Goal: Task Accomplishment & Management: Use online tool/utility

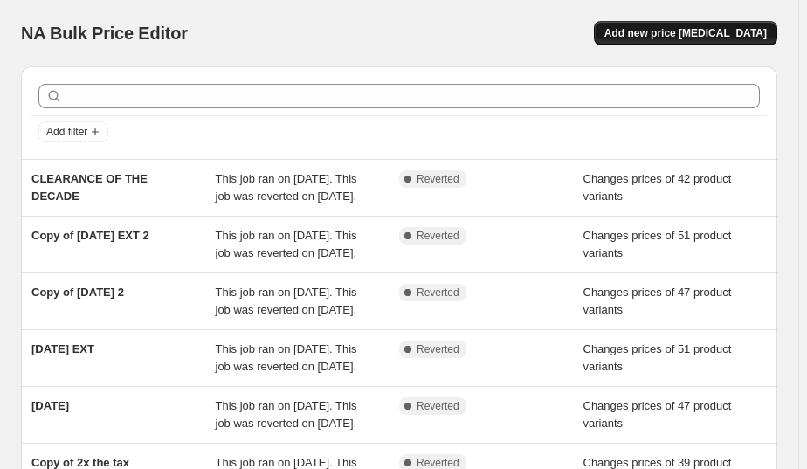
click at [695, 35] on span "Add new price [MEDICAL_DATA]" at bounding box center [686, 33] width 163 height 14
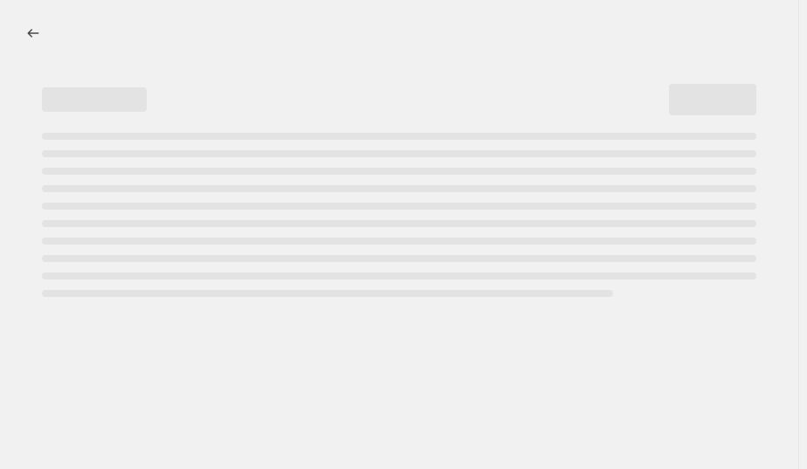
select select "percentage"
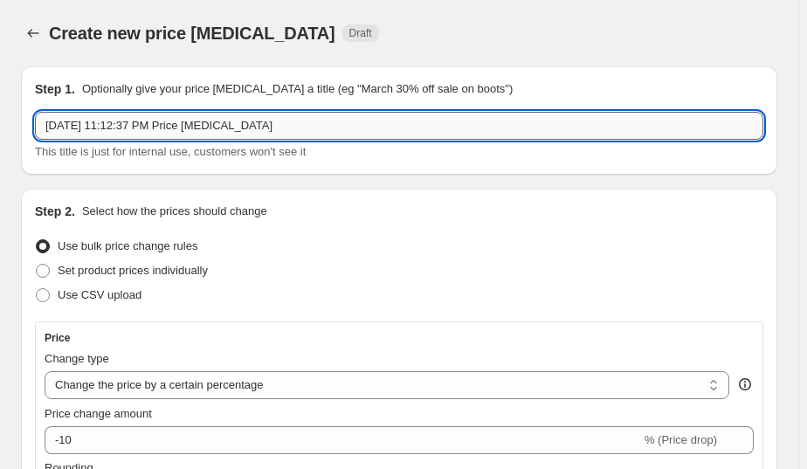
drag, startPoint x: 279, startPoint y: 130, endPoint x: 41, endPoint y: 132, distance: 237.7
click at [45, 131] on input "[DATE] 11:12:37 PM Price [MEDICAL_DATA]" at bounding box center [399, 126] width 729 height 28
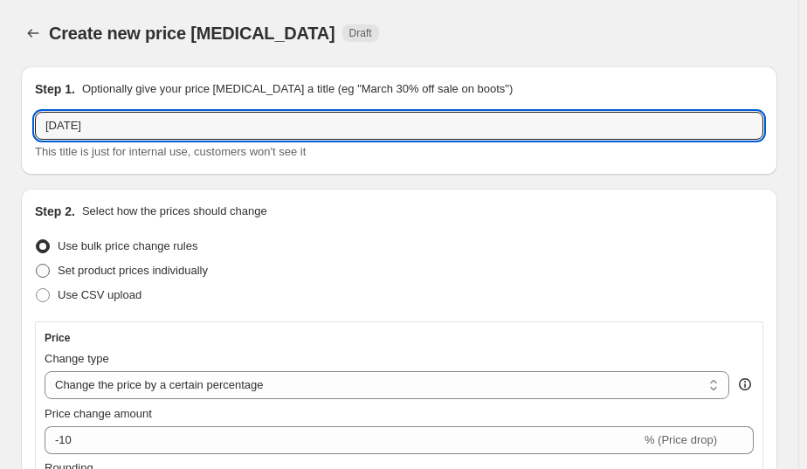
type input "[DATE]"
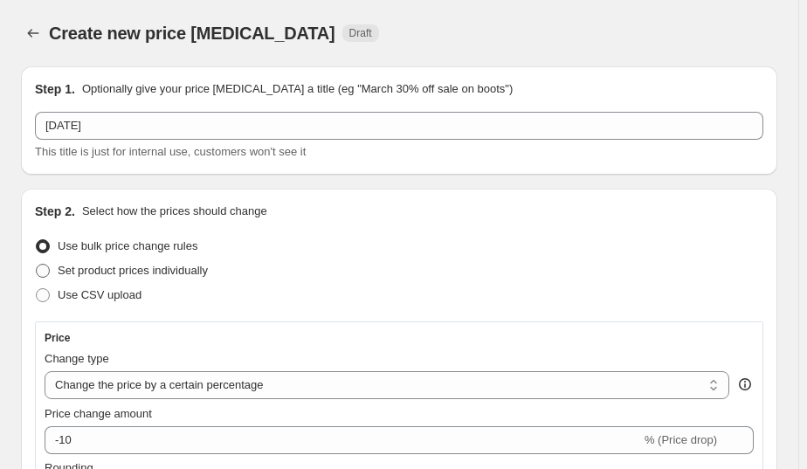
click at [145, 271] on span "Set product prices individually" at bounding box center [133, 270] width 150 height 13
click at [37, 265] on input "Set product prices individually" at bounding box center [36, 264] width 1 height 1
radio input "true"
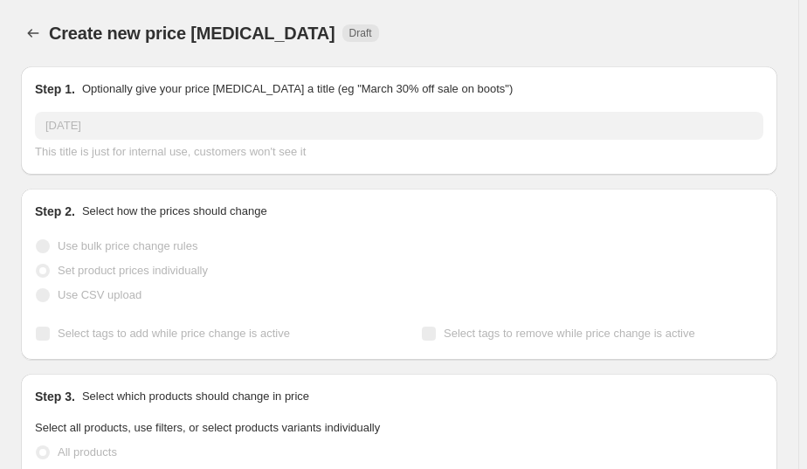
scroll to position [106, 0]
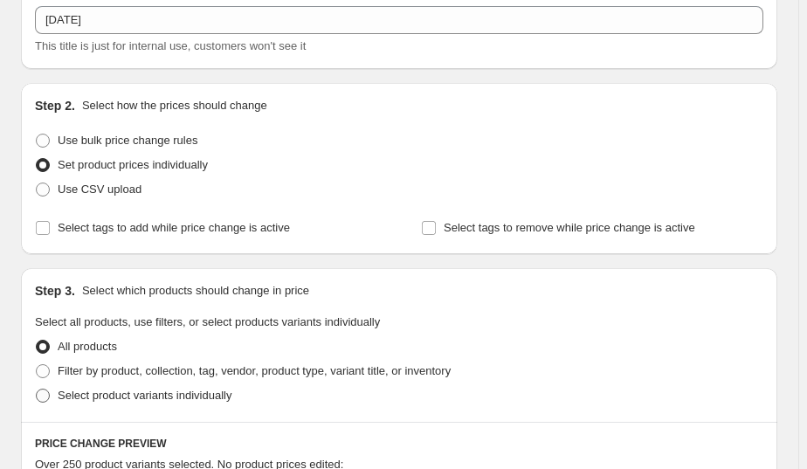
click at [142, 402] on span "Select product variants individually" at bounding box center [145, 395] width 174 height 13
click at [37, 390] on input "Select product variants individually" at bounding box center [36, 389] width 1 height 1
radio input "true"
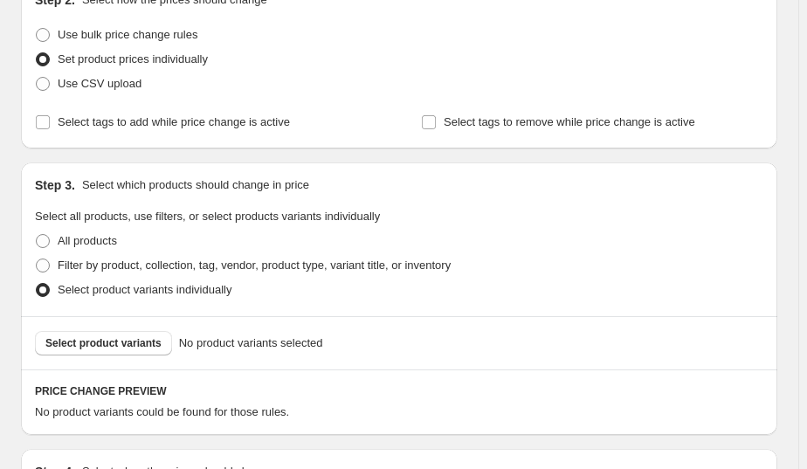
scroll to position [317, 0]
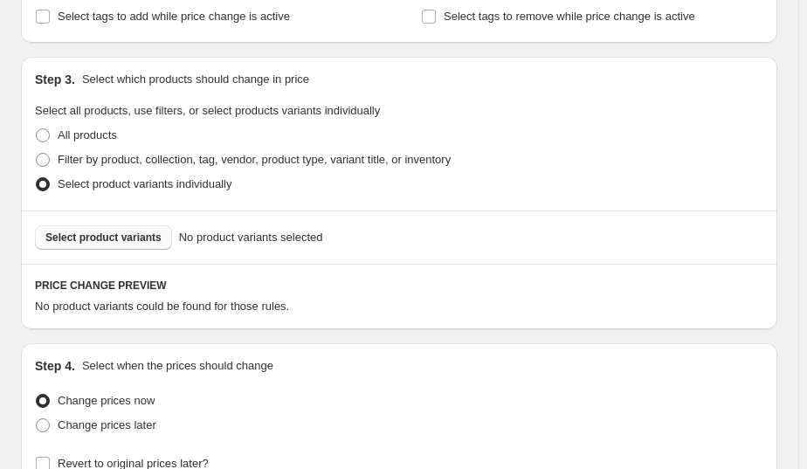
click at [131, 231] on span "Select product variants" at bounding box center [103, 238] width 116 height 14
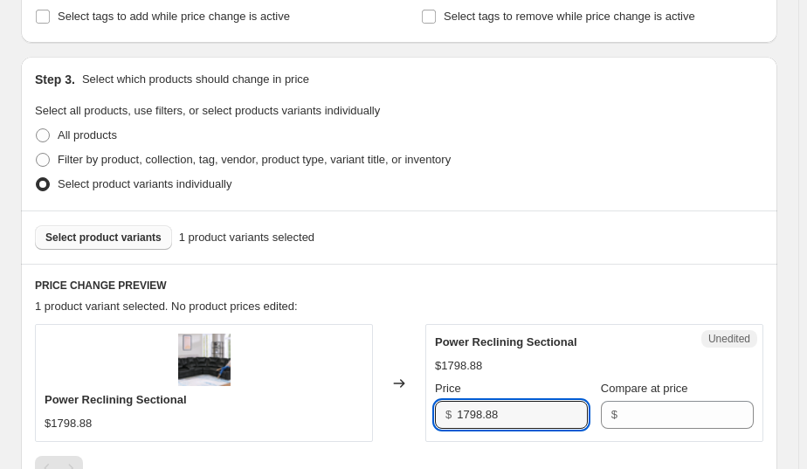
drag, startPoint x: 529, startPoint y: 424, endPoint x: 405, endPoint y: 405, distance: 124.6
click at [405, 405] on div "Power Reclining Sectional $1798.88 Changed to Unedited Power Reclining Sectiona…" at bounding box center [399, 382] width 729 height 117
type input "1798.88"
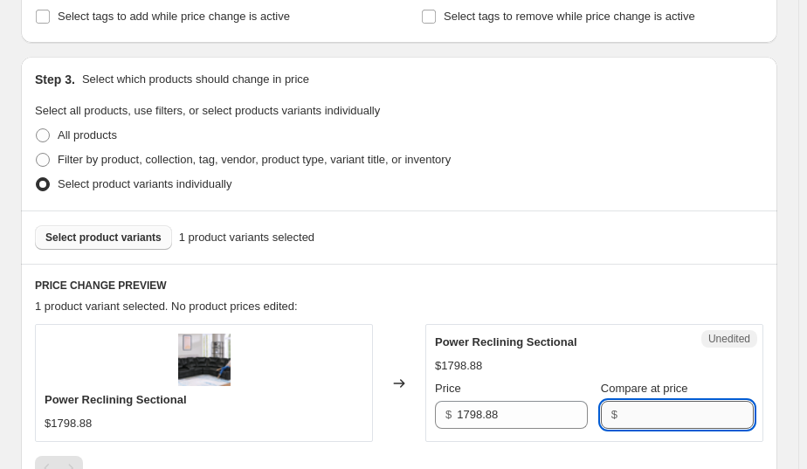
click at [651, 418] on input "Compare at price" at bounding box center [688, 415] width 131 height 28
paste input "1798.88"
type input "1798.88"
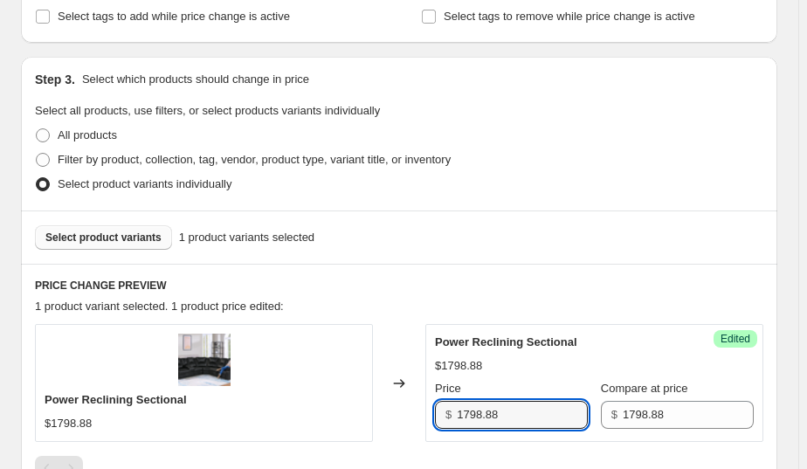
drag, startPoint x: 535, startPoint y: 411, endPoint x: 434, endPoint y: 411, distance: 100.5
click at [434, 411] on div "Success Edited Power Reclining Sectional $1798.88 Price $ 1798.88 Compare at pr…" at bounding box center [595, 382] width 338 height 117
type input "1296.71"
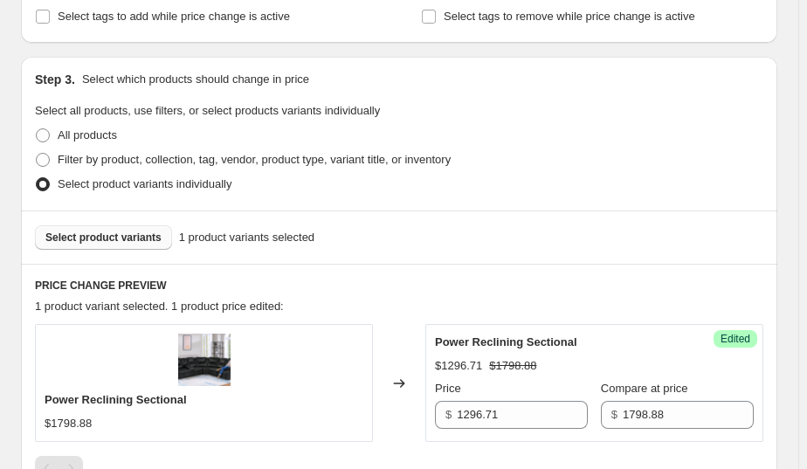
click at [550, 244] on div "Select product variants 1 product variants selected" at bounding box center [399, 237] width 729 height 24
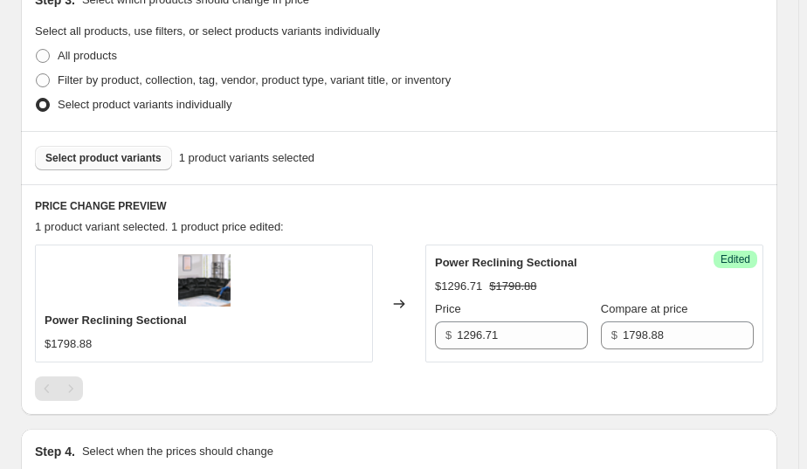
scroll to position [291, 0]
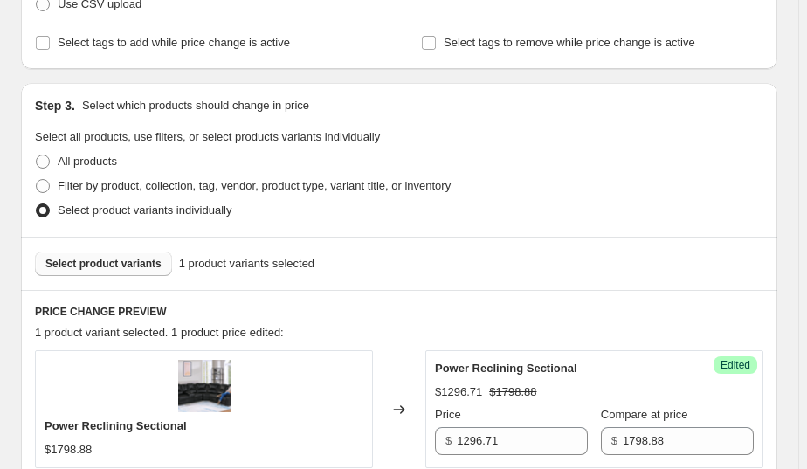
click at [110, 260] on span "Select product variants" at bounding box center [103, 264] width 116 height 14
click at [90, 266] on span "Select product variants" at bounding box center [103, 264] width 116 height 14
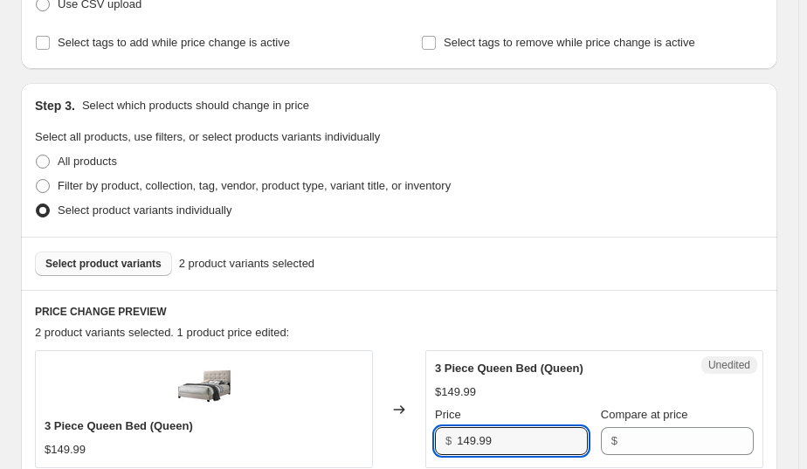
drag, startPoint x: 510, startPoint y: 430, endPoint x: 445, endPoint y: 433, distance: 65.6
click at [445, 433] on div "$ 149.99" at bounding box center [511, 441] width 153 height 28
type input "149.99"
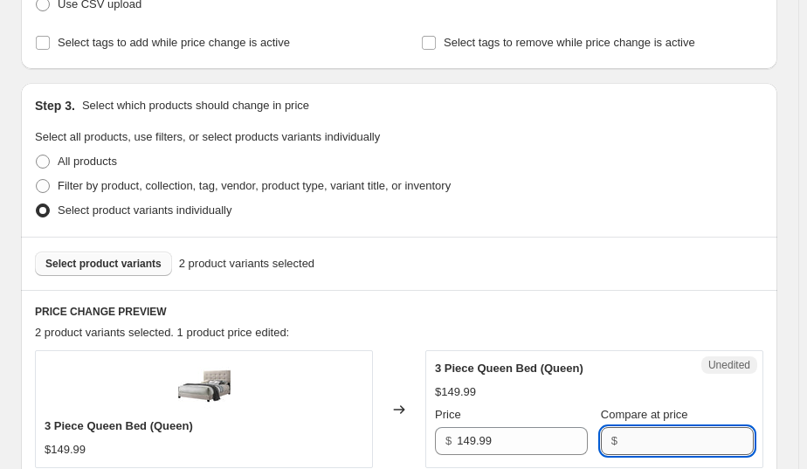
click at [646, 443] on input "Compare at price" at bounding box center [688, 441] width 131 height 28
paste input "149.99"
type input "149.99"
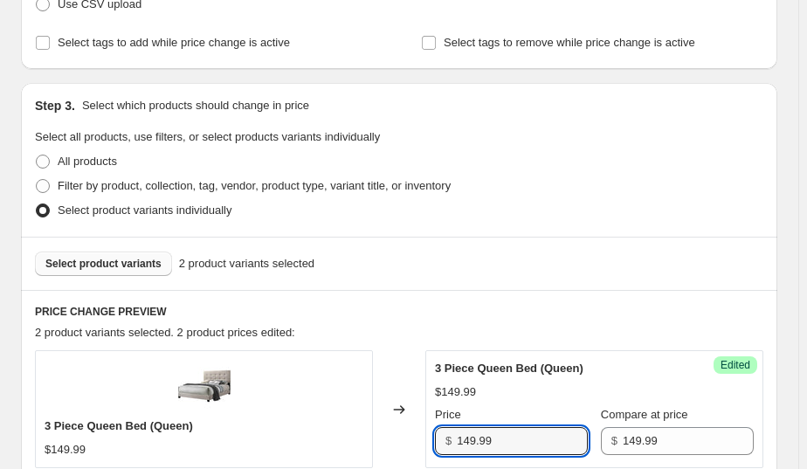
drag, startPoint x: 503, startPoint y: 443, endPoint x: 432, endPoint y: 434, distance: 72.2
click at [432, 434] on div "Success Edited 3 Piece Queen Bed (Queen) $149.99 Price $ 149.99 Compare at pric…" at bounding box center [595, 408] width 338 height 117
type input "99.77"
click at [635, 190] on div "Filter by product, collection, tag, vendor, product type, variant title, or inv…" at bounding box center [399, 186] width 729 height 24
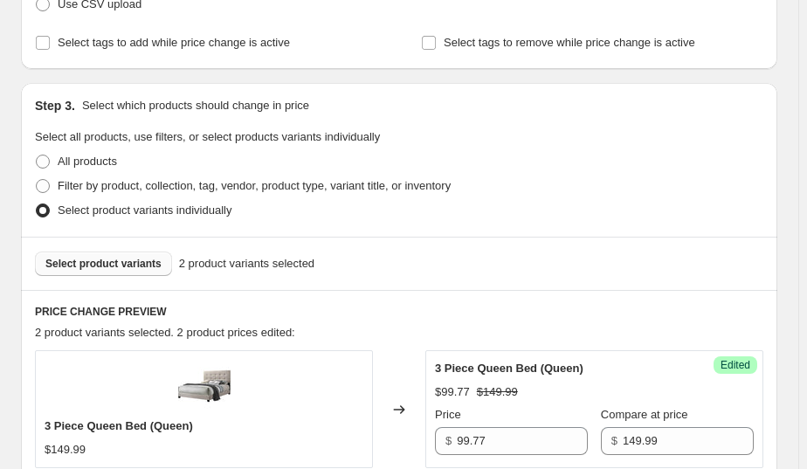
click at [114, 265] on span "Select product variants" at bounding box center [103, 264] width 116 height 14
click at [128, 265] on span "Select product variants" at bounding box center [103, 264] width 116 height 14
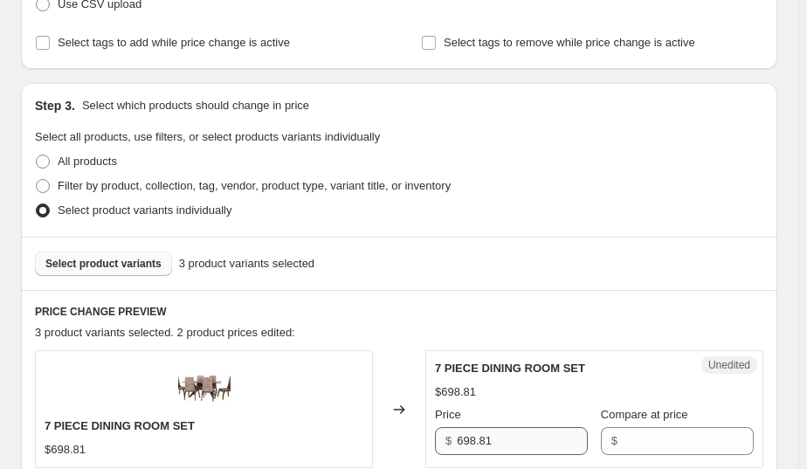
scroll to position [423, 0]
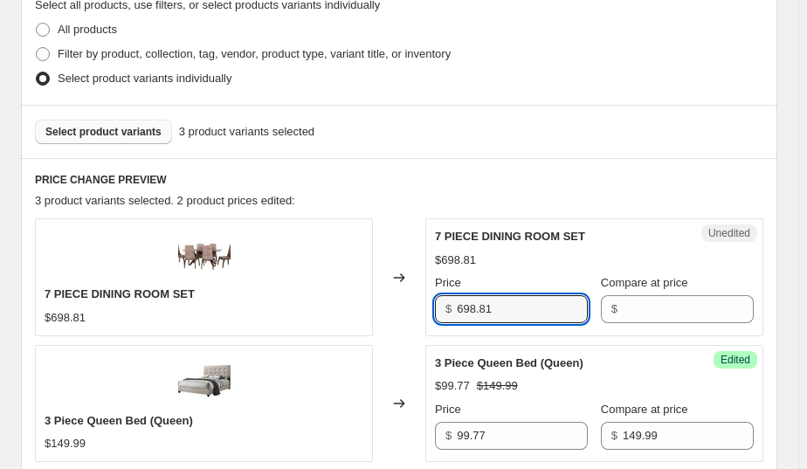
drag, startPoint x: 501, startPoint y: 309, endPoint x: 435, endPoint y: 315, distance: 65.8
click at [435, 315] on div "Unedited 7 PIECE DINING ROOM SET $698.81 Price $ 698.81 Compare at price $" at bounding box center [595, 276] width 338 height 117
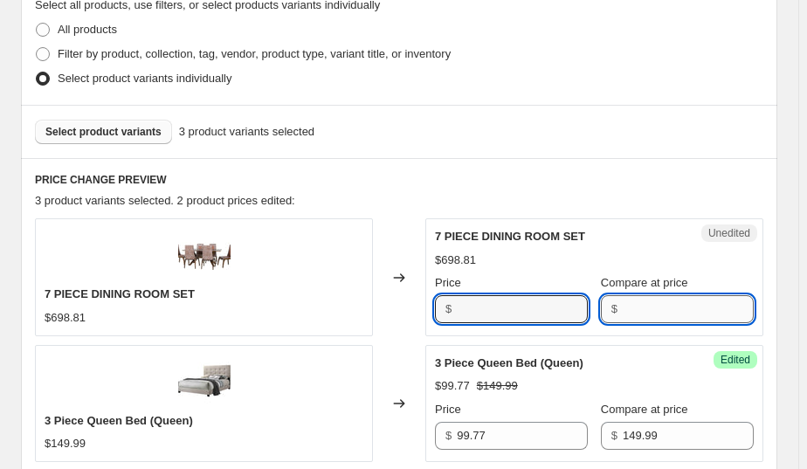
type input "698.81"
click at [678, 306] on input "Compare at price" at bounding box center [688, 309] width 131 height 28
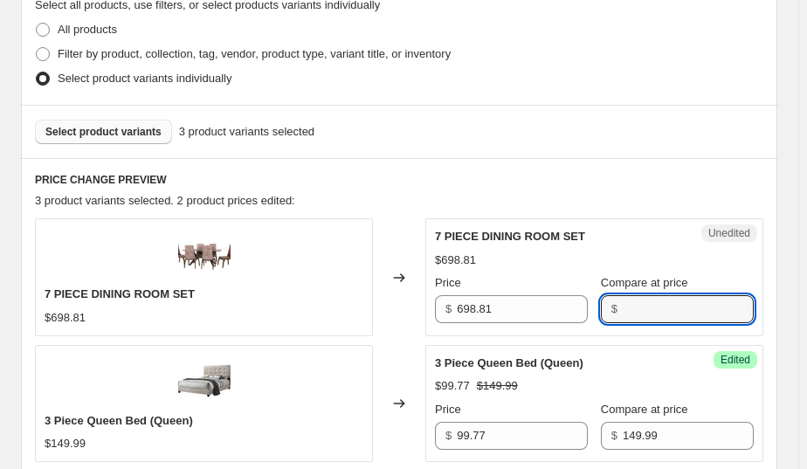
paste input "698.81"
type input "698.81"
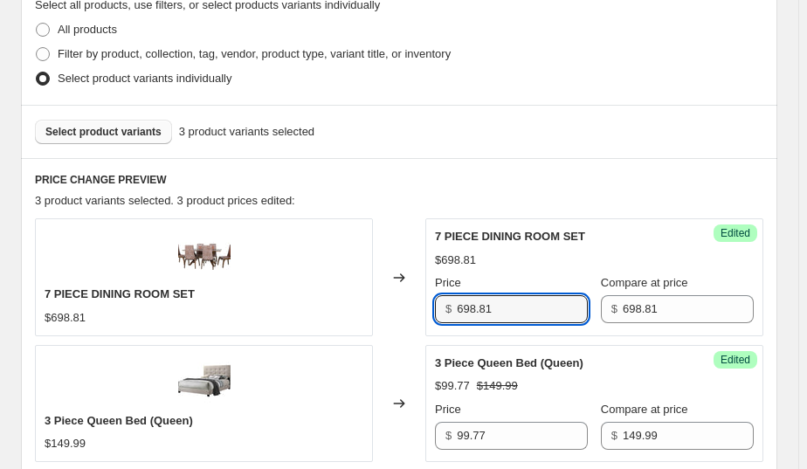
drag, startPoint x: 543, startPoint y: 304, endPoint x: 416, endPoint y: 309, distance: 126.8
click at [416, 309] on div "7 PIECE DINING ROOM SET $698.81 Changed to Success Edited 7 PIECE DINING ROOM S…" at bounding box center [399, 276] width 729 height 117
type input "593.99"
click at [495, 191] on div "PRICE CHANGE PREVIEW 3 product variants selected. 3 product prices edited: 7 PI…" at bounding box center [399, 399] width 757 height 483
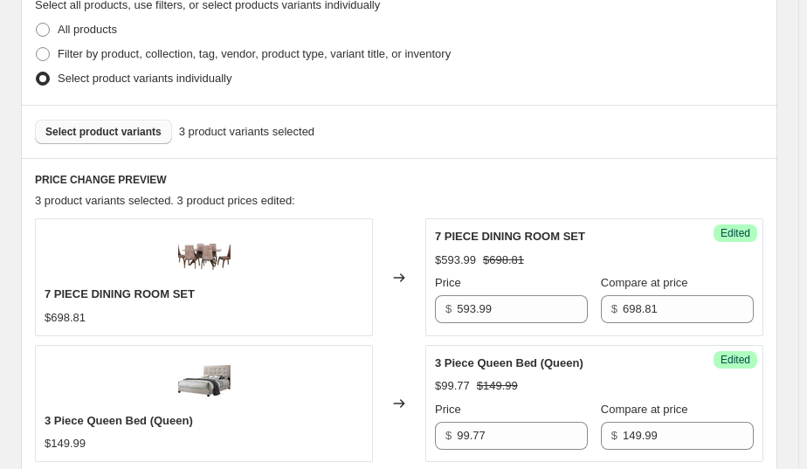
click at [96, 130] on span "Select product variants" at bounding box center [103, 132] width 116 height 14
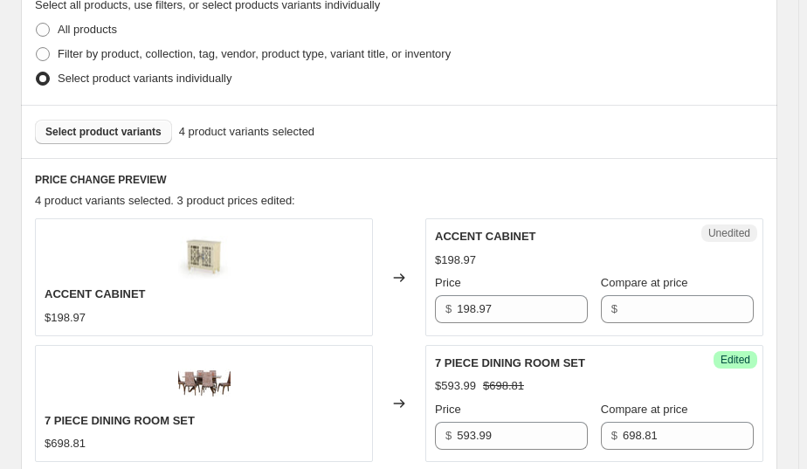
scroll to position [556, 0]
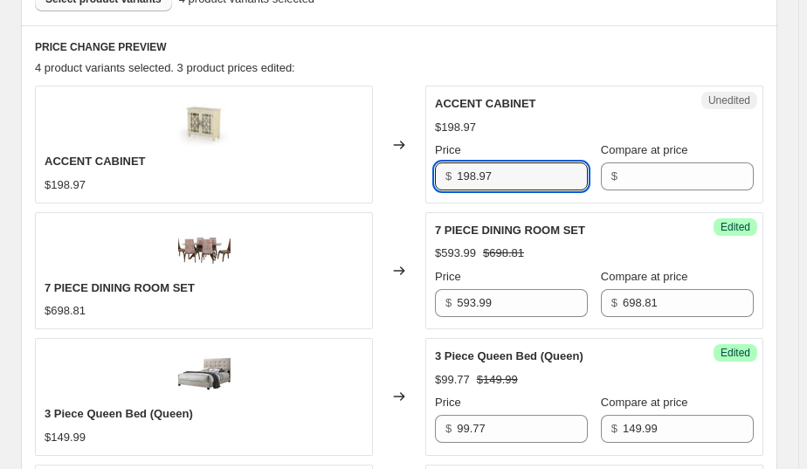
drag, startPoint x: 528, startPoint y: 171, endPoint x: 403, endPoint y: 177, distance: 125.1
click at [403, 177] on div "ACCENT CABINET $198.97 Changed to Unedited ACCENT CABINET $198.97 Price $ 198.9…" at bounding box center [399, 144] width 729 height 117
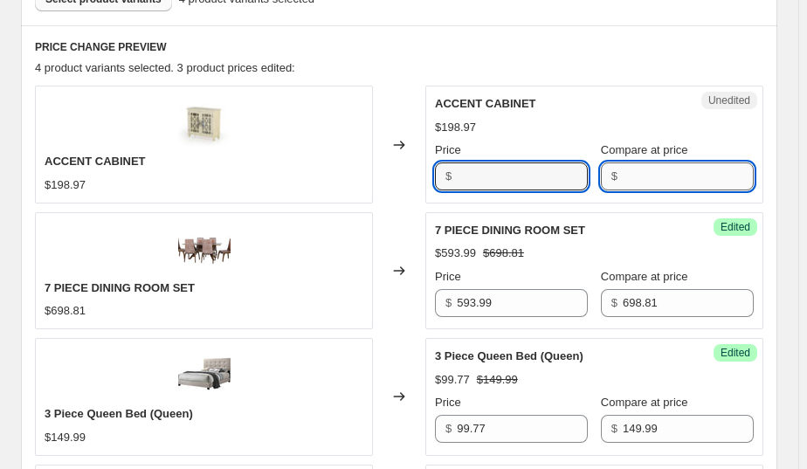
type input "198.97"
click at [638, 176] on input "Compare at price" at bounding box center [688, 177] width 131 height 28
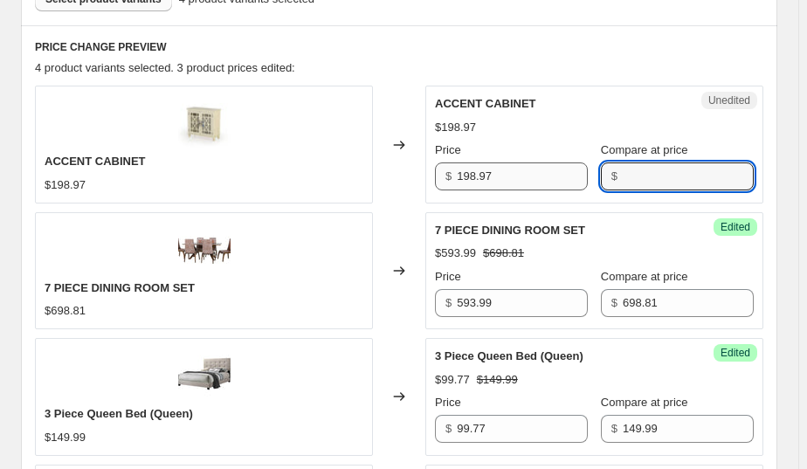
paste input "198.97"
type input "198.97"
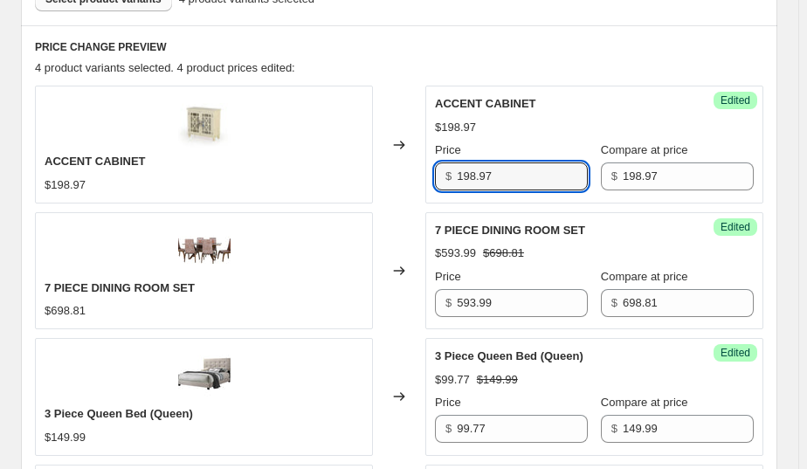
drag, startPoint x: 526, startPoint y: 177, endPoint x: 428, endPoint y: 176, distance: 97.9
click at [428, 176] on div "ACCENT CABINET $198.97 Changed to Success Edited ACCENT CABINET $198.97 Price $…" at bounding box center [399, 144] width 729 height 117
type input "127.49"
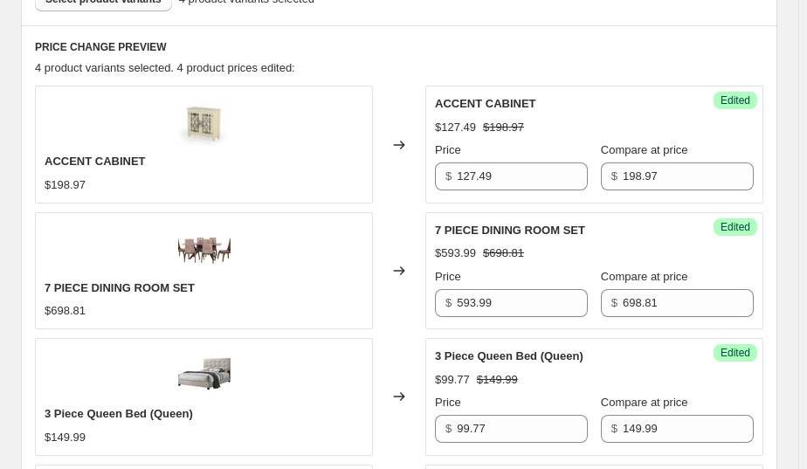
drag, startPoint x: 540, startPoint y: 70, endPoint x: 566, endPoint y: 175, distance: 108.1
click at [540, 70] on div "4 product variants selected. 4 product prices edited:" at bounding box center [399, 67] width 729 height 17
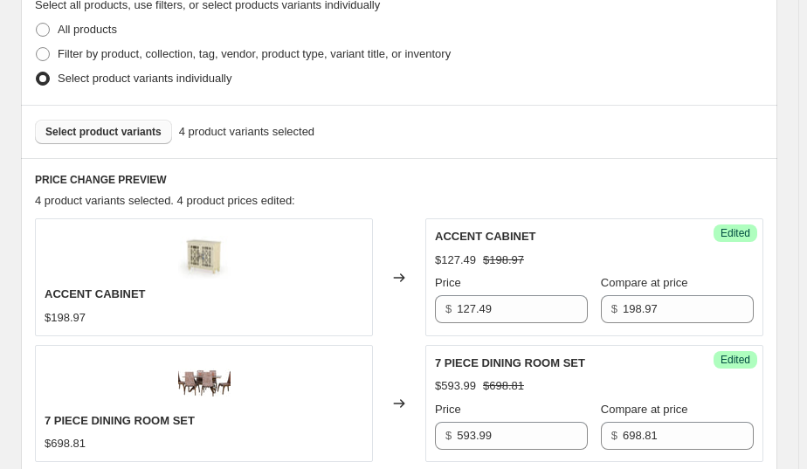
click at [130, 131] on span "Select product variants" at bounding box center [103, 132] width 116 height 14
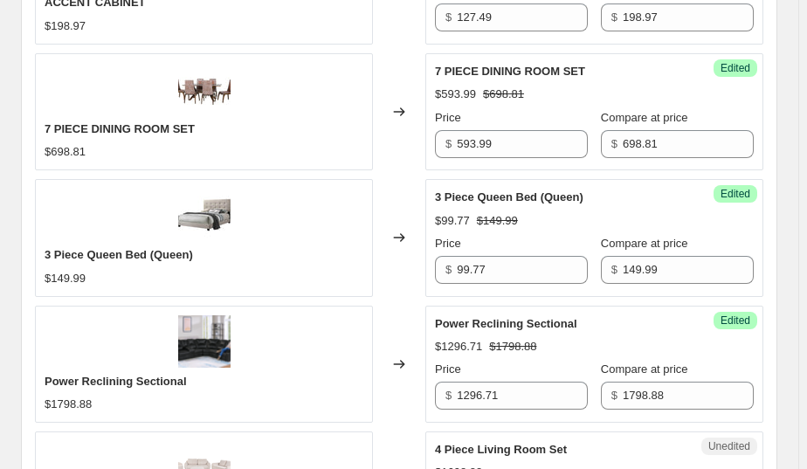
scroll to position [873, 0]
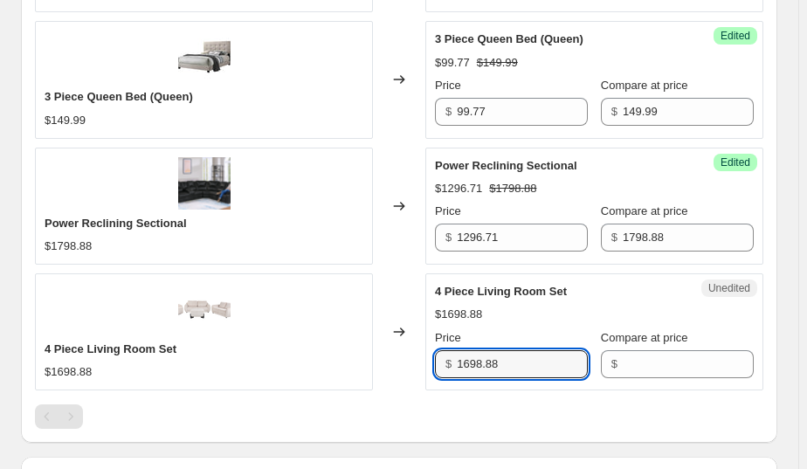
drag, startPoint x: 509, startPoint y: 366, endPoint x: 407, endPoint y: 363, distance: 102.3
click at [407, 363] on div "4 Piece Living Room Set $1698.88 Changed to Unedited 4 Piece Living Room Set $1…" at bounding box center [399, 331] width 729 height 117
type input "1698.88"
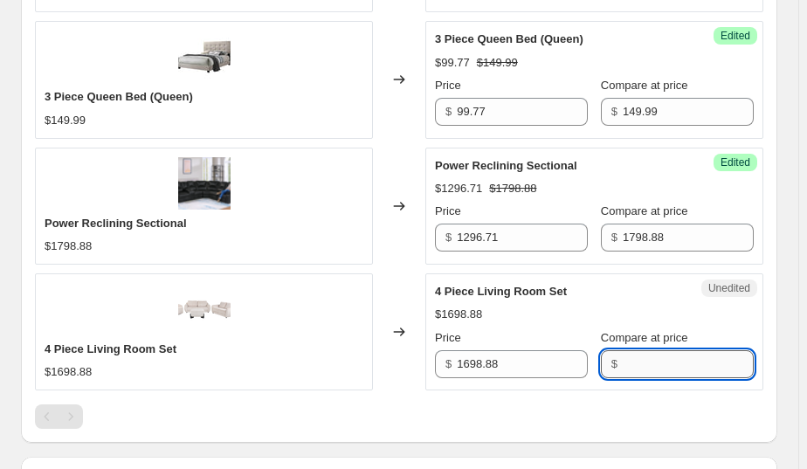
click at [668, 363] on input "Compare at price" at bounding box center [688, 364] width 131 height 28
paste input "1698.88"
type input "1698.88"
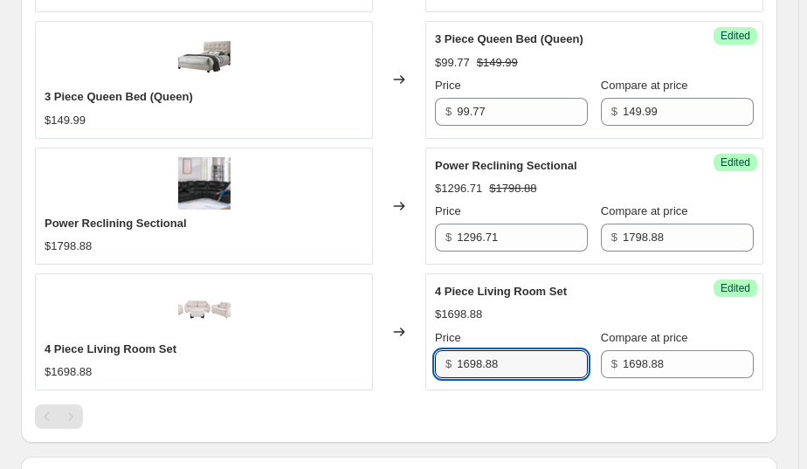
drag, startPoint x: 543, startPoint y: 362, endPoint x: 360, endPoint y: 366, distance: 182.7
click at [357, 370] on div "4 Piece Living Room Set $1698.88 Changed to Success Edited 4 Piece Living Room …" at bounding box center [399, 331] width 729 height 117
type input "1271.81"
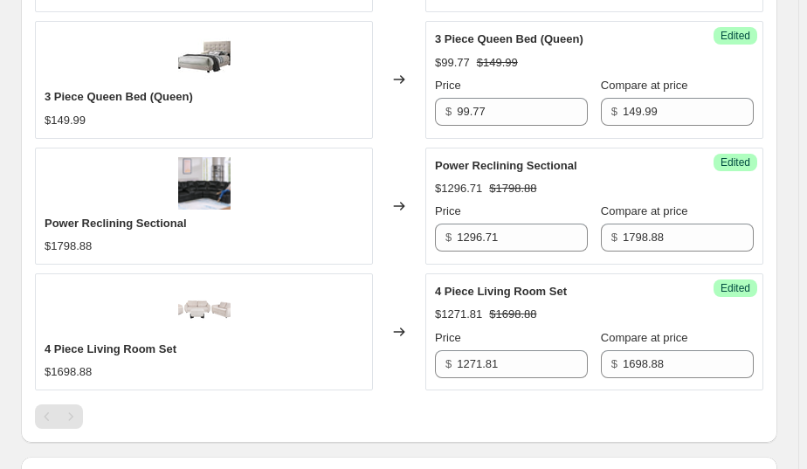
drag, startPoint x: 393, startPoint y: 271, endPoint x: 403, endPoint y: 274, distance: 10.2
click at [396, 273] on div "Changed to" at bounding box center [399, 331] width 52 height 117
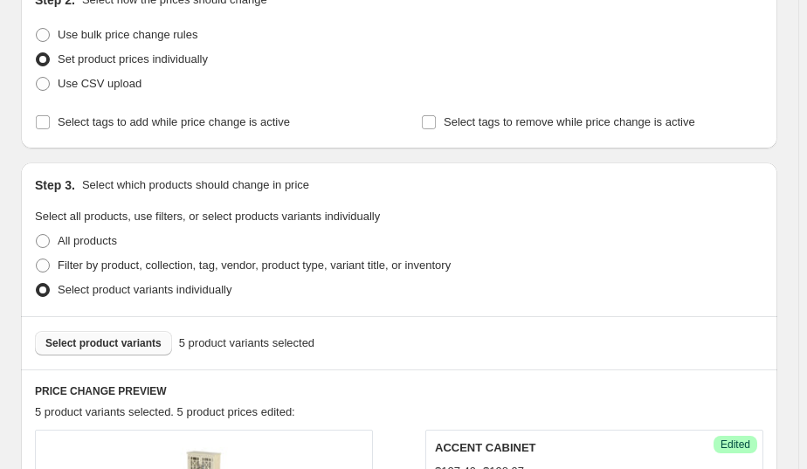
scroll to position [343, 0]
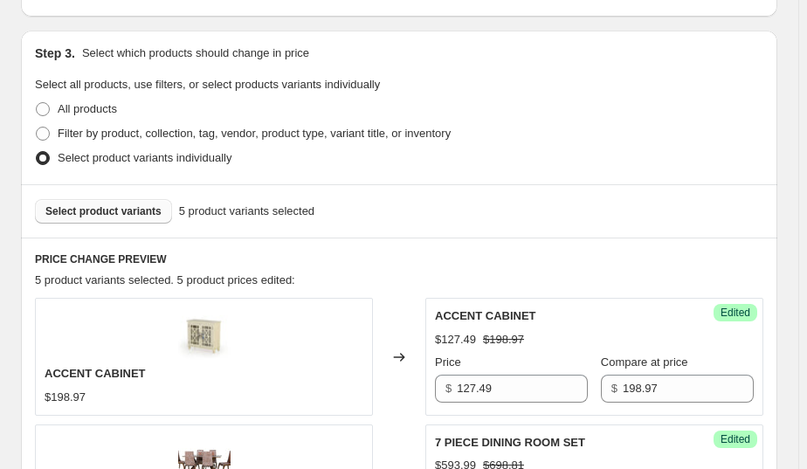
click at [106, 212] on span "Select product variants" at bounding box center [103, 211] width 116 height 14
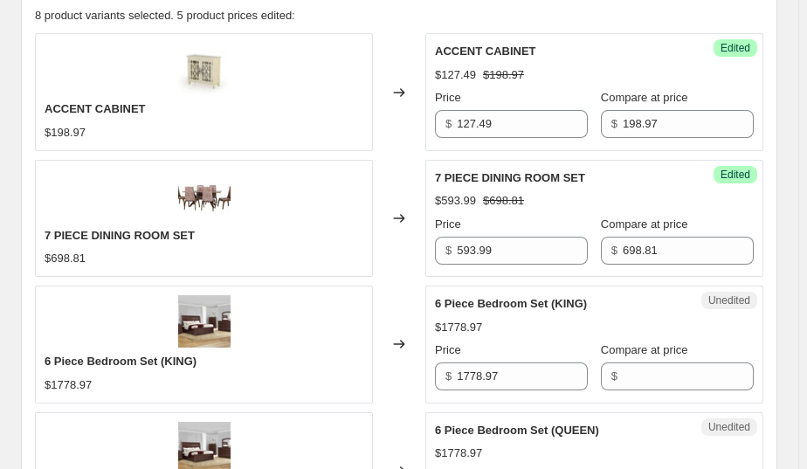
scroll to position [741, 0]
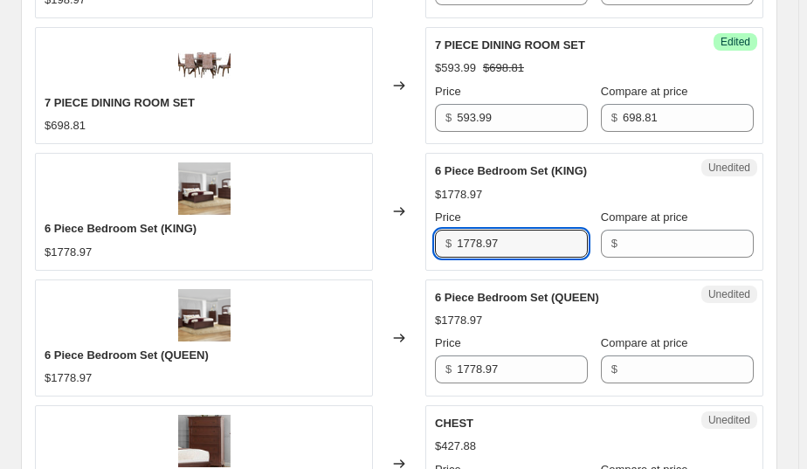
drag, startPoint x: 472, startPoint y: 248, endPoint x: 427, endPoint y: 250, distance: 44.6
click at [427, 250] on div "6 Piece Bedroom Set (KING) $1778.97 Changed to Unedited 6 Piece Bedroom Set (KI…" at bounding box center [399, 211] width 729 height 117
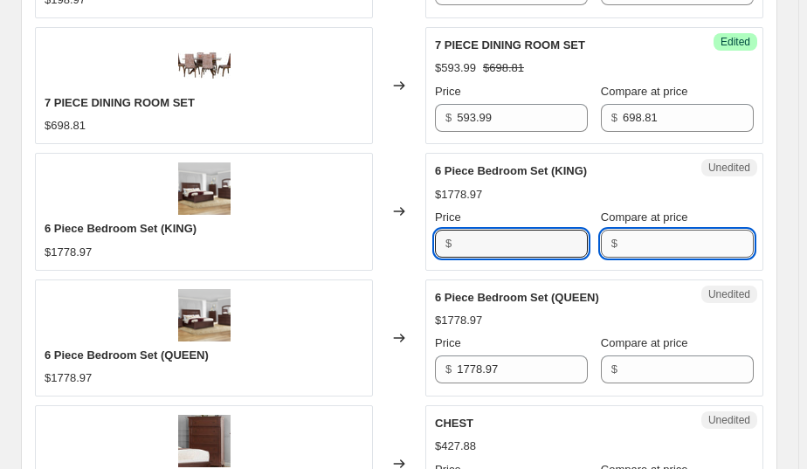
type input "1778.97"
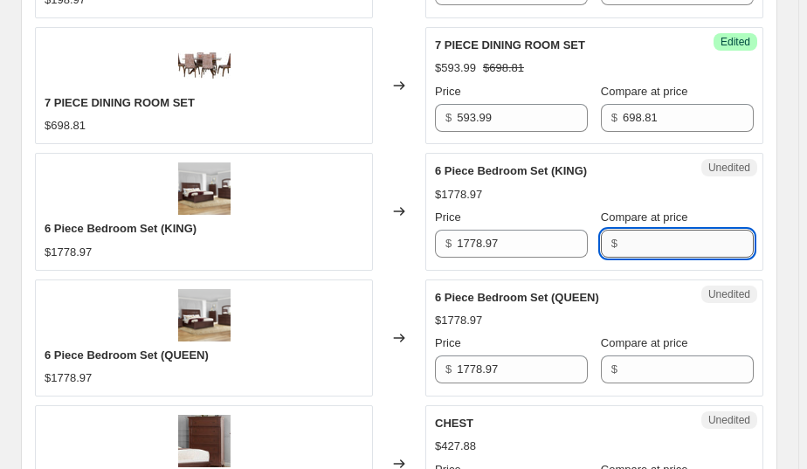
click at [658, 240] on input "Compare at price" at bounding box center [688, 244] width 131 height 28
paste input "1778.97"
type input "1778.97"
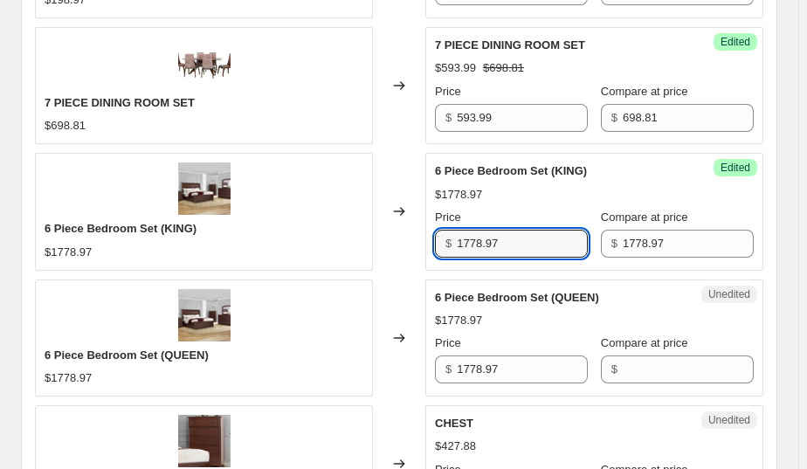
drag, startPoint x: 538, startPoint y: 245, endPoint x: 446, endPoint y: 250, distance: 92.8
click at [446, 250] on div "$ 1778.97" at bounding box center [511, 244] width 153 height 28
type input "1391.71"
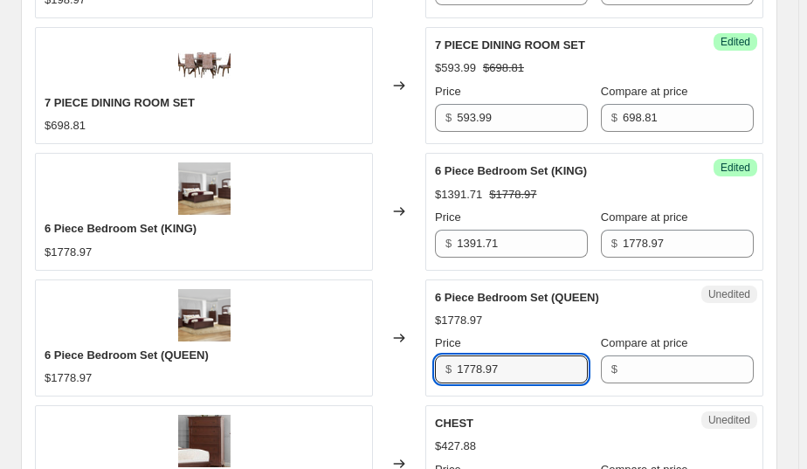
drag, startPoint x: 513, startPoint y: 363, endPoint x: 429, endPoint y: 364, distance: 83.9
click at [427, 365] on div "6 Piece Bedroom Set (QUEEN) $1778.97 Changed to Unedited 6 Piece Bedroom Set (Q…" at bounding box center [399, 338] width 729 height 117
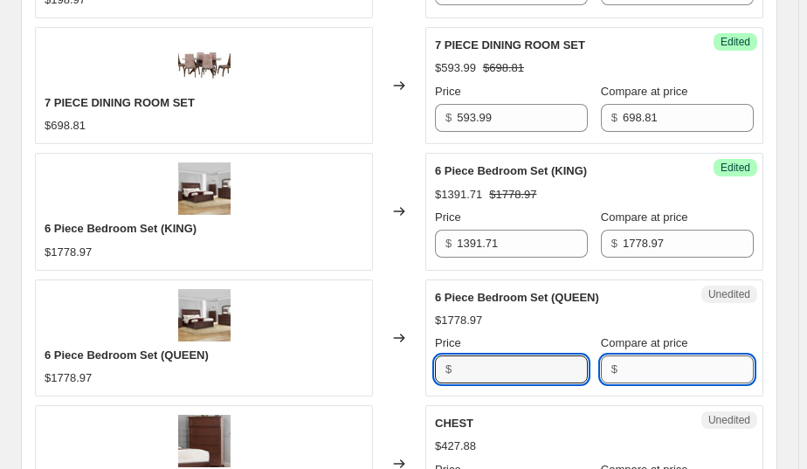
type input "1778.97"
click at [643, 375] on input "Compare at price" at bounding box center [688, 370] width 131 height 28
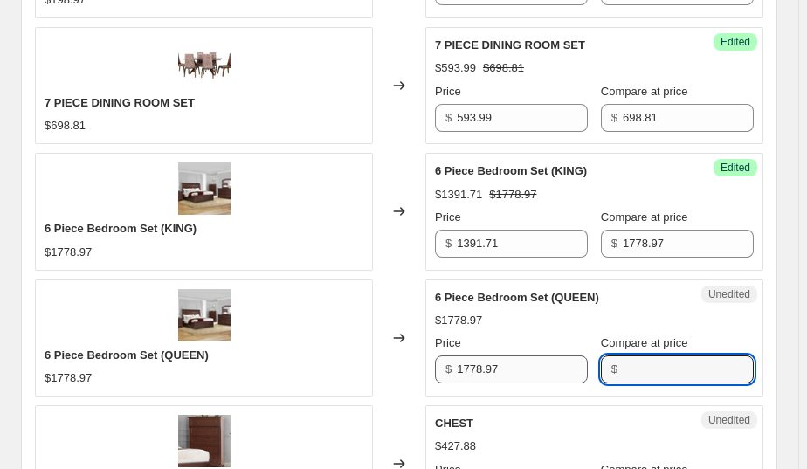
paste input "1778.97"
type input "1778.97"
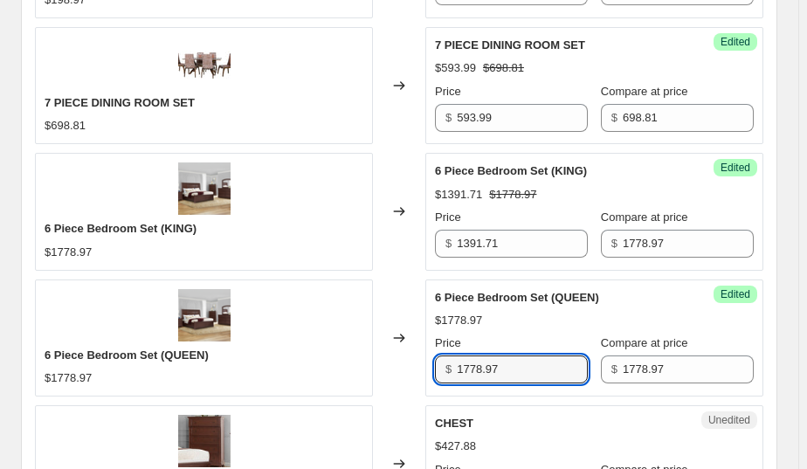
drag, startPoint x: 541, startPoint y: 364, endPoint x: 421, endPoint y: 373, distance: 120.0
click at [421, 373] on div "6 Piece Bedroom Set (QUEEN) $1778.97 Changed to Success Edited 6 Piece Bedroom …" at bounding box center [399, 338] width 729 height 117
type input "1391.71"
click at [400, 291] on div "Changed to" at bounding box center [399, 338] width 52 height 117
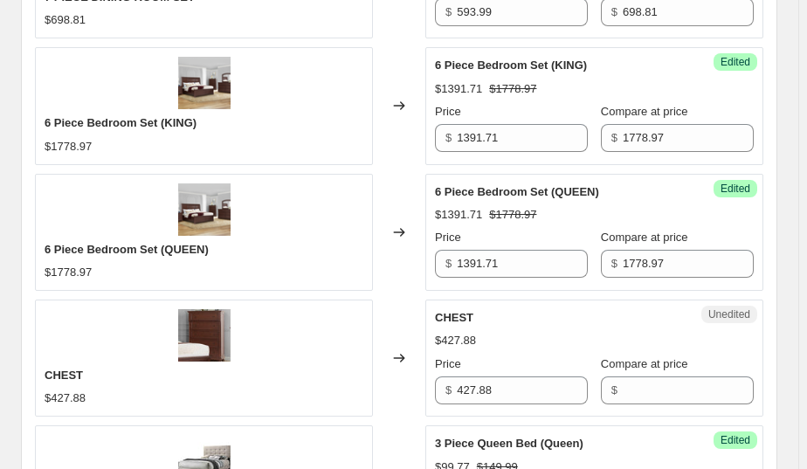
scroll to position [873, 0]
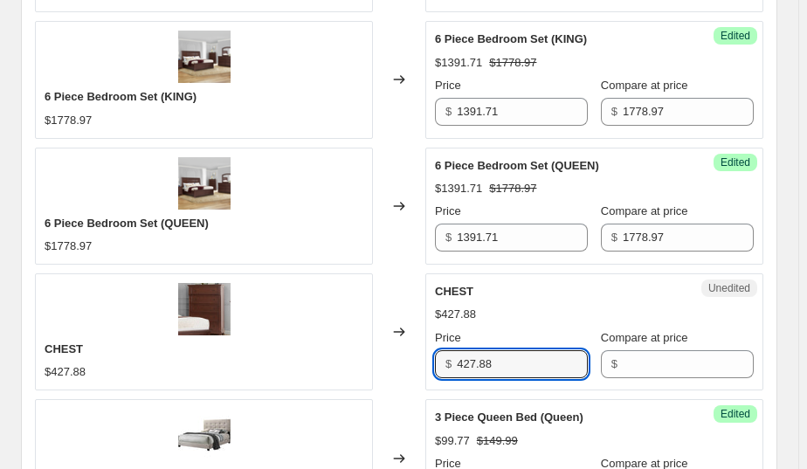
drag, startPoint x: 483, startPoint y: 363, endPoint x: 425, endPoint y: 365, distance: 58.6
click at [425, 365] on div "CHEST $427.88 Changed to Unedited CHEST $427.88 Price $ 427.88 Compare at price…" at bounding box center [399, 331] width 729 height 117
type input "427.88"
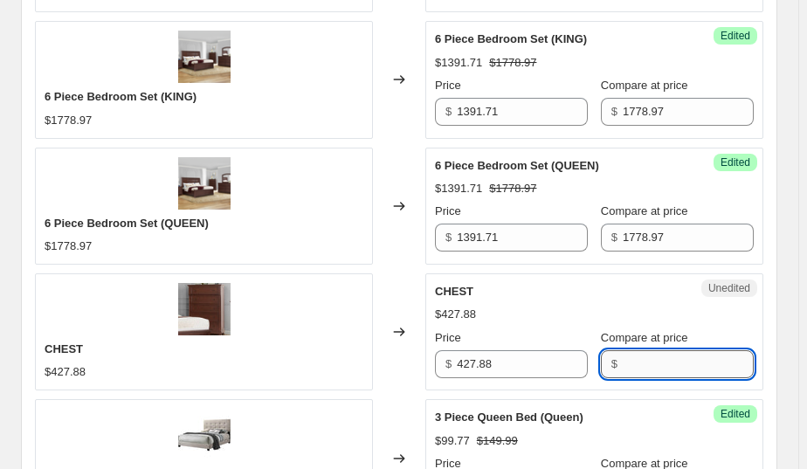
click at [658, 364] on input "Compare at price" at bounding box center [688, 364] width 131 height 28
paste input "427.88"
type input "427.88"
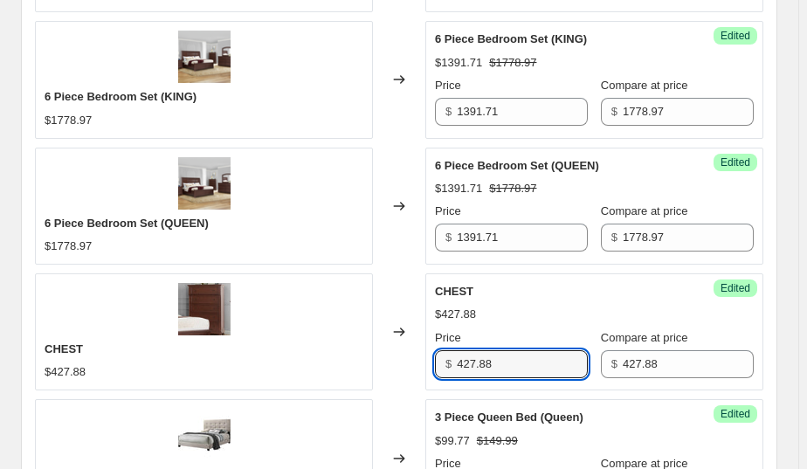
drag, startPoint x: 529, startPoint y: 363, endPoint x: 393, endPoint y: 370, distance: 135.6
click at [393, 371] on div "CHEST $427.88 Changed to Success Edited CHEST $427.88 Price $ 427.88 Compare at…" at bounding box center [399, 331] width 729 height 117
type input "363.70"
click at [417, 260] on div "Changed to" at bounding box center [399, 206] width 52 height 117
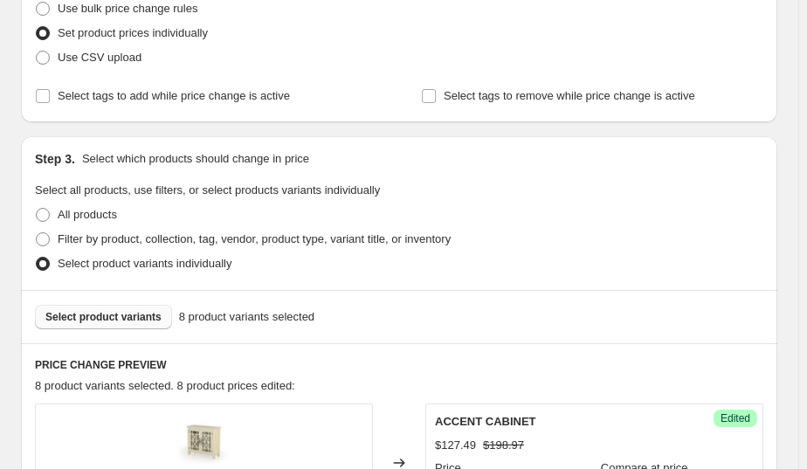
scroll to position [343, 0]
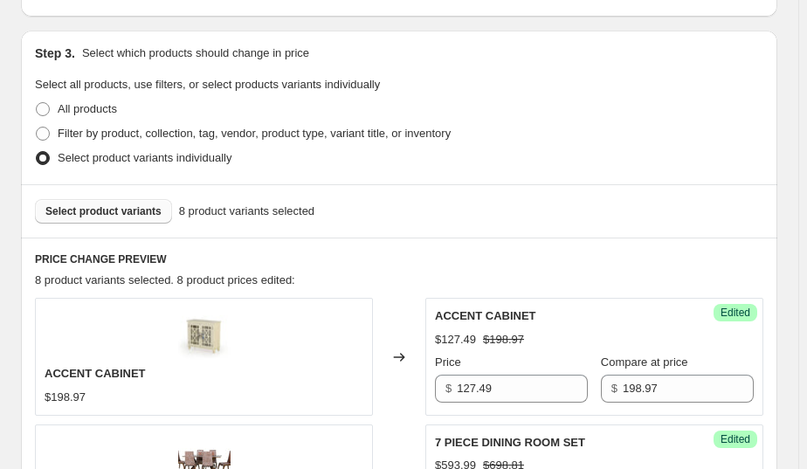
click at [113, 207] on span "Select product variants" at bounding box center [103, 211] width 116 height 14
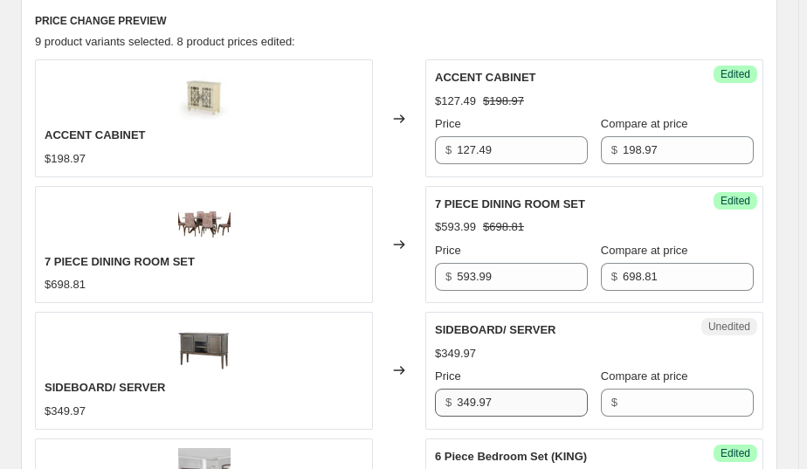
scroll to position [661, 0]
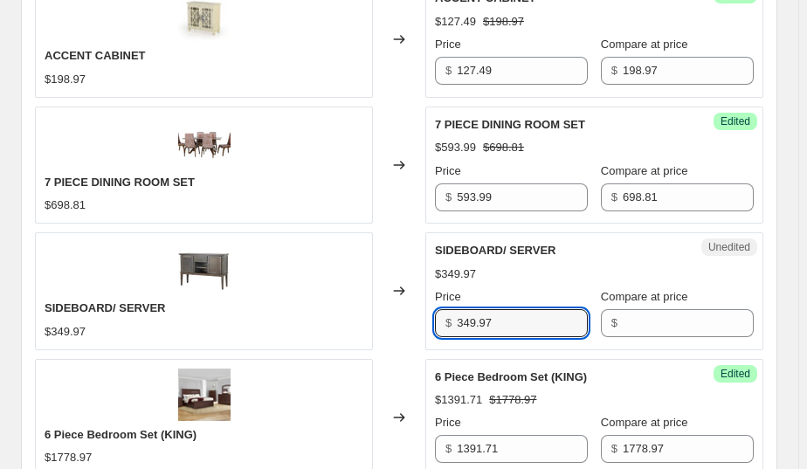
drag, startPoint x: 503, startPoint y: 326, endPoint x: 420, endPoint y: 328, distance: 83.0
click at [420, 328] on div "SIDEBOARD/ SERVER $349.97 Changed to Unedited SIDEBOARD/ SERVER $349.97 Price $…" at bounding box center [399, 290] width 729 height 117
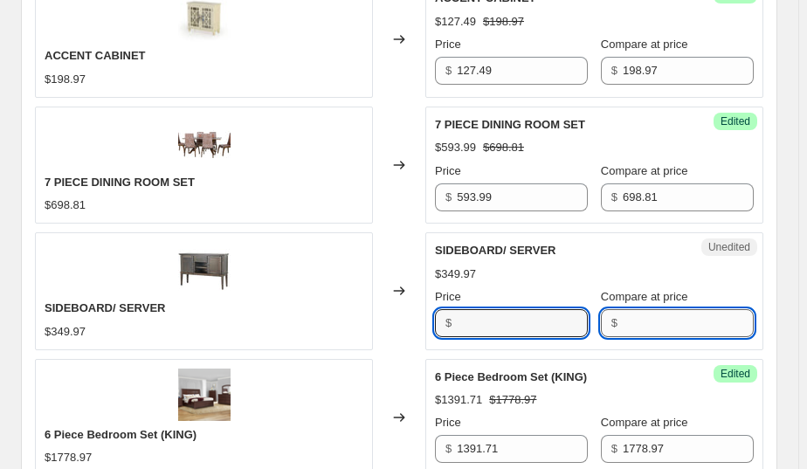
type input "349.97"
click at [670, 323] on input "Compare at price" at bounding box center [688, 323] width 131 height 28
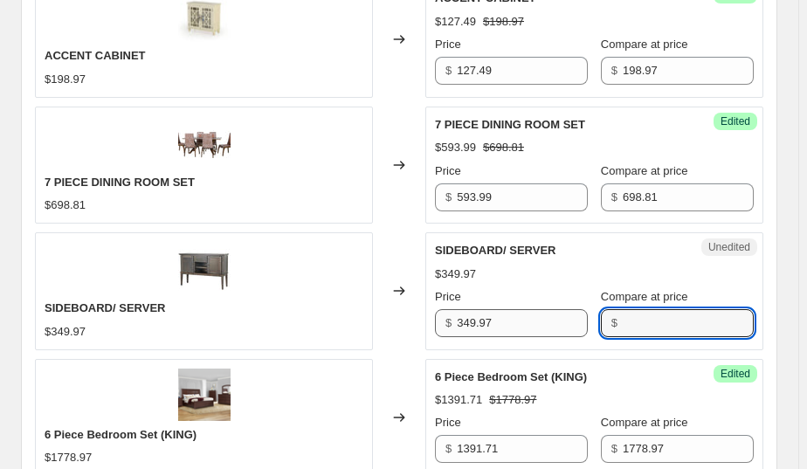
paste input "349.97"
type input "349.97"
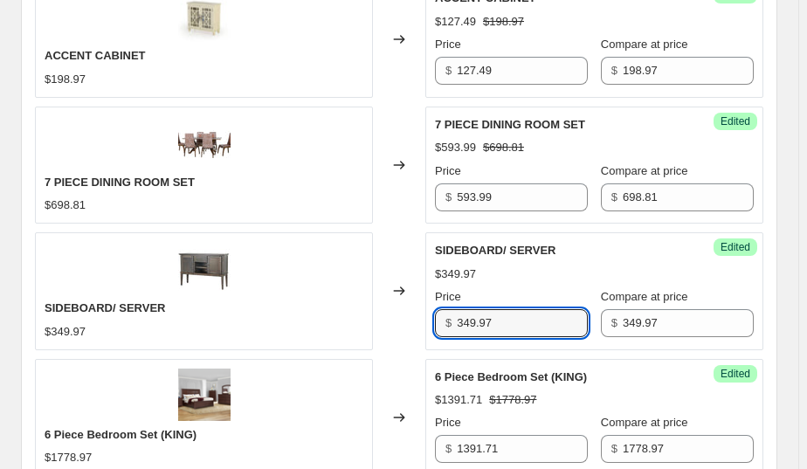
drag, startPoint x: 461, startPoint y: 318, endPoint x: 391, endPoint y: 321, distance: 70.0
click at [391, 321] on div "SIDEBOARD/ SERVER $349.97 Changed to Success Edited SIDEBOARD/ SERVER $349.97 P…" at bounding box center [399, 290] width 729 height 117
type input "249"
click at [378, 217] on div "Changed to" at bounding box center [399, 165] width 52 height 117
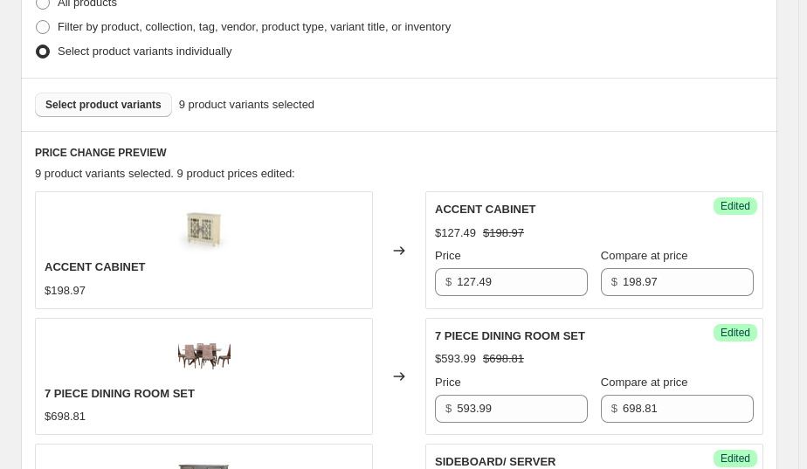
scroll to position [423, 0]
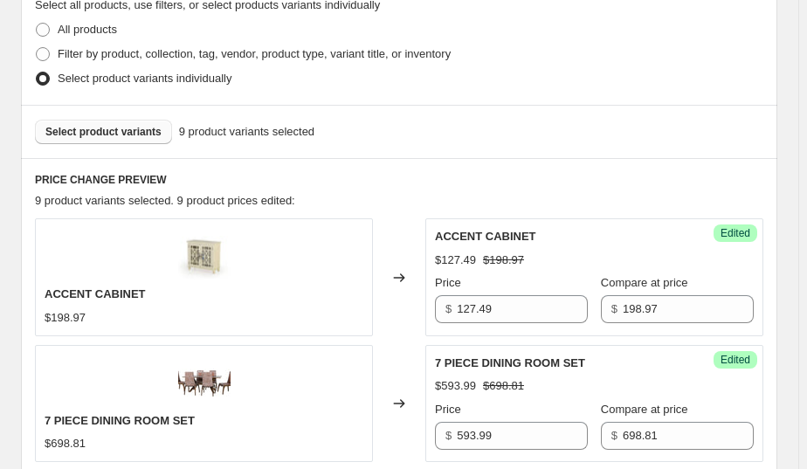
click at [80, 126] on span "Select product variants" at bounding box center [103, 132] width 116 height 14
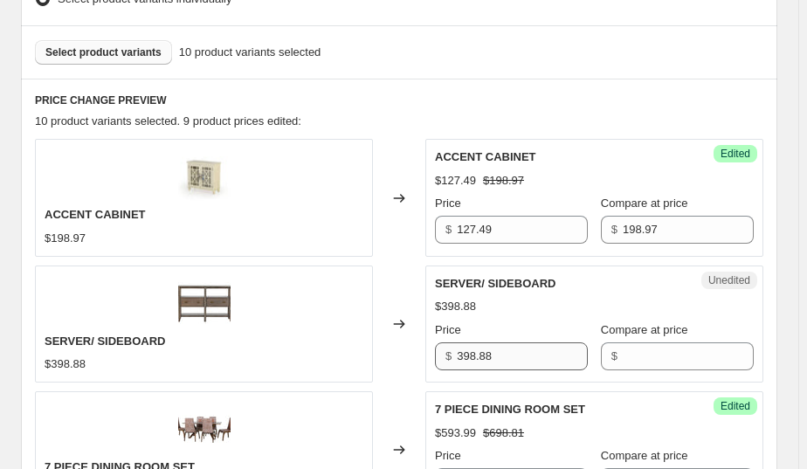
scroll to position [530, 0]
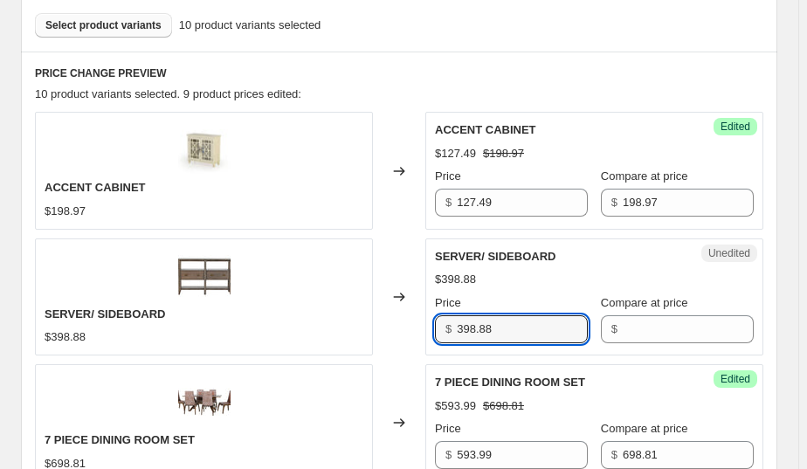
drag, startPoint x: 516, startPoint y: 328, endPoint x: 409, endPoint y: 329, distance: 106.6
click at [409, 329] on div "SERVER/ SIDEBOARD $398.88 Changed to Unedited SERVER/ SIDEBOARD $398.88 Price $…" at bounding box center [399, 297] width 729 height 117
type input "398.88"
click at [633, 332] on input "Compare at price" at bounding box center [688, 329] width 131 height 28
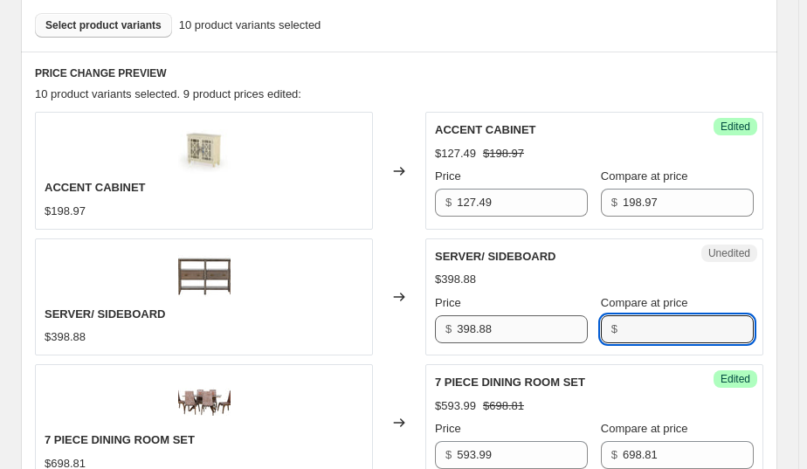
paste input "398.88"
type input "398.88"
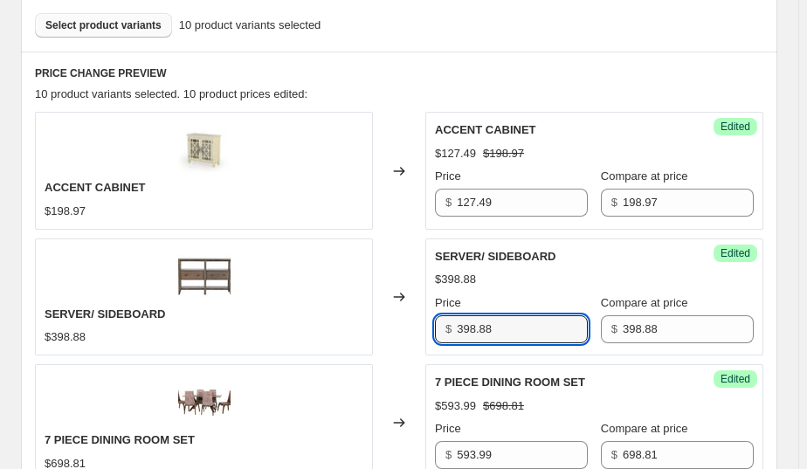
drag, startPoint x: 516, startPoint y: 332, endPoint x: 416, endPoint y: 329, distance: 100.5
click at [416, 330] on div "SERVER/ SIDEBOARD $398.88 Changed to Success Edited SERVER/ SIDEBOARD $398.88 P…" at bounding box center [399, 297] width 729 height 117
type input "249"
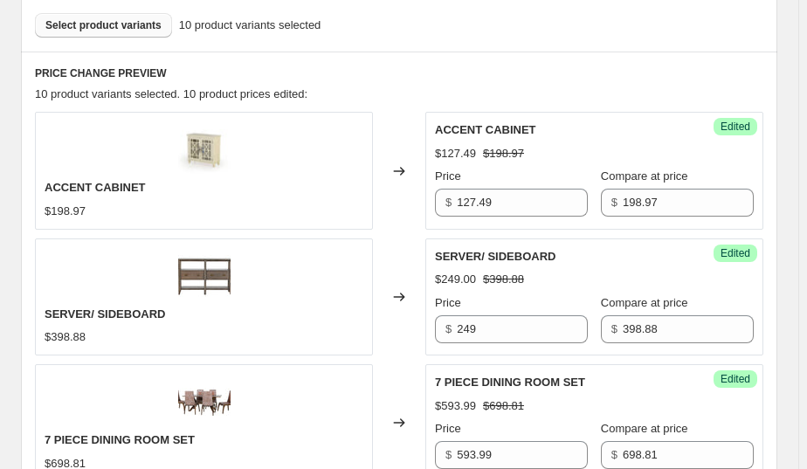
click at [119, 27] on span "Select product variants" at bounding box center [103, 25] width 116 height 14
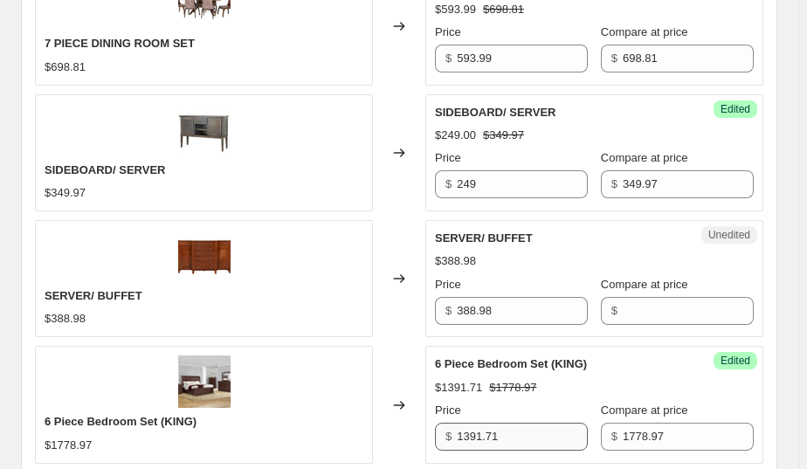
scroll to position [1032, 0]
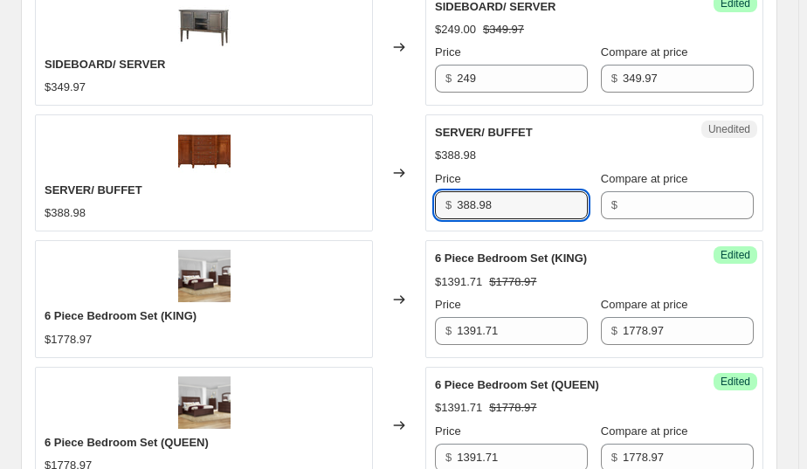
drag, startPoint x: 514, startPoint y: 199, endPoint x: 440, endPoint y: 204, distance: 73.5
click at [440, 204] on div "$ 388.98" at bounding box center [511, 205] width 153 height 28
type input "388.98"
click at [660, 204] on input "Compare at price" at bounding box center [688, 205] width 131 height 28
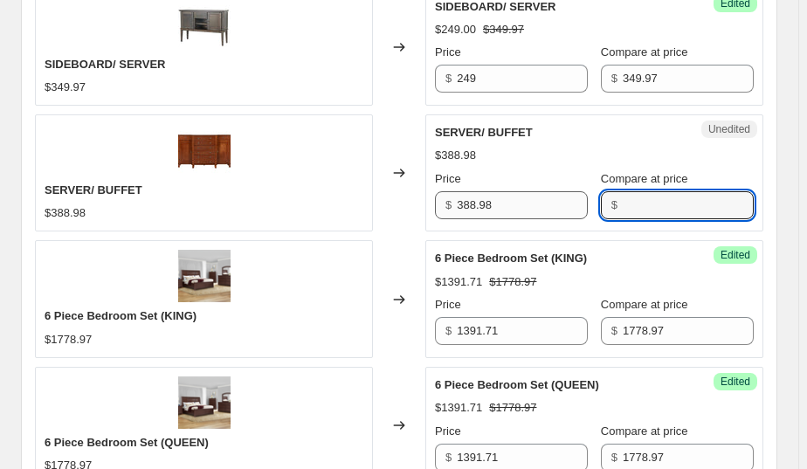
paste input "388.98"
type input "388.98"
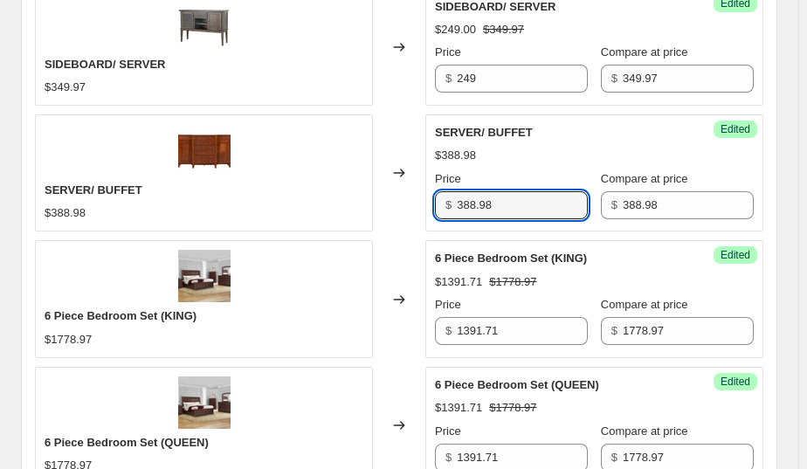
drag, startPoint x: 557, startPoint y: 210, endPoint x: 429, endPoint y: 214, distance: 127.6
click at [429, 214] on div "Success Edited SERVER/ BUFFET $388.98 Price $ 388.98 Compare at price $ 388.98" at bounding box center [595, 172] width 338 height 117
type input "249"
click at [425, 119] on div "Changed to" at bounding box center [399, 172] width 52 height 117
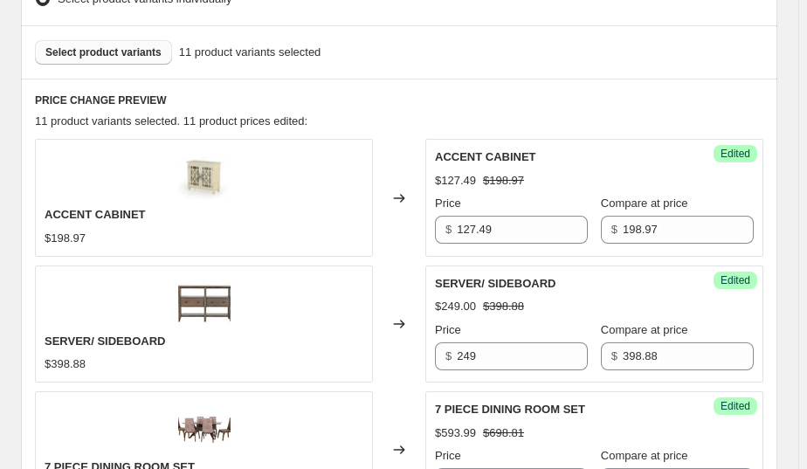
scroll to position [423, 0]
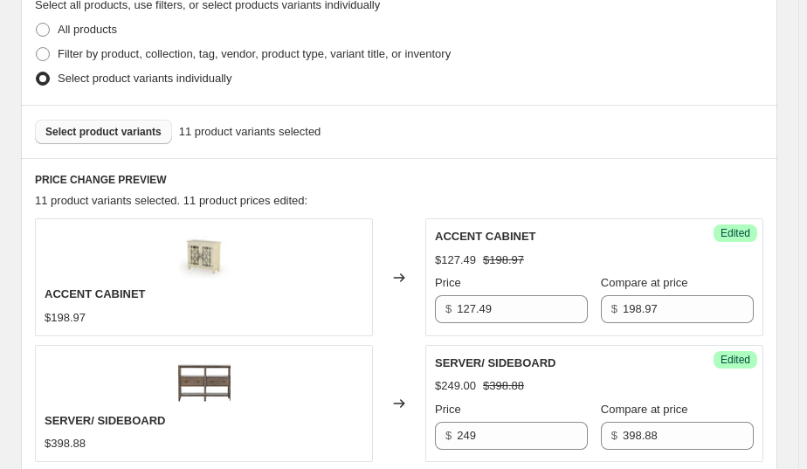
click at [68, 127] on span "Select product variants" at bounding box center [103, 132] width 116 height 14
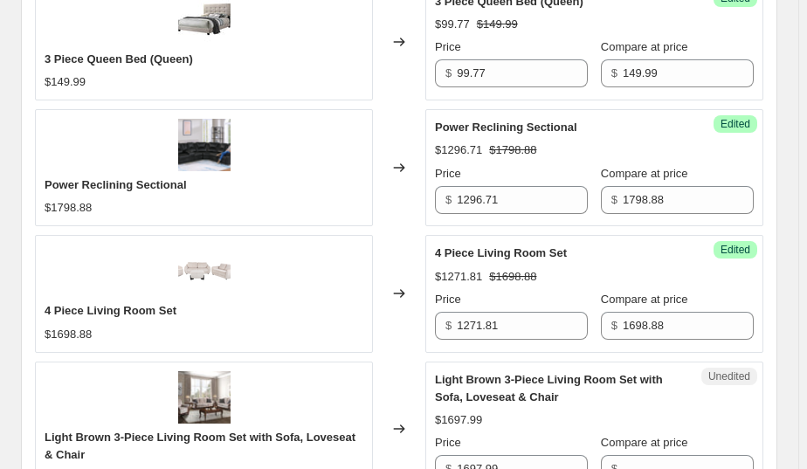
scroll to position [1800, 0]
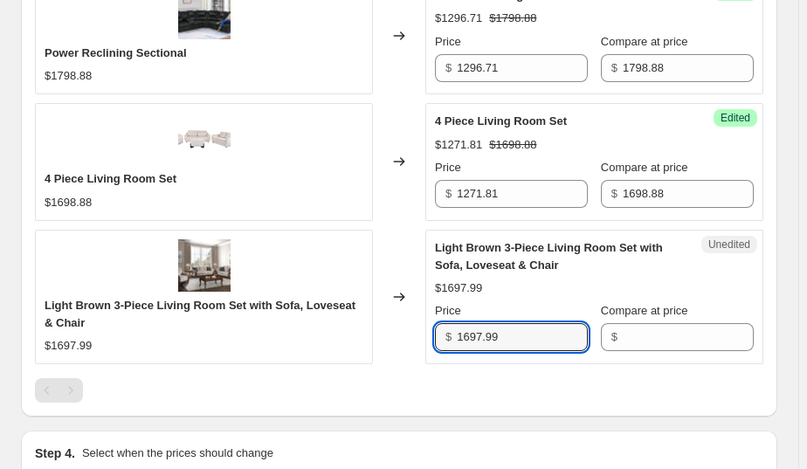
drag, startPoint x: 518, startPoint y: 332, endPoint x: 431, endPoint y: 330, distance: 87.4
click at [431, 330] on div "Unedited Light Brown 3-Piece Living Room Set with Sofa, Loveseat & Chair $1697.…" at bounding box center [595, 297] width 338 height 135
click at [514, 331] on input "1697.99" at bounding box center [522, 337] width 131 height 28
drag, startPoint x: 514, startPoint y: 336, endPoint x: 447, endPoint y: 336, distance: 66.4
click at [447, 336] on div "$ 1697.99" at bounding box center [511, 337] width 153 height 28
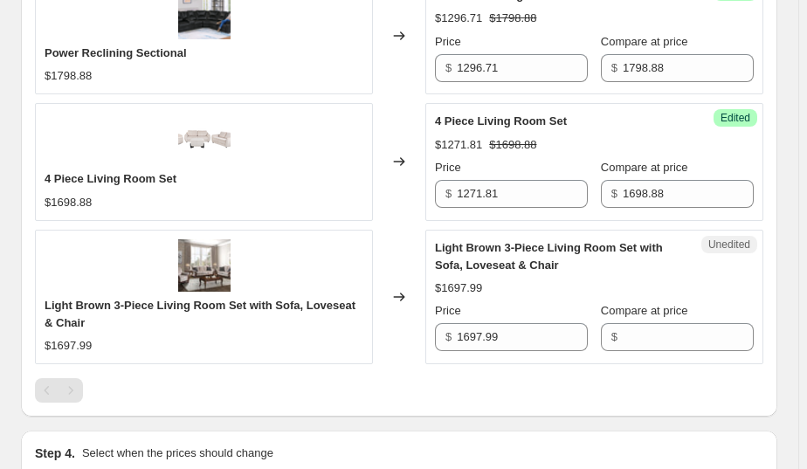
click at [507, 308] on div "Price" at bounding box center [511, 310] width 153 height 17
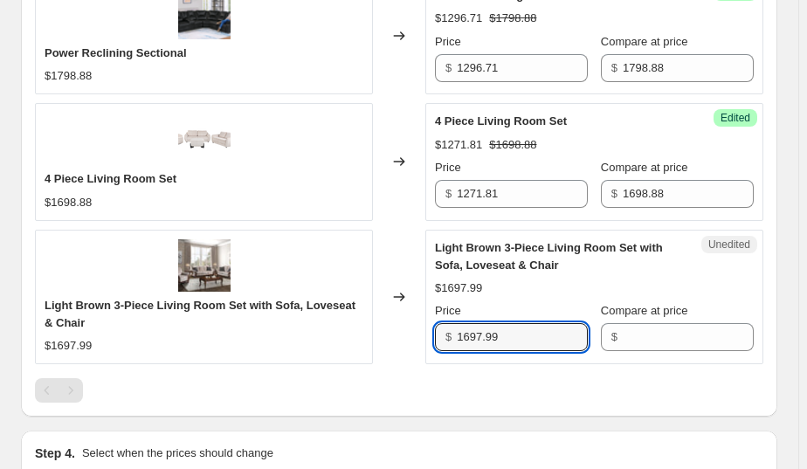
drag, startPoint x: 515, startPoint y: 337, endPoint x: 428, endPoint y: 340, distance: 86.5
click at [428, 340] on div "Light Brown 3-Piece Living Room Set with Sofa, Loveseat & Chair $1697.99 Change…" at bounding box center [399, 297] width 729 height 135
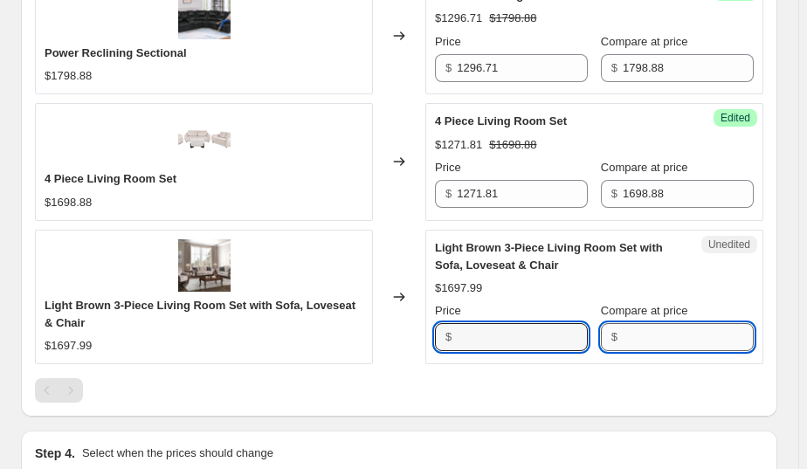
type input "1697.99"
click at [647, 337] on input "Compare at price" at bounding box center [688, 337] width 131 height 28
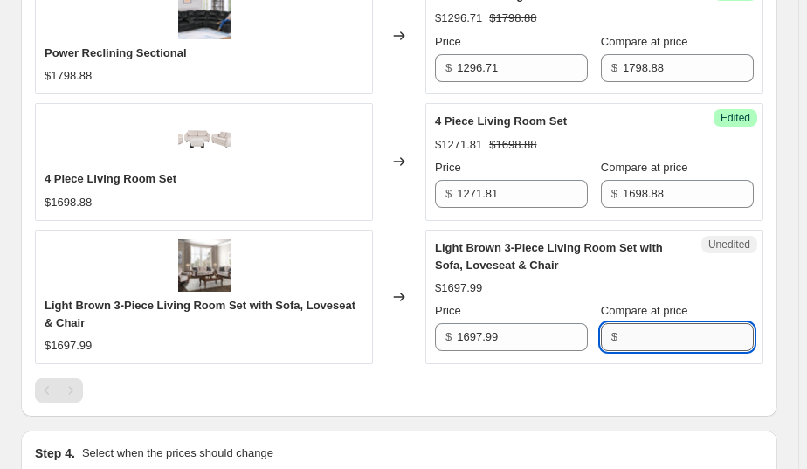
paste input "1697.99"
drag, startPoint x: 676, startPoint y: 332, endPoint x: 600, endPoint y: 338, distance: 76.3
click at [600, 338] on div "Price $ 1697.99 Compare at price $ 1697.99" at bounding box center [594, 326] width 319 height 49
type input "1897.91"
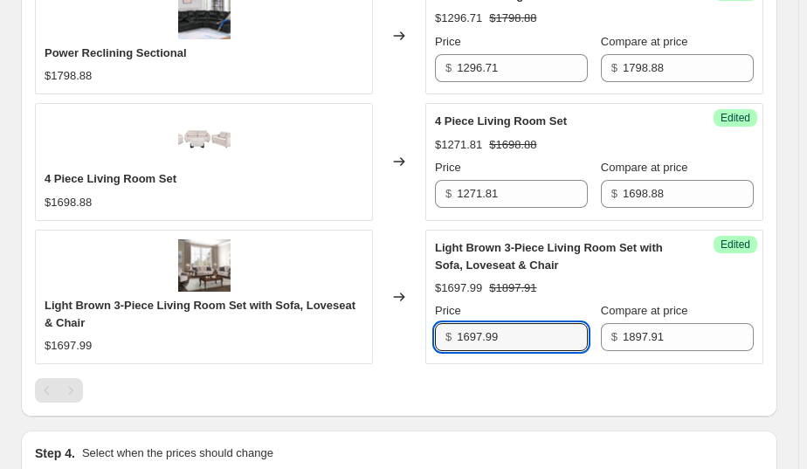
drag, startPoint x: 509, startPoint y: 336, endPoint x: 433, endPoint y: 339, distance: 76.1
click at [433, 339] on div "Success Edited Light Brown 3-Piece Living Room Set with Sofa, Loveseat & Chair …" at bounding box center [595, 297] width 338 height 135
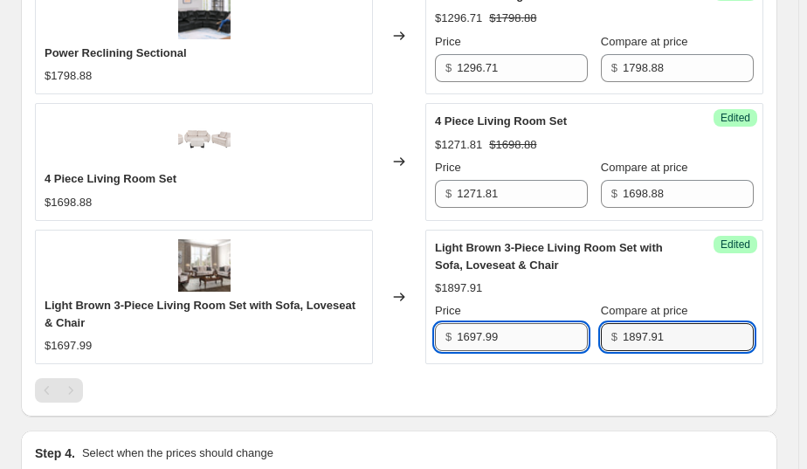
type input "1697.99"
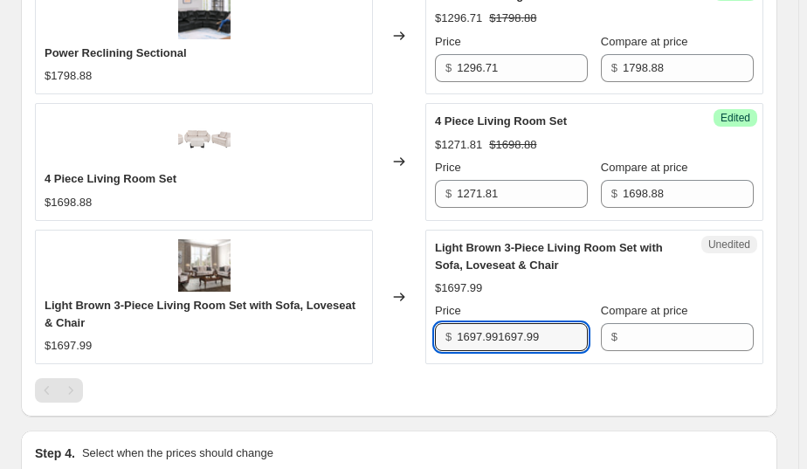
type input "1697.991697.99"
type input "[DATE] 11:12:37 PM Price [MEDICAL_DATA]"
type input "1697.99"
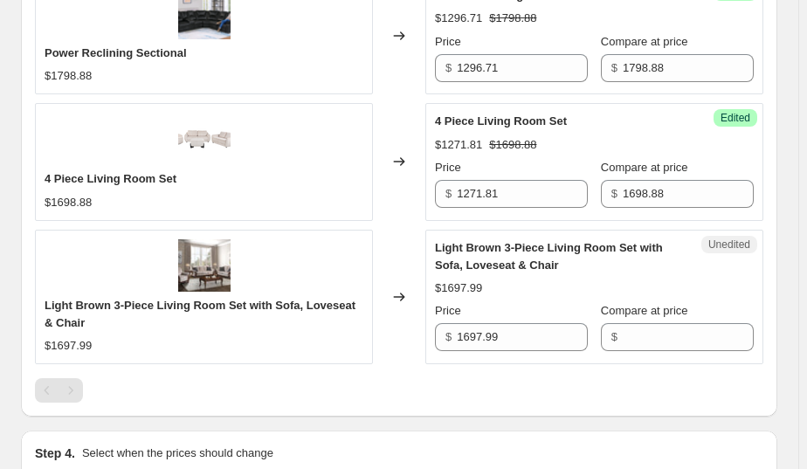
type input "[DATE] 11:12:37 PM Price [MEDICAL_DATA]"
click at [514, 280] on div "$1697.99" at bounding box center [594, 288] width 319 height 17
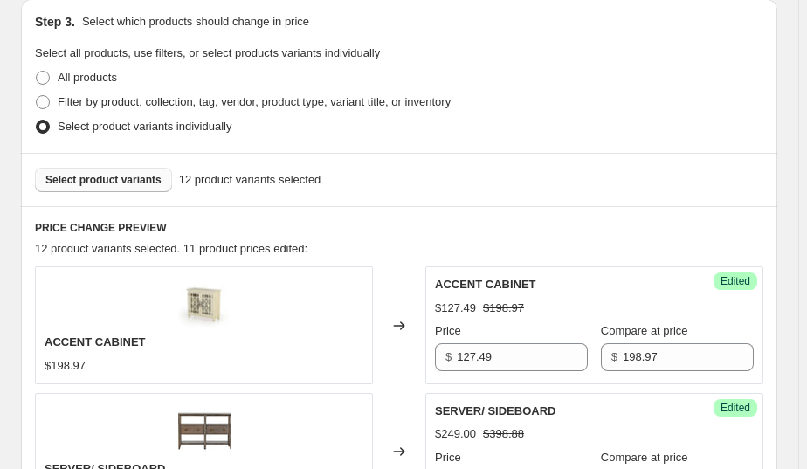
scroll to position [373, 0]
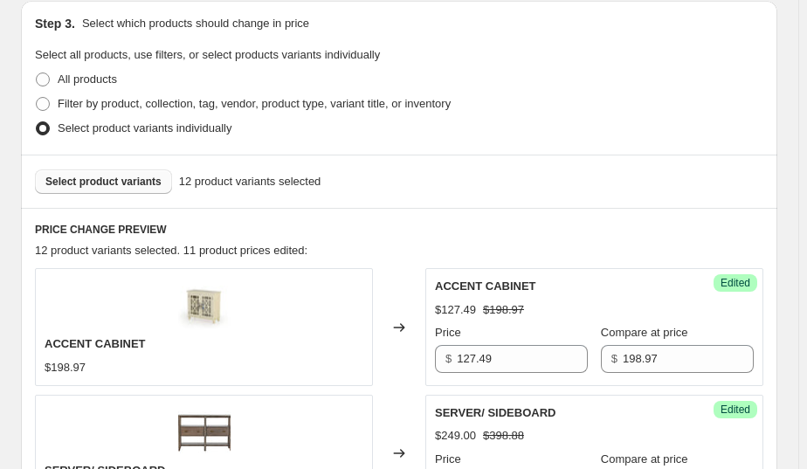
click at [123, 187] on span "Select product variants" at bounding box center [103, 182] width 116 height 14
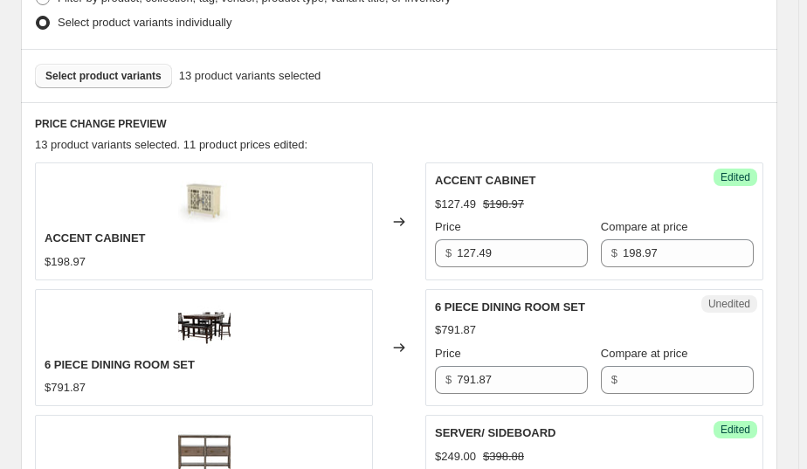
scroll to position [585, 0]
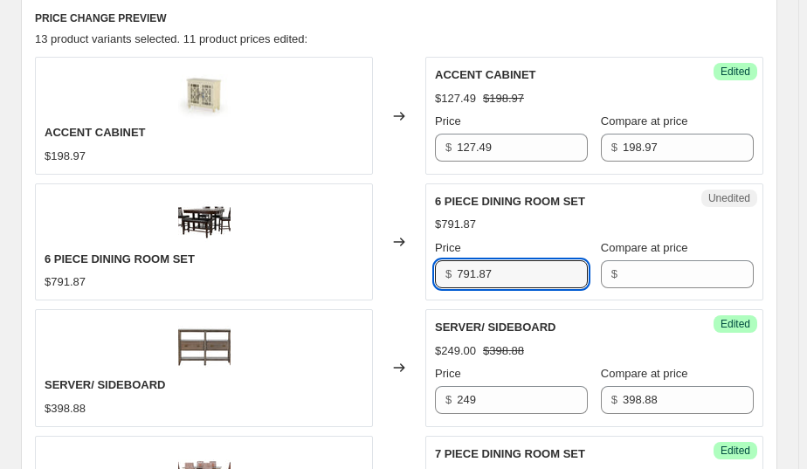
drag, startPoint x: 517, startPoint y: 267, endPoint x: 386, endPoint y: 268, distance: 131.1
click at [386, 268] on div "6 PIECE DINING ROOM SET $791.87 Changed to Unedited 6 PIECE DINING ROOM SET $79…" at bounding box center [399, 241] width 729 height 117
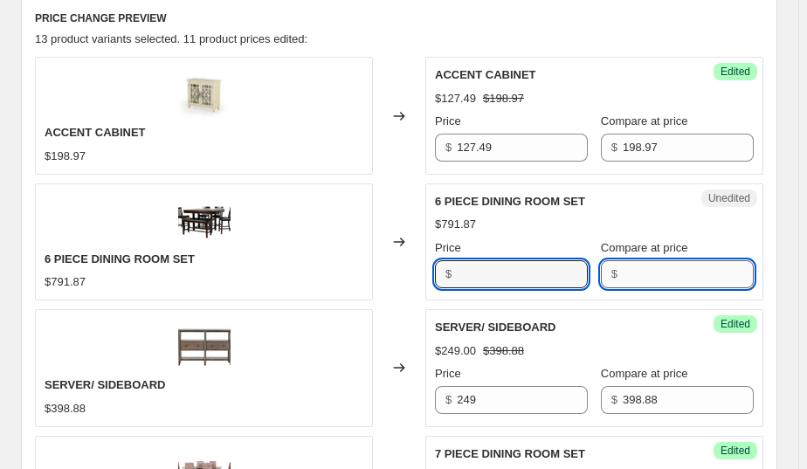
type input "791.87"
click at [634, 276] on input "Compare at price" at bounding box center [688, 274] width 131 height 28
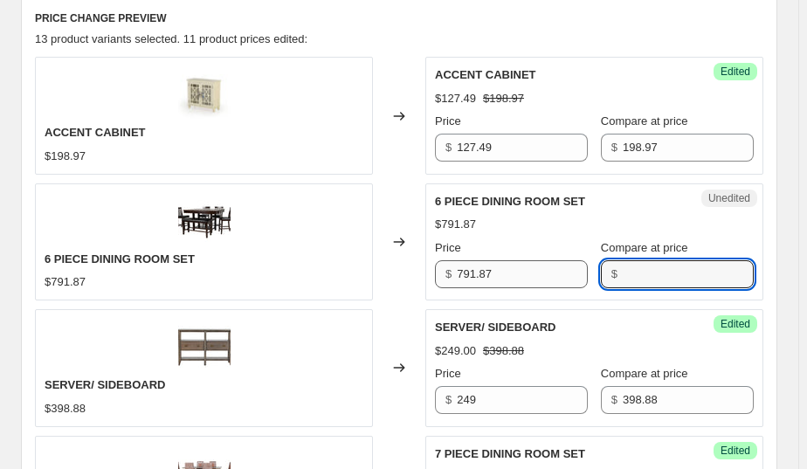
paste input "791.87"
type input "791.87"
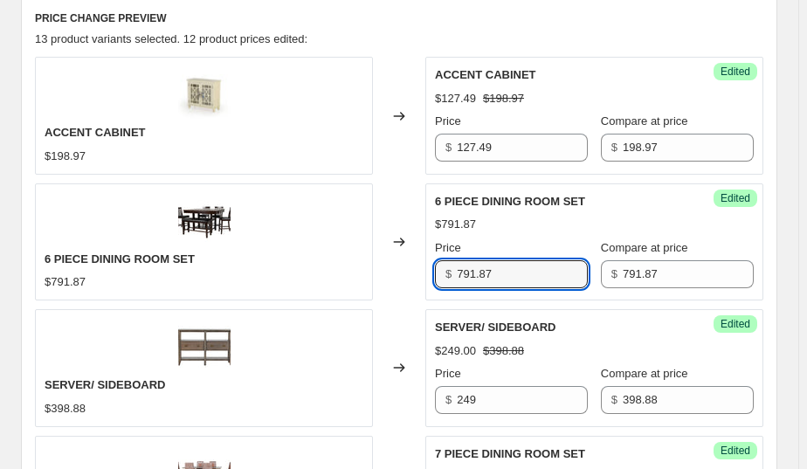
drag, startPoint x: 529, startPoint y: 268, endPoint x: 406, endPoint y: 269, distance: 122.3
click at [406, 269] on div "6 PIECE DINING ROOM SET $791.87 Changed to Success Edited 6 PIECE DINING ROOM S…" at bounding box center [399, 241] width 729 height 117
type input "591.88"
click at [386, 186] on div "Changed to" at bounding box center [399, 241] width 52 height 117
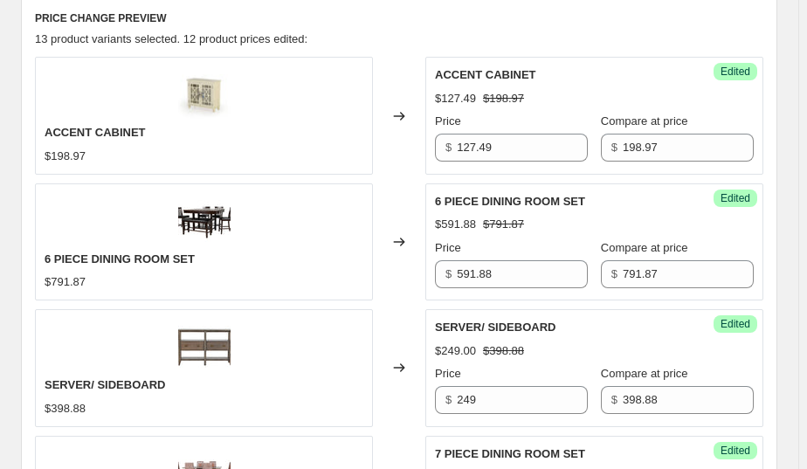
scroll to position [479, 0]
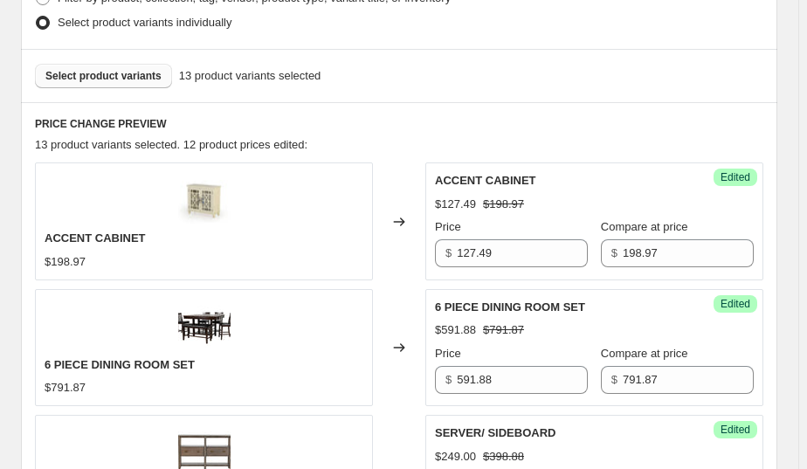
click at [114, 77] on span "Select product variants" at bounding box center [103, 76] width 116 height 14
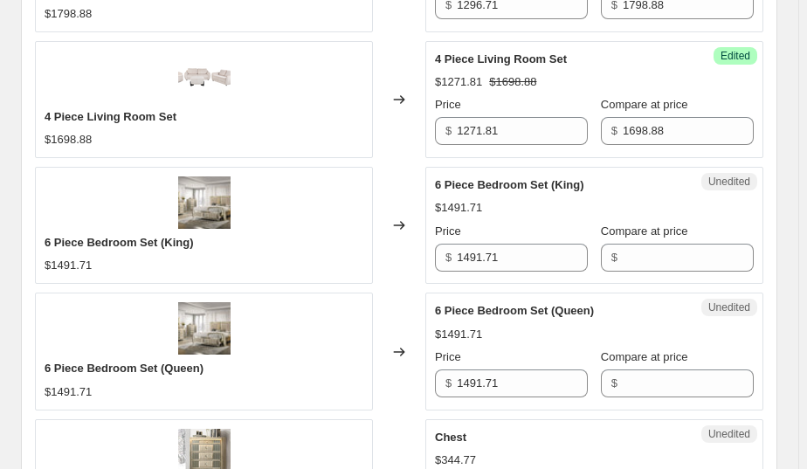
scroll to position [2067, 0]
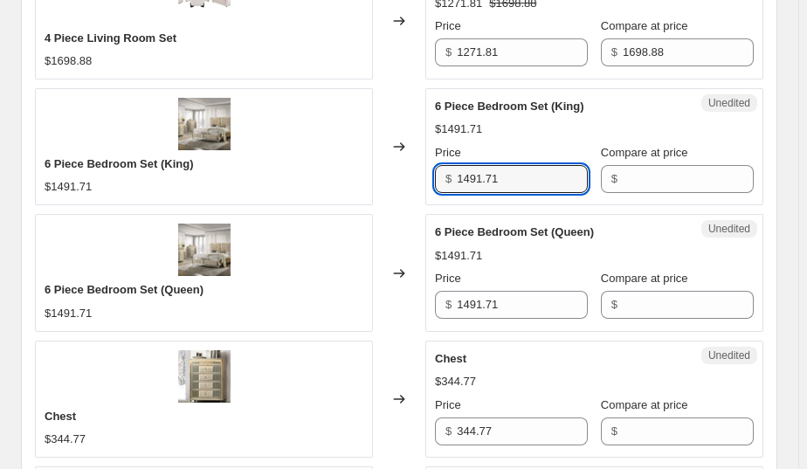
drag, startPoint x: 517, startPoint y: 168, endPoint x: 438, endPoint y: 170, distance: 79.5
click at [440, 169] on div "$ 1491.71" at bounding box center [511, 179] width 153 height 28
type input "1491.71"
click at [641, 181] on input "Compare at price" at bounding box center [688, 179] width 131 height 28
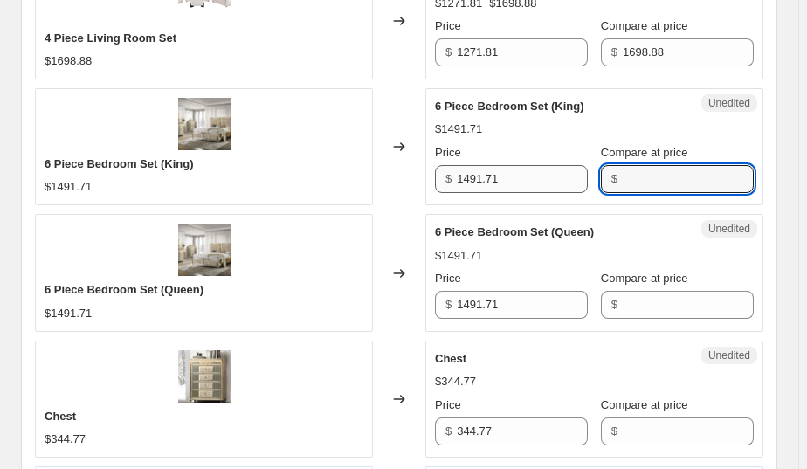
paste input "1491.71"
type input "1491.71"
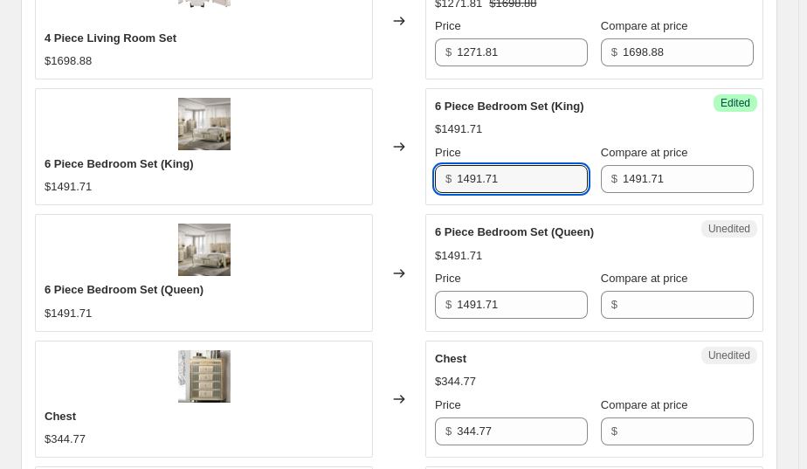
drag, startPoint x: 529, startPoint y: 170, endPoint x: 410, endPoint y: 180, distance: 119.2
click at [410, 180] on div "6 Piece Bedroom Set (King) $1491.71 Changed to Success Edited 6 Piece Bedroom S…" at bounding box center [399, 146] width 729 height 117
type input "1245.58"
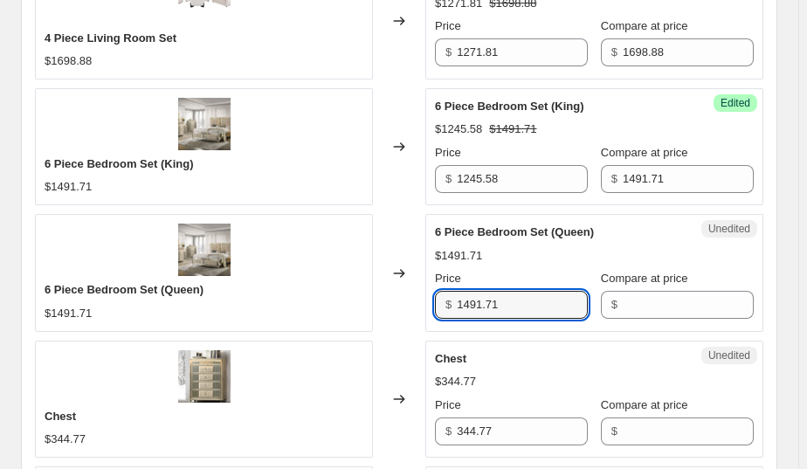
drag, startPoint x: 520, startPoint y: 305, endPoint x: 447, endPoint y: 305, distance: 73.4
click at [447, 305] on div "$ 1491.71" at bounding box center [511, 305] width 153 height 28
type input "1491.71"
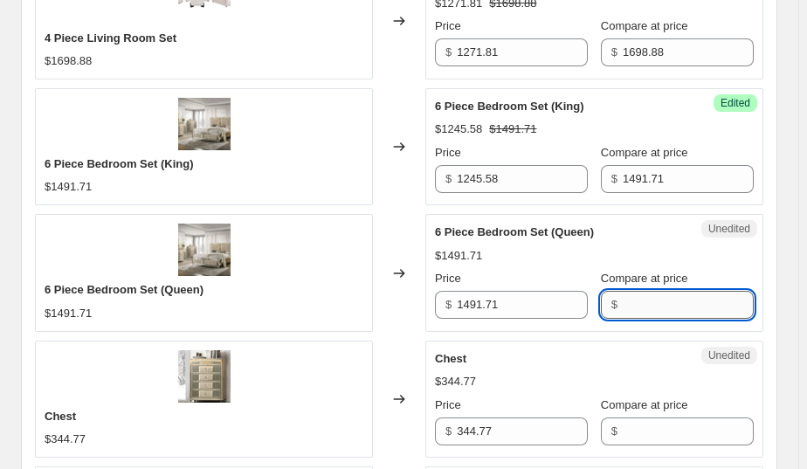
click at [638, 303] on input "Compare at price" at bounding box center [688, 305] width 131 height 28
paste input "1491.71"
type input "1491.71"
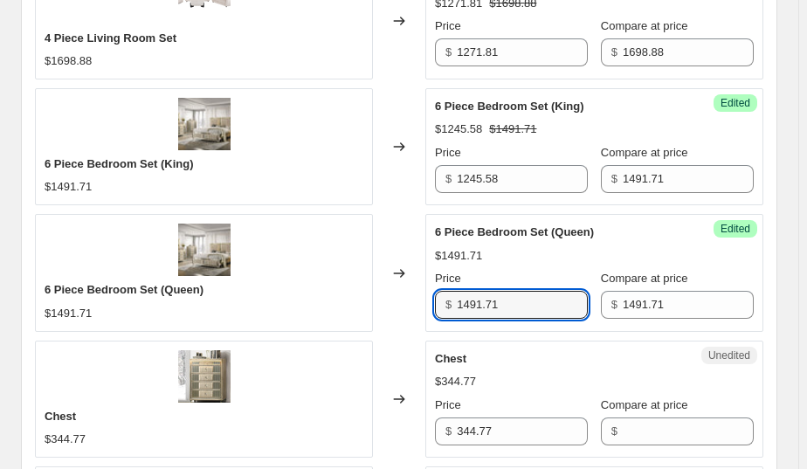
drag, startPoint x: 523, startPoint y: 292, endPoint x: 387, endPoint y: 293, distance: 136.3
click at [387, 293] on div "6 Piece Bedroom Set (Queen) $1491.71 Changed to Success Edited 6 Piece Bedroom …" at bounding box center [399, 272] width 729 height 117
type input "1245.58"
click at [414, 218] on div "Changed to" at bounding box center [399, 272] width 52 height 117
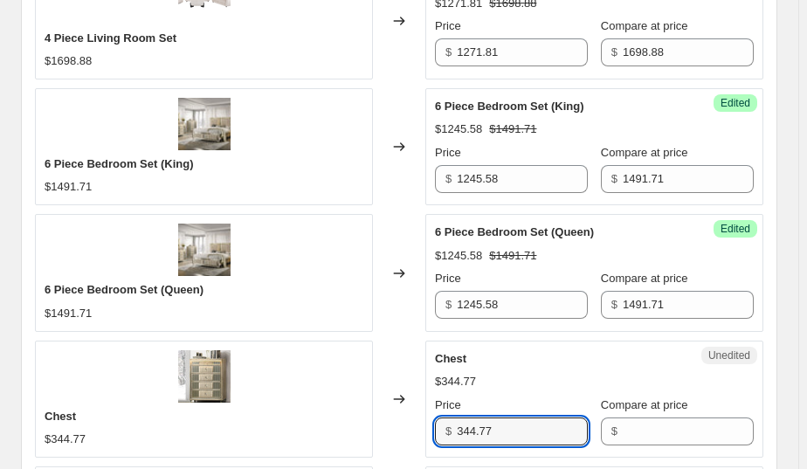
drag, startPoint x: 504, startPoint y: 427, endPoint x: 426, endPoint y: 427, distance: 77.8
click at [426, 427] on div "Chest $344.77 Changed to Unedited Chest $344.77 Price $ 344.77 Compare at price…" at bounding box center [399, 399] width 729 height 117
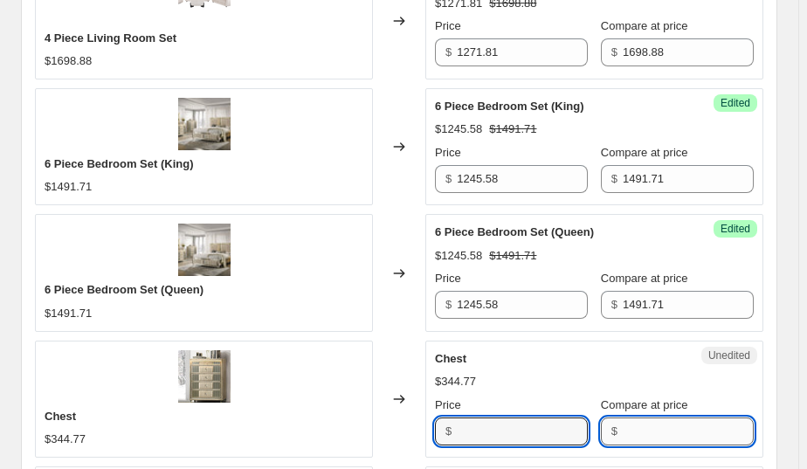
type input "344.77"
click at [646, 419] on input "Compare at price" at bounding box center [688, 432] width 131 height 28
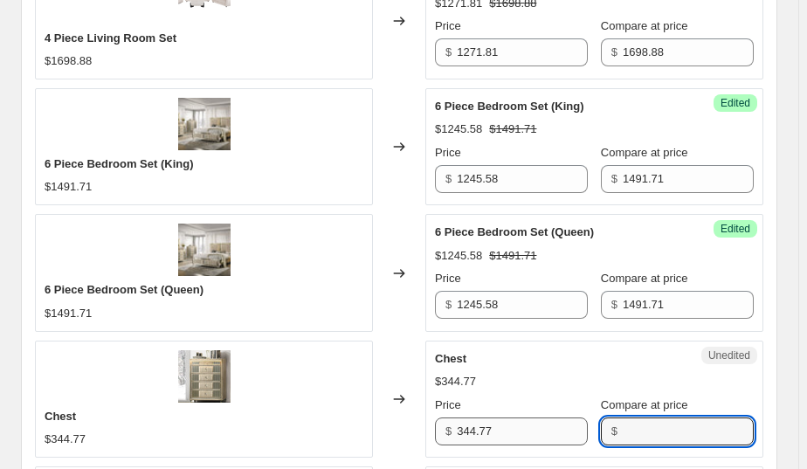
paste input "344.77"
type input "344.77"
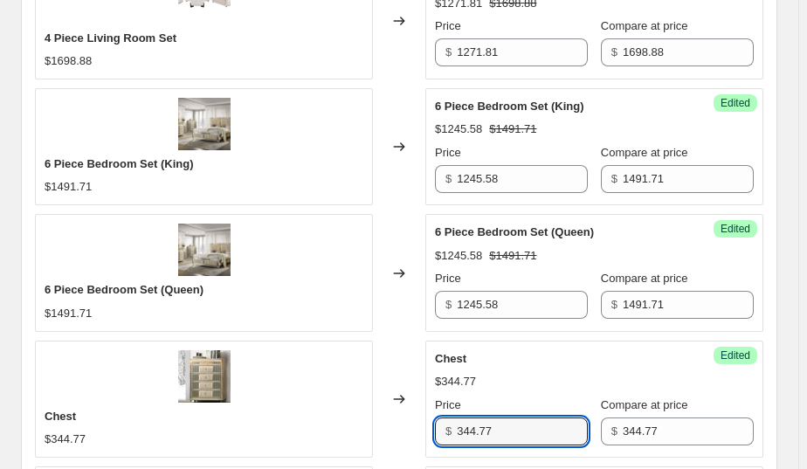
drag, startPoint x: 536, startPoint y: 429, endPoint x: 426, endPoint y: 433, distance: 109.3
click at [426, 433] on div "Chest $344.77 Changed to Success Edited Chest $344.77 Price $ 344.77 Compare at…" at bounding box center [399, 399] width 729 height 117
type input "279.99"
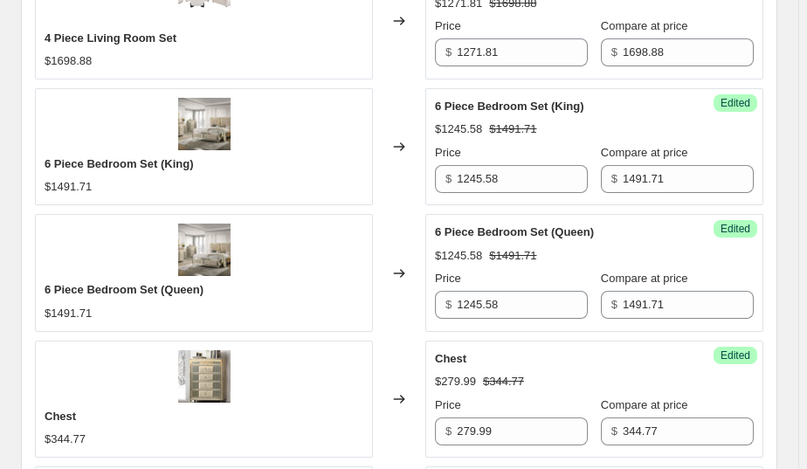
click at [409, 308] on div "Changed to" at bounding box center [399, 272] width 52 height 117
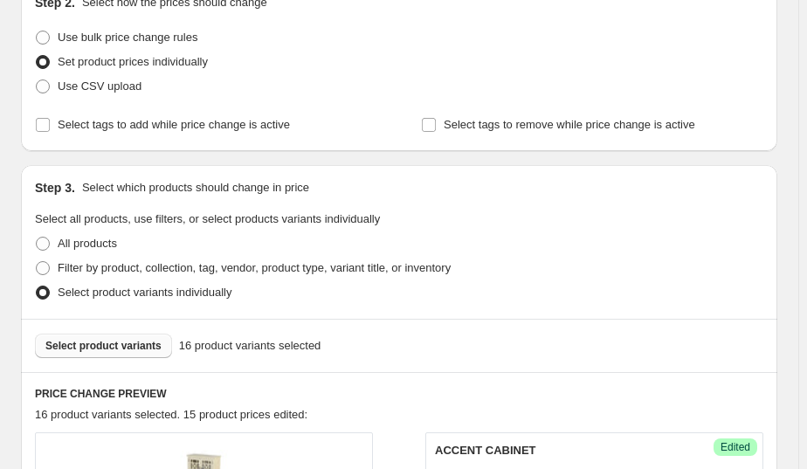
scroll to position [315, 0]
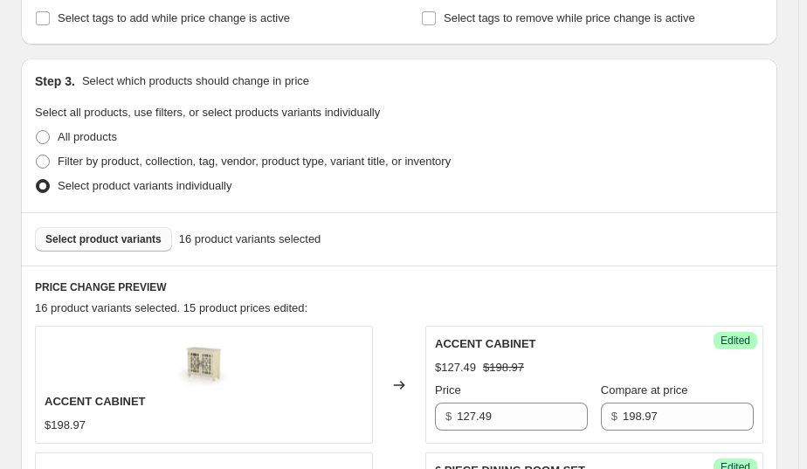
click at [110, 238] on span "Select product variants" at bounding box center [103, 239] width 116 height 14
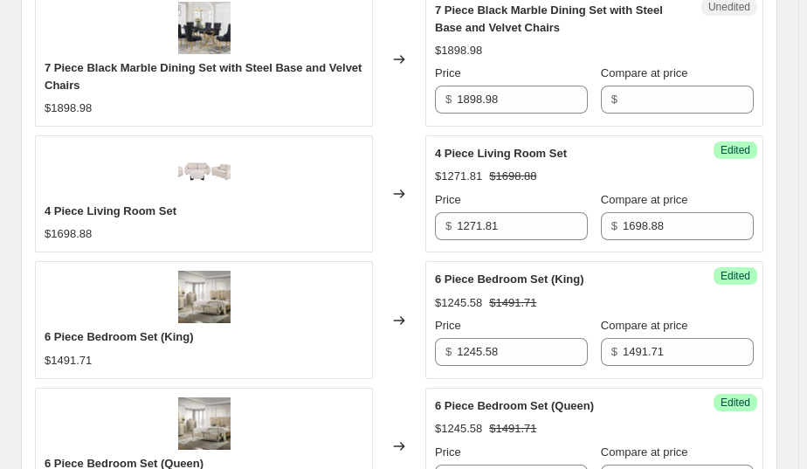
scroll to position [1939, 0]
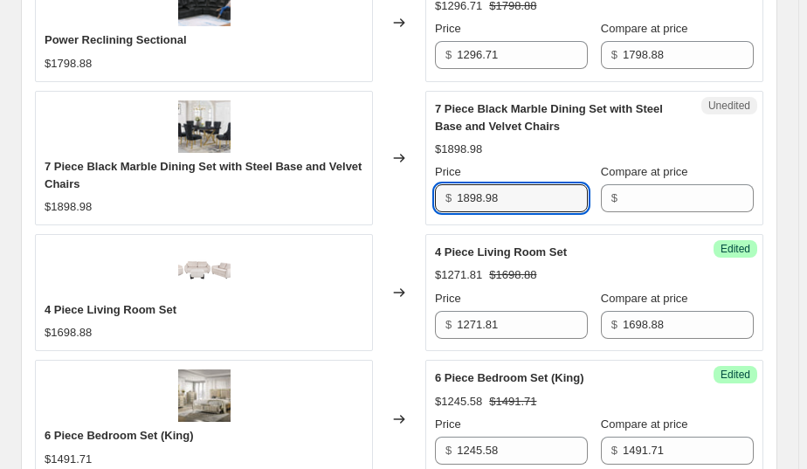
drag, startPoint x: 552, startPoint y: 198, endPoint x: 437, endPoint y: 203, distance: 115.4
click at [437, 203] on div "Unedited 7 Piece Black Marble Dining Set with Steel Base and Velvet Chairs $189…" at bounding box center [595, 158] width 338 height 135
type input "1898.98"
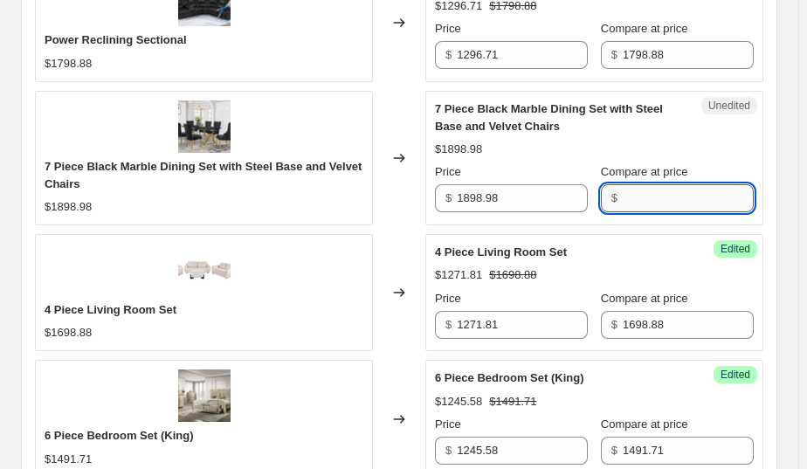
click at [674, 197] on input "Compare at price" at bounding box center [688, 198] width 131 height 28
paste input "1898.98"
type input "1898.98"
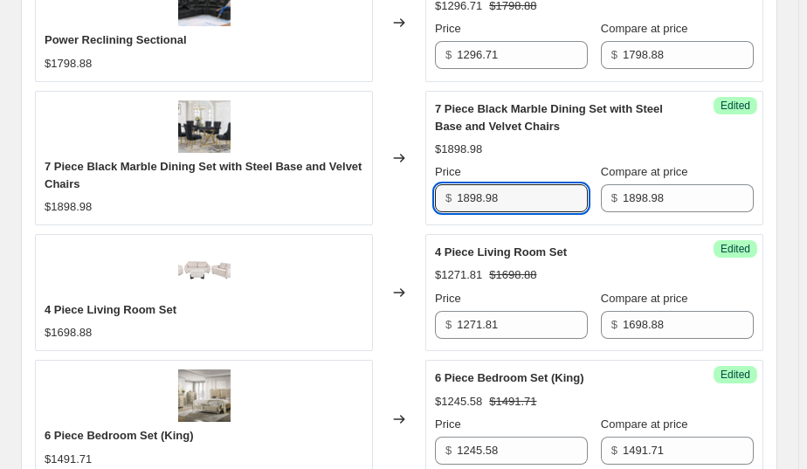
drag, startPoint x: 529, startPoint y: 197, endPoint x: 453, endPoint y: 201, distance: 76.1
click at [453, 201] on div "$ 1898.98" at bounding box center [511, 198] width 153 height 28
type input "1597.91"
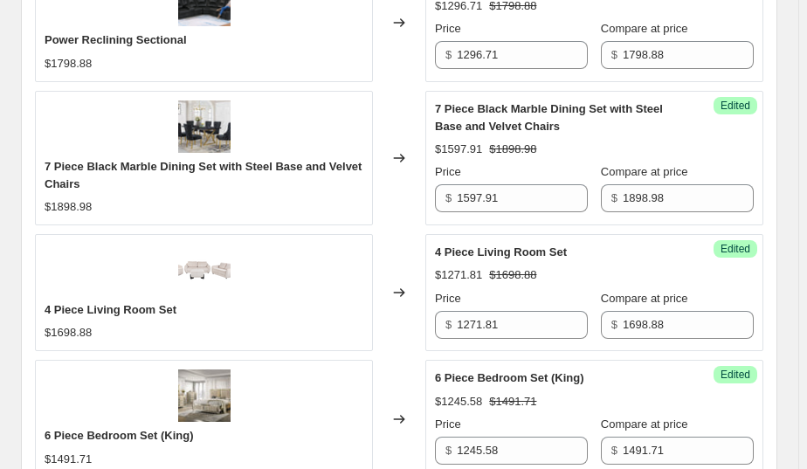
click at [415, 121] on div "Changed to" at bounding box center [399, 158] width 52 height 135
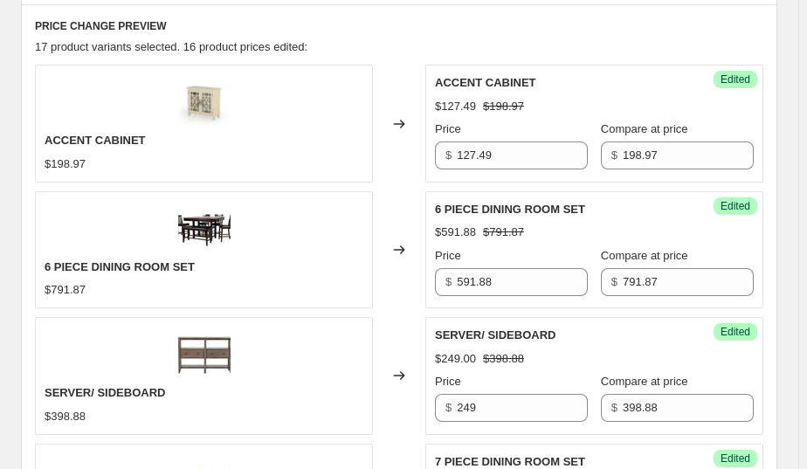
scroll to position [409, 0]
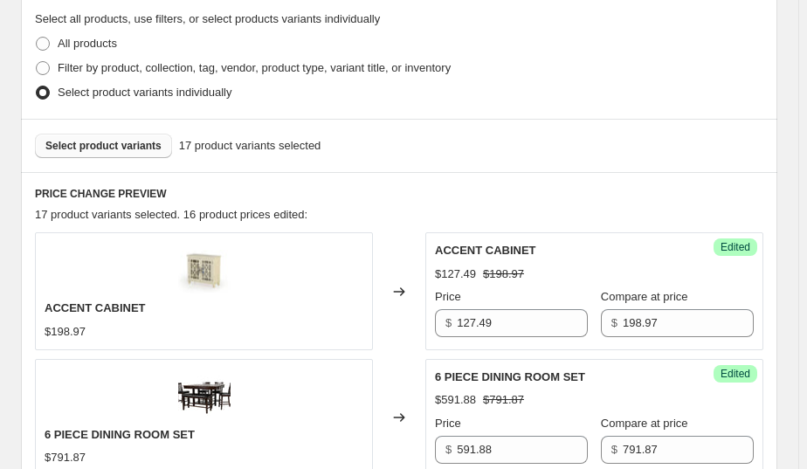
click at [128, 145] on span "Select product variants" at bounding box center [103, 146] width 116 height 14
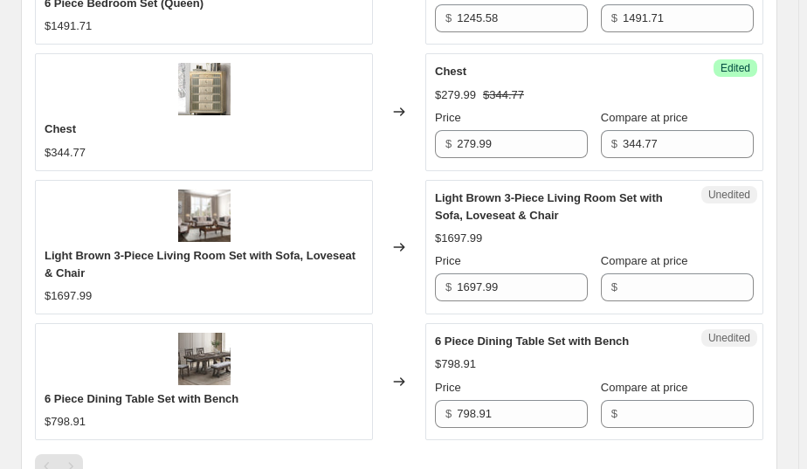
scroll to position [2512, 0]
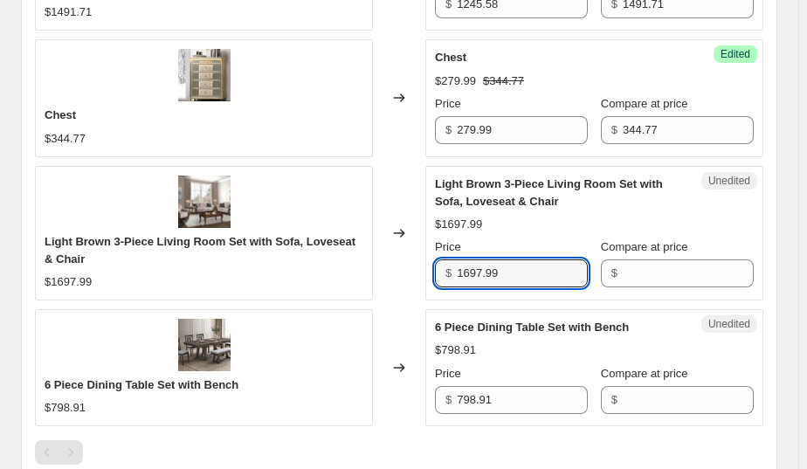
drag, startPoint x: 535, startPoint y: 271, endPoint x: 440, endPoint y: 275, distance: 94.5
click at [440, 275] on div "$ 1697.99" at bounding box center [511, 274] width 153 height 28
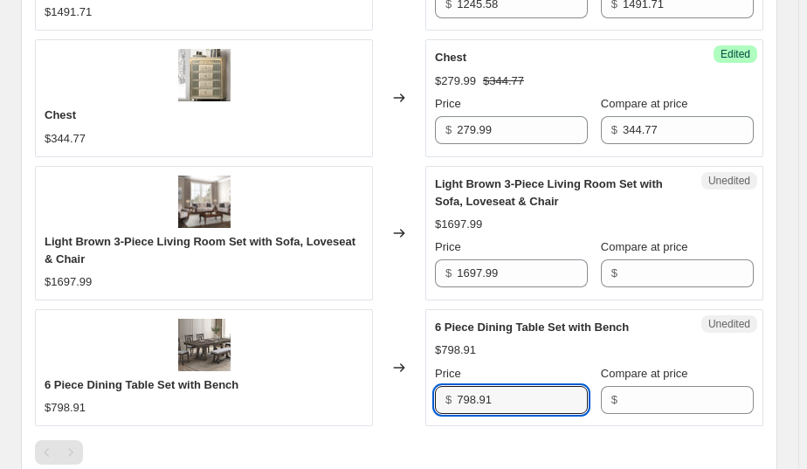
drag, startPoint x: 516, startPoint y: 394, endPoint x: 435, endPoint y: 391, distance: 80.4
click at [435, 391] on div "Unedited 6 Piece Dining Table Set with Bench $798.91 Price $ 798.91 Compare at …" at bounding box center [595, 367] width 338 height 117
click at [502, 398] on input "798.91" at bounding box center [522, 400] width 131 height 28
click at [500, 395] on input "798.91" at bounding box center [522, 400] width 131 height 28
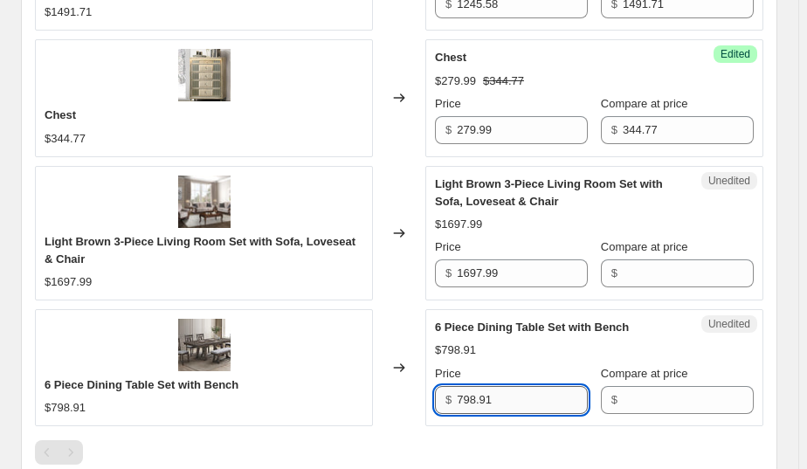
click at [500, 395] on input "798.91" at bounding box center [522, 400] width 131 height 28
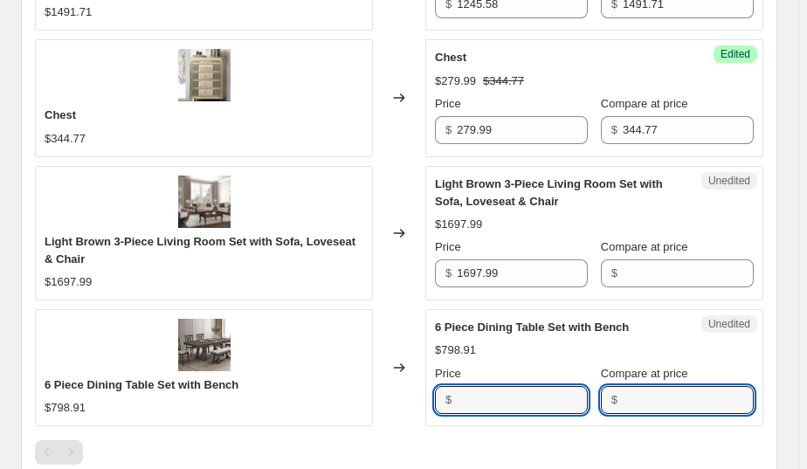
type input "798.91"
click at [628, 389] on input "Compare at price" at bounding box center [688, 400] width 131 height 28
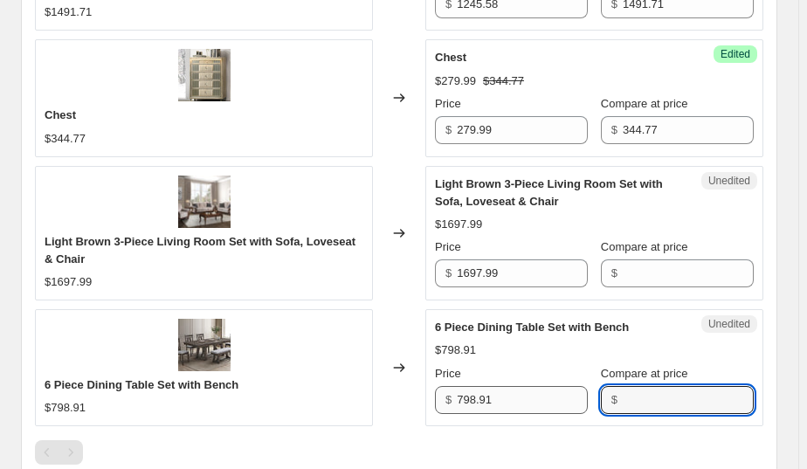
paste input "798.91"
type input "798.91"
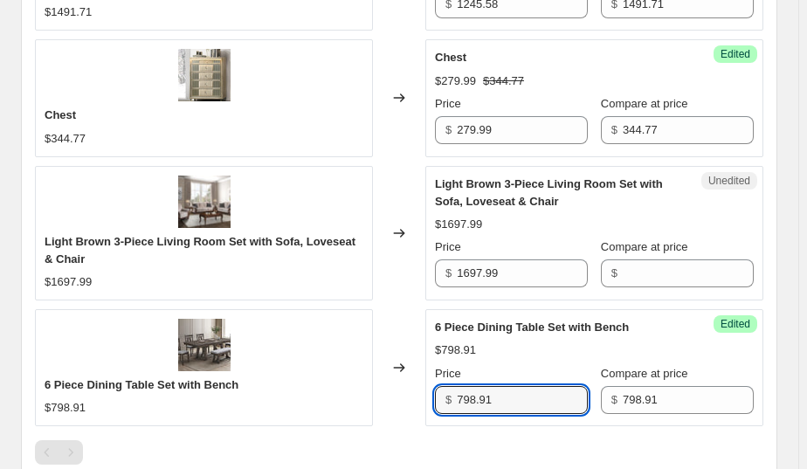
drag, startPoint x: 514, startPoint y: 402, endPoint x: 421, endPoint y: 403, distance: 92.6
click at [421, 403] on div "6 Piece Dining Table Set with Bench $798.91 Changed to Success Edited 6 Piece D…" at bounding box center [399, 367] width 729 height 117
type input "637.28"
click at [410, 309] on div "Changed to" at bounding box center [399, 367] width 52 height 117
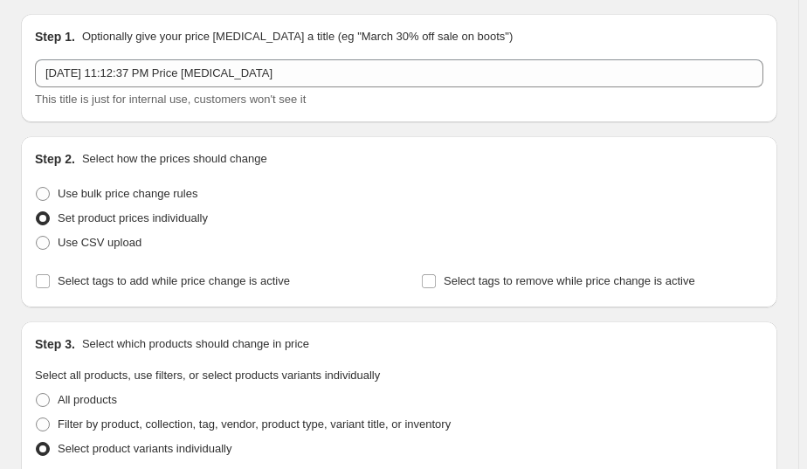
scroll to position [0, 0]
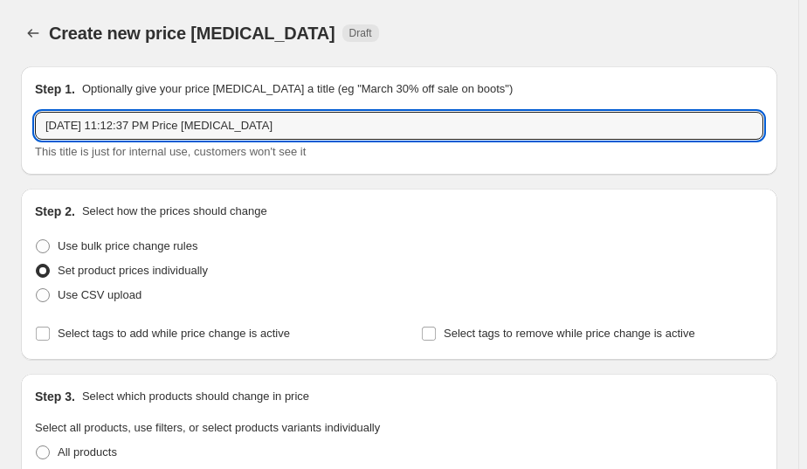
drag, startPoint x: 272, startPoint y: 130, endPoint x: -22, endPoint y: 125, distance: 293.6
click at [0, 125] on html "Home Settings Plans Skip to content Create new price [MEDICAL_DATA]. This page …" at bounding box center [403, 234] width 807 height 469
type input "[DATE] SALE"
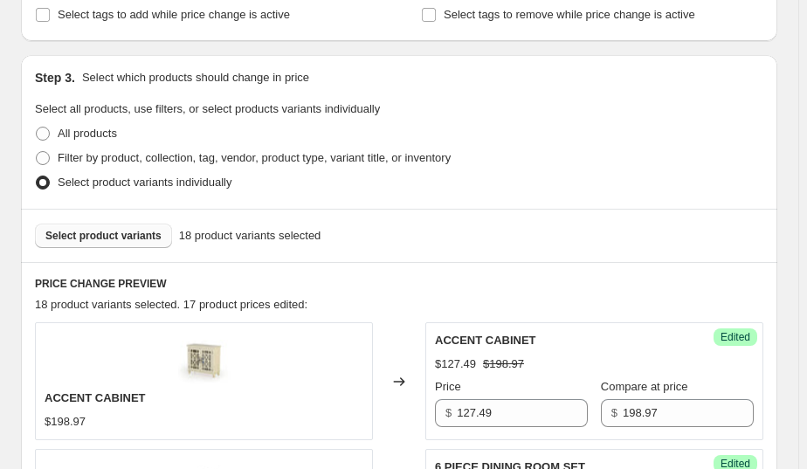
scroll to position [322, 0]
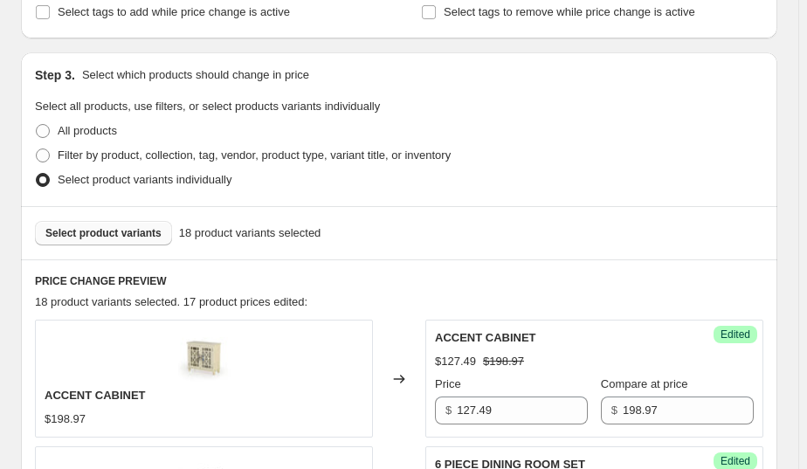
click at [131, 234] on span "Select product variants" at bounding box center [103, 233] width 116 height 14
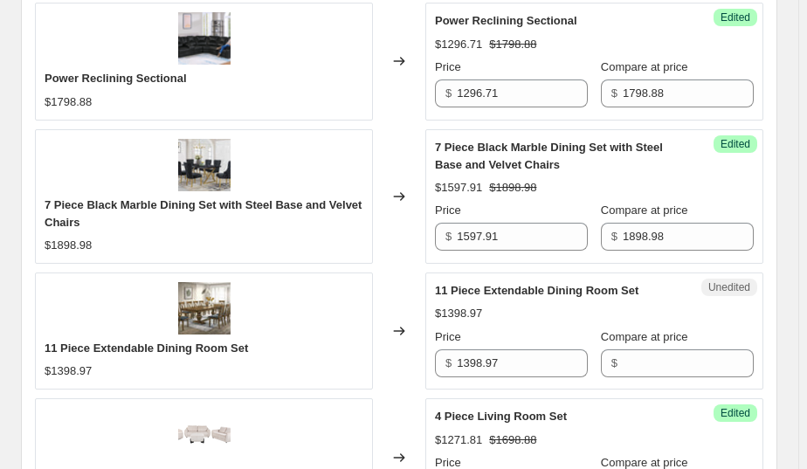
scroll to position [1914, 0]
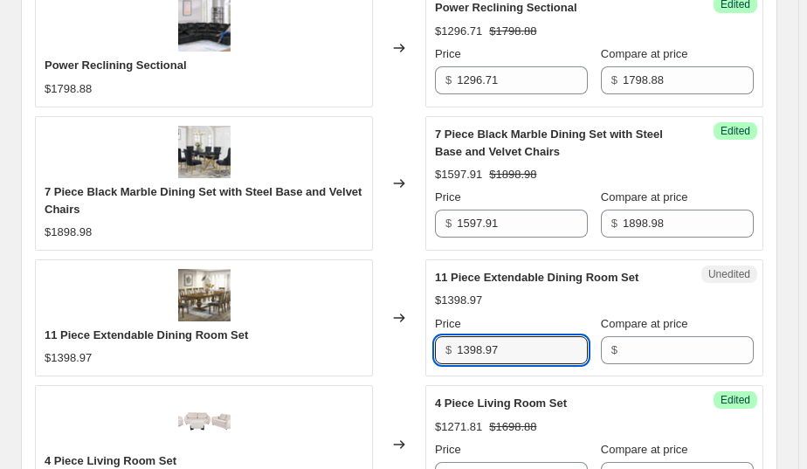
drag, startPoint x: 520, startPoint y: 345, endPoint x: 411, endPoint y: 339, distance: 109.4
click at [411, 339] on div "11 Piece Extendable Dining Room Set $1398.97 Changed to Unedited 11 Piece Exten…" at bounding box center [399, 318] width 729 height 117
type input "1398.97"
click at [643, 348] on input "Compare at price" at bounding box center [688, 350] width 131 height 28
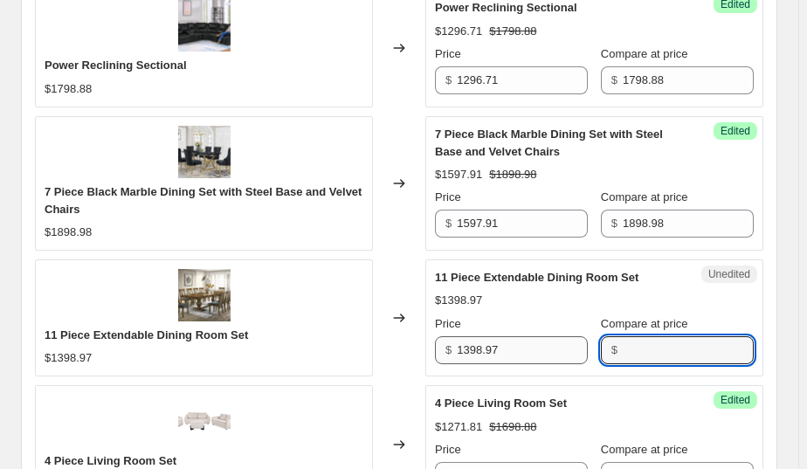
paste input "1398.97"
type input "1398.97"
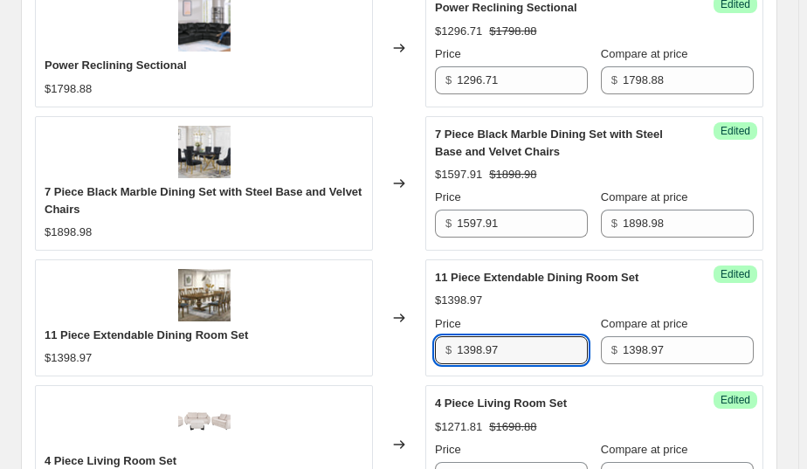
drag, startPoint x: 534, startPoint y: 343, endPoint x: 407, endPoint y: 347, distance: 126.8
click at [407, 347] on div "11 Piece Extendable Dining Room Set $1398.97 Changed to Success Edited 11 Piece…" at bounding box center [399, 318] width 729 height 117
type input "1097.88"
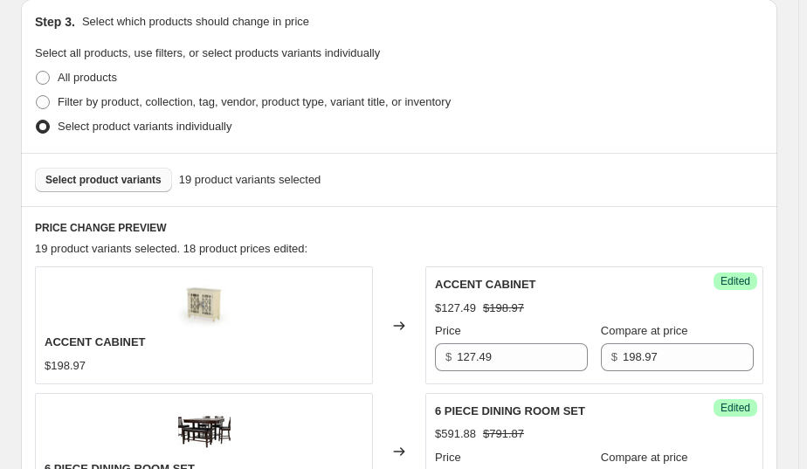
scroll to position [364, 0]
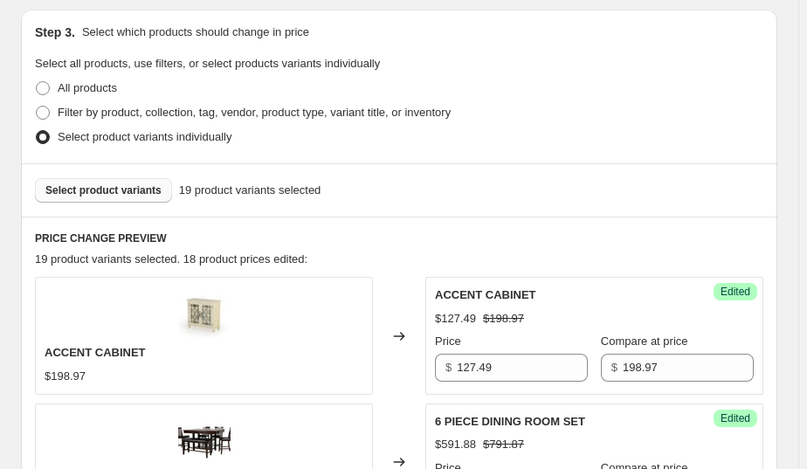
click at [118, 187] on span "Select product variants" at bounding box center [103, 190] width 116 height 14
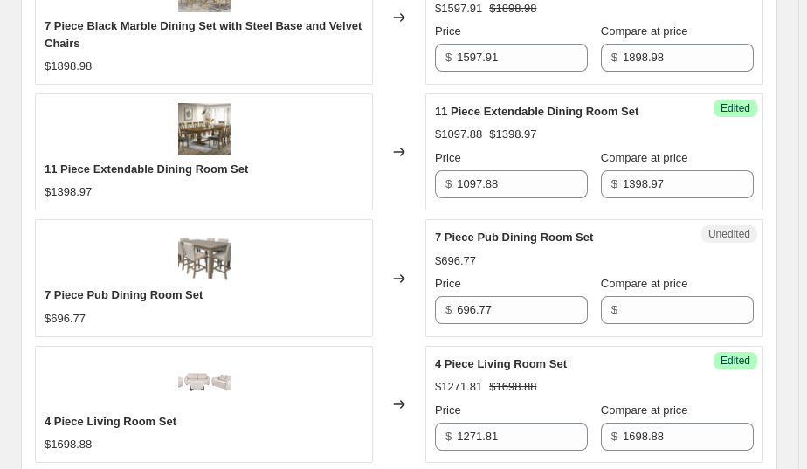
scroll to position [2091, 0]
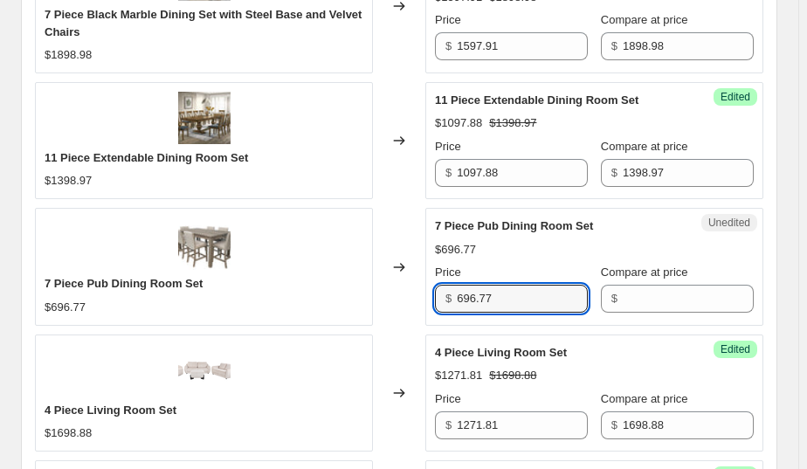
drag, startPoint x: 515, startPoint y: 306, endPoint x: 441, endPoint y: 303, distance: 73.4
click at [441, 303] on div "$ 696.77" at bounding box center [511, 299] width 153 height 28
type input "696.77"
click at [659, 294] on input "Compare at price" at bounding box center [688, 299] width 131 height 28
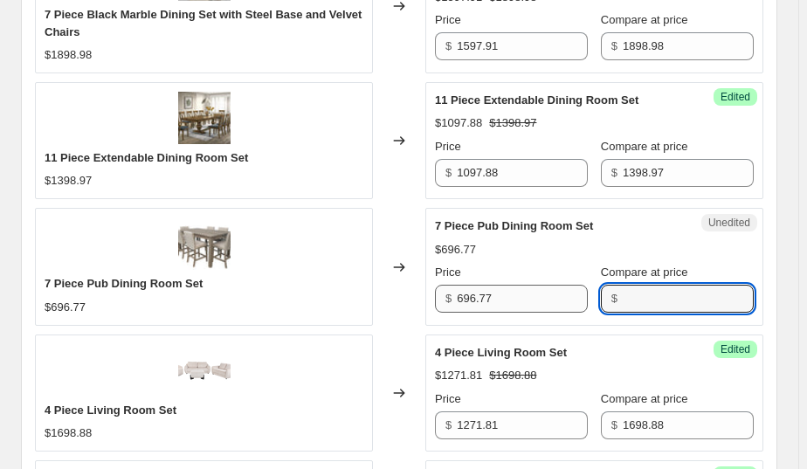
paste input "696.77"
type input "696.77"
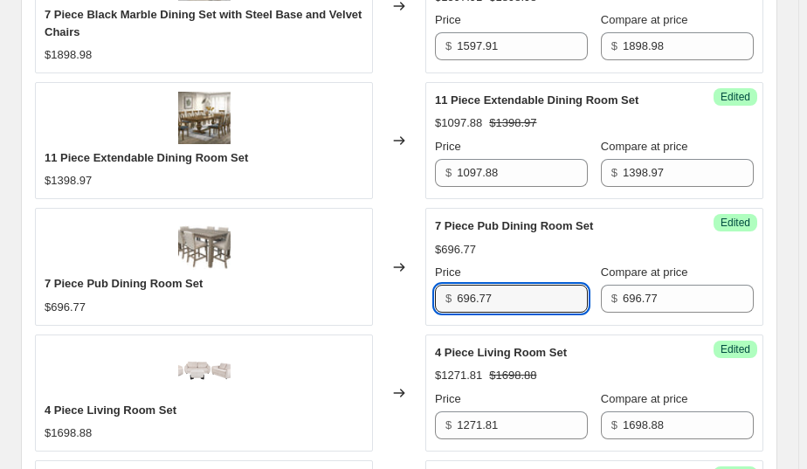
drag, startPoint x: 494, startPoint y: 298, endPoint x: 363, endPoint y: 299, distance: 131.1
click at [363, 299] on div "7 Piece Pub Dining Room Set $696.77 Changed to Success Edited 7 Piece Pub Dinin…" at bounding box center [399, 266] width 729 height 117
type input "577.88"
click at [407, 212] on div "Changed to" at bounding box center [399, 266] width 52 height 117
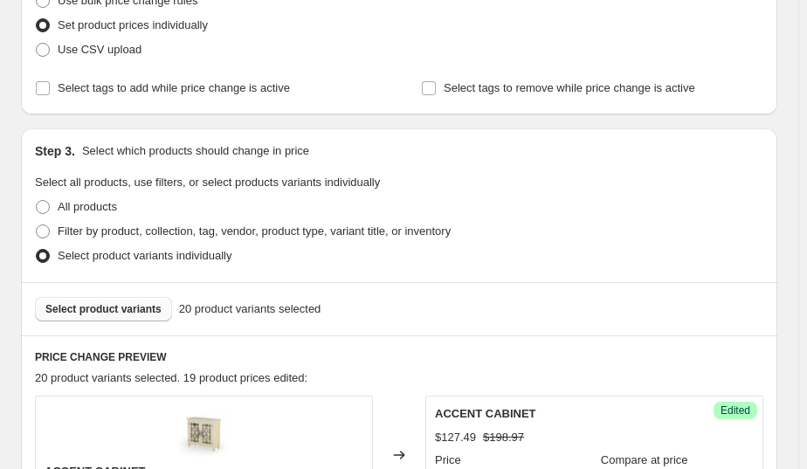
scroll to position [262, 0]
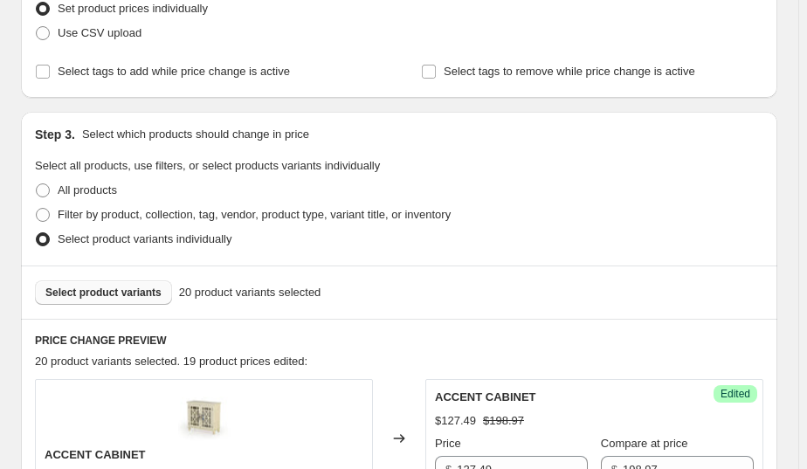
click at [134, 292] on span "Select product variants" at bounding box center [103, 293] width 116 height 14
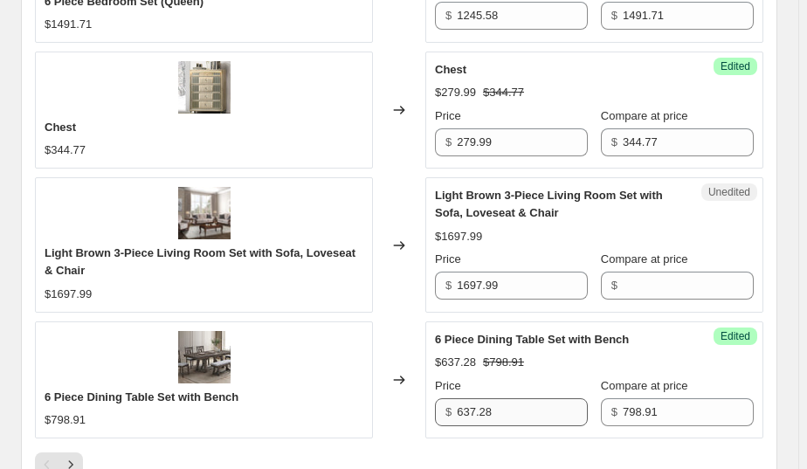
scroll to position [2806, 0]
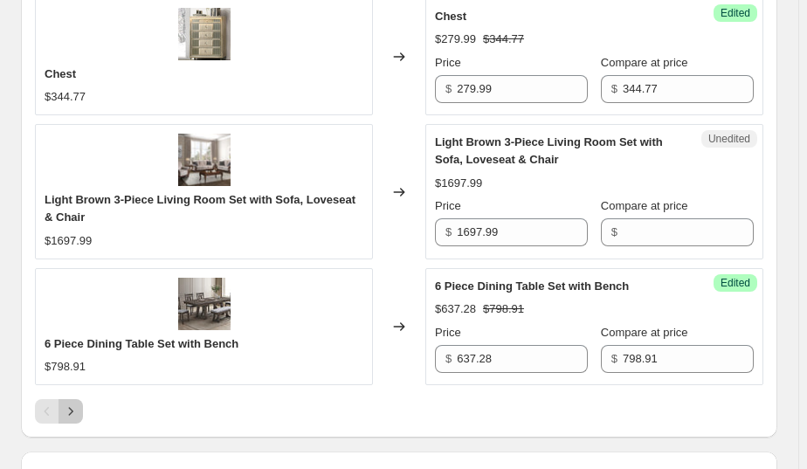
click at [74, 404] on icon "Next" at bounding box center [70, 411] width 17 height 17
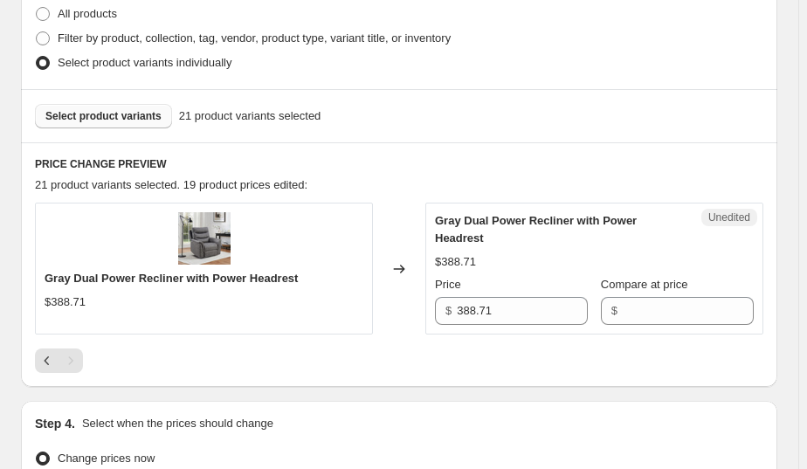
scroll to position [453, 0]
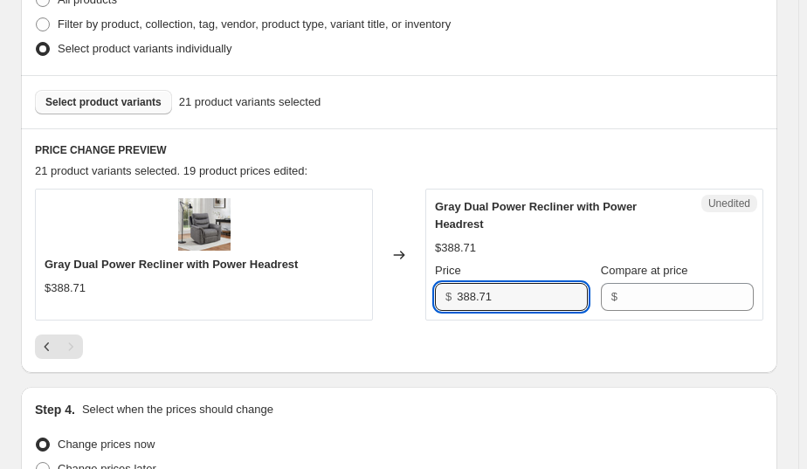
drag, startPoint x: 534, startPoint y: 288, endPoint x: 427, endPoint y: 290, distance: 106.6
click at [427, 290] on div "Gray Dual Power Recliner with Power Headrest $388.71 Changed to Unedited Gray D…" at bounding box center [399, 255] width 729 height 132
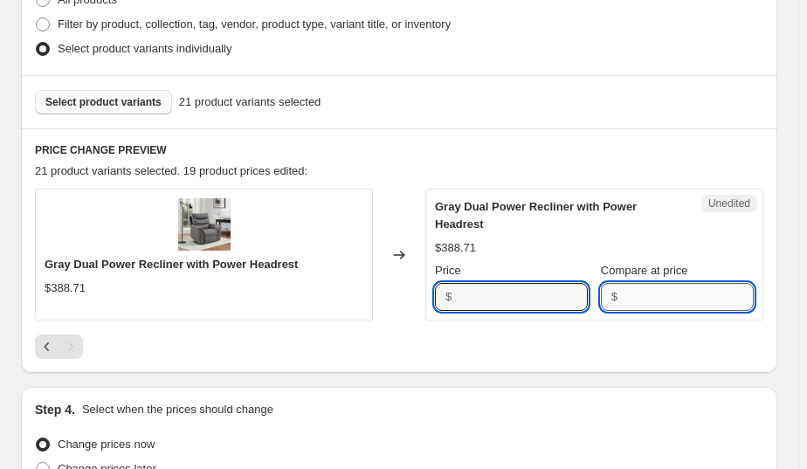
type input "388.71"
click at [696, 286] on input "Compare at price" at bounding box center [688, 297] width 131 height 28
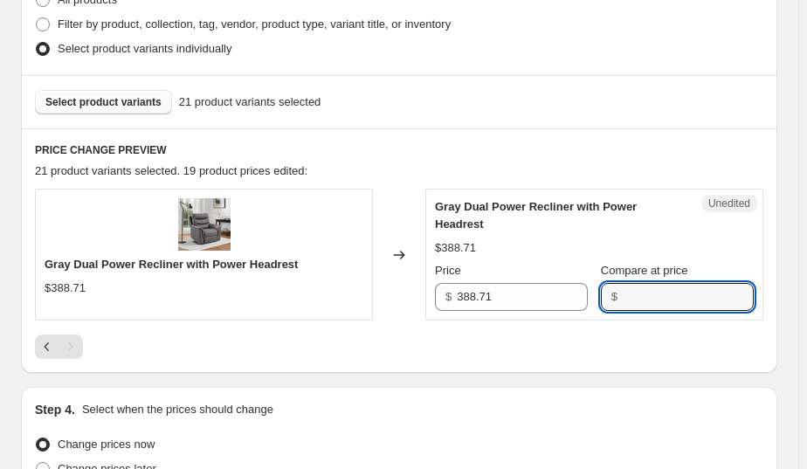
paste input "388.71"
type input "388.71"
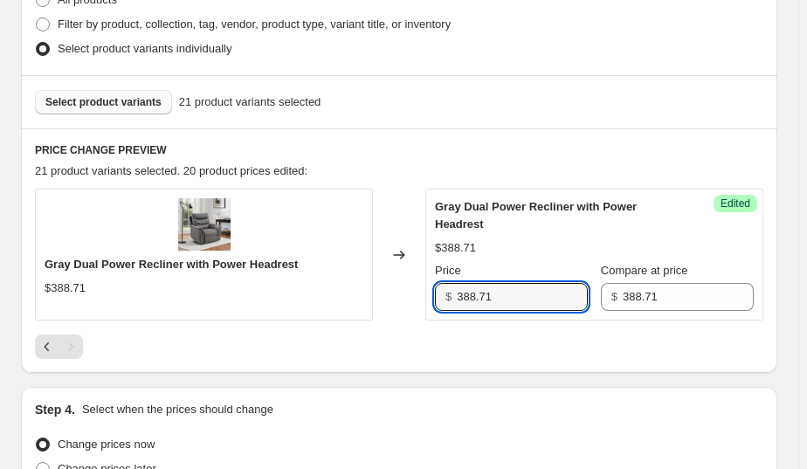
drag, startPoint x: 513, startPoint y: 277, endPoint x: 444, endPoint y: 280, distance: 69.1
click at [444, 283] on div "$ 388.71" at bounding box center [511, 297] width 153 height 28
type input "330.40"
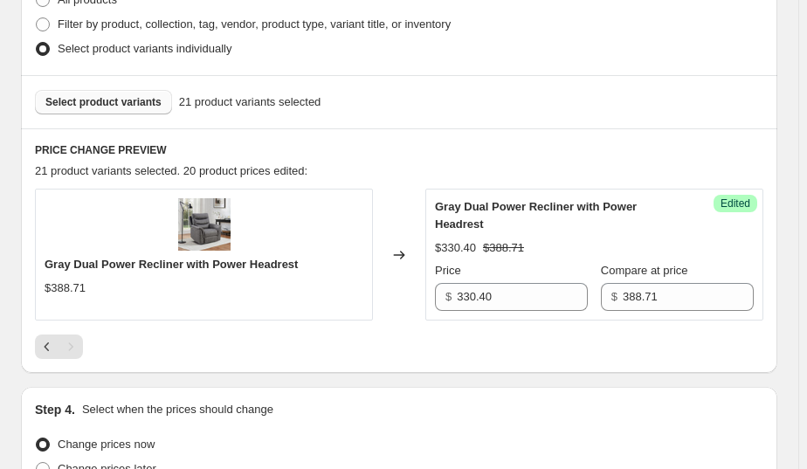
click at [528, 153] on h6 "PRICE CHANGE PREVIEW" at bounding box center [399, 150] width 729 height 14
click at [144, 99] on span "Select product variants" at bounding box center [103, 102] width 116 height 14
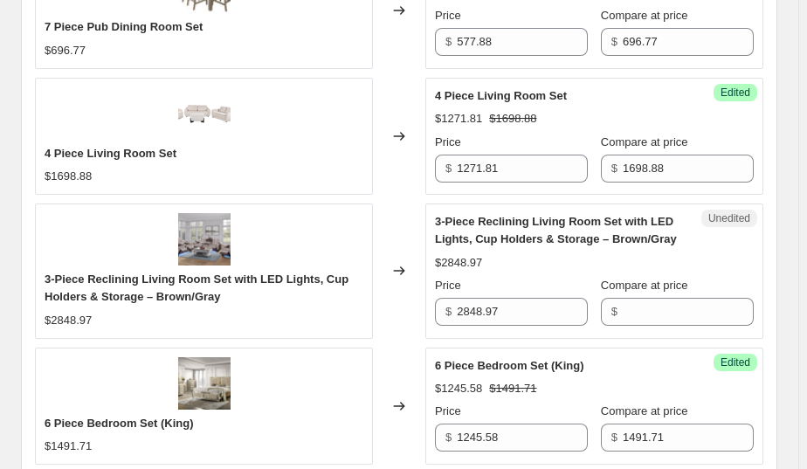
scroll to position [2379, 0]
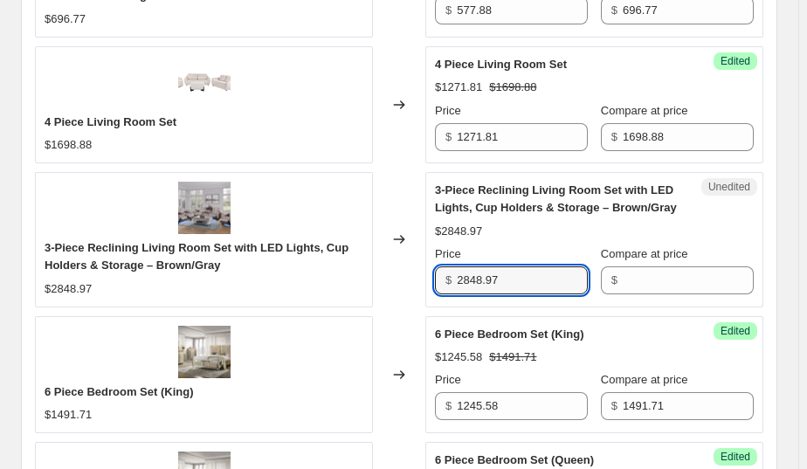
drag, startPoint x: 544, startPoint y: 271, endPoint x: 453, endPoint y: 273, distance: 90.9
click at [453, 273] on div "$ 2848.97" at bounding box center [511, 281] width 153 height 28
type input "2848.97"
click at [667, 280] on input "Compare at price" at bounding box center [688, 281] width 131 height 28
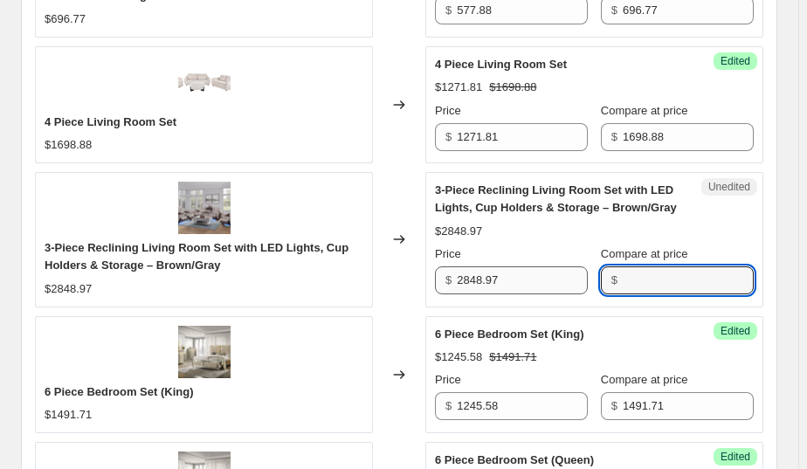
paste input "2848.97"
type input "2848.97"
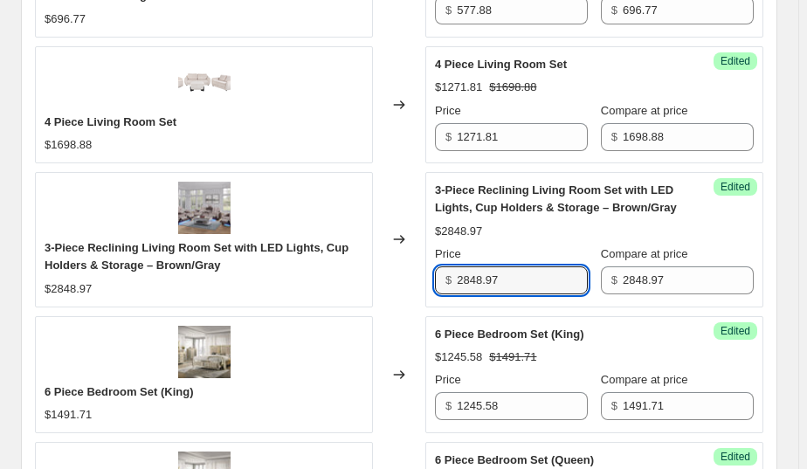
drag, startPoint x: 523, startPoint y: 281, endPoint x: 409, endPoint y: 287, distance: 113.8
click at [409, 288] on div "3-Piece Reclining Living Room Set with LED Lights, Cup Holders & Storage – Brow…" at bounding box center [399, 239] width 729 height 135
type input "2371.81"
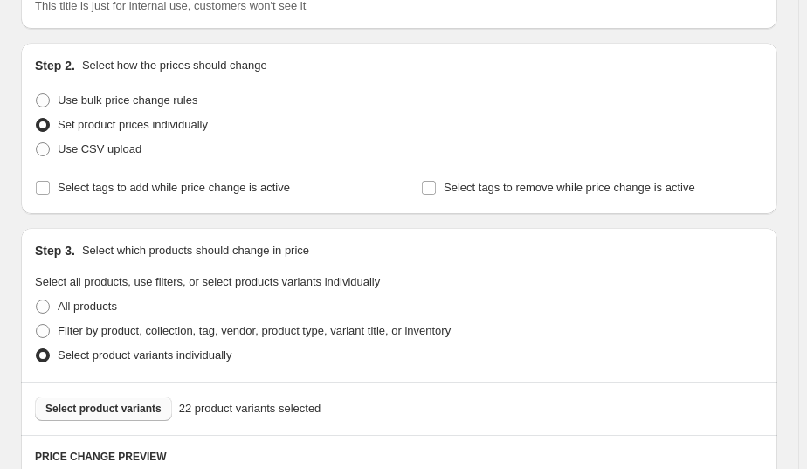
scroll to position [252, 0]
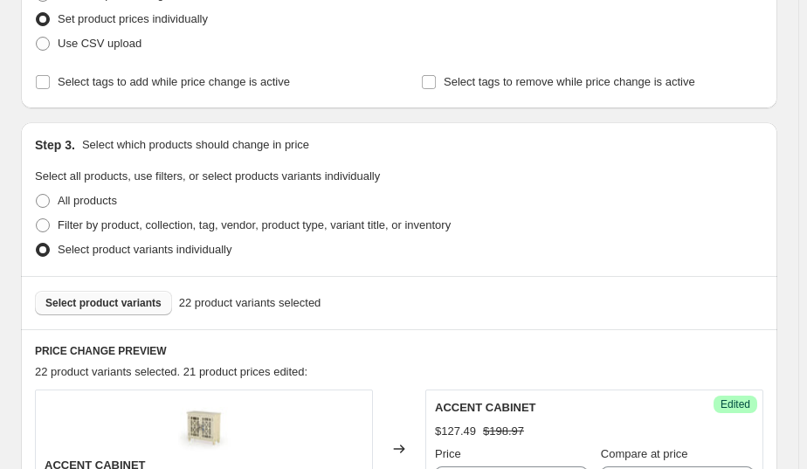
click at [125, 312] on button "Select product variants" at bounding box center [103, 303] width 137 height 24
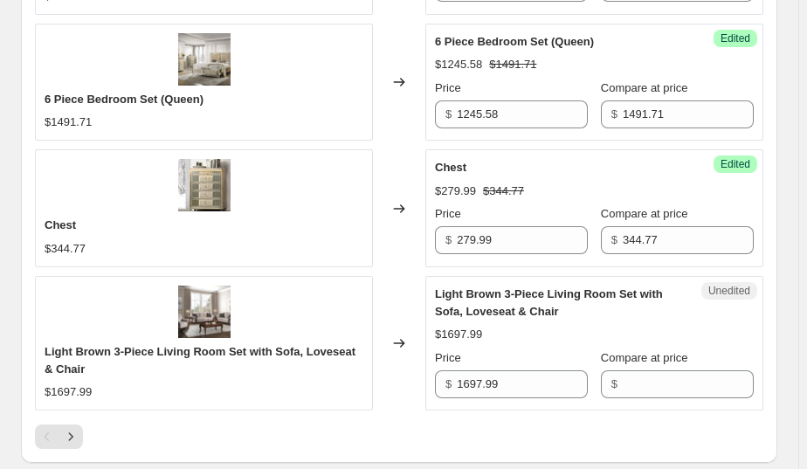
scroll to position [2795, 0]
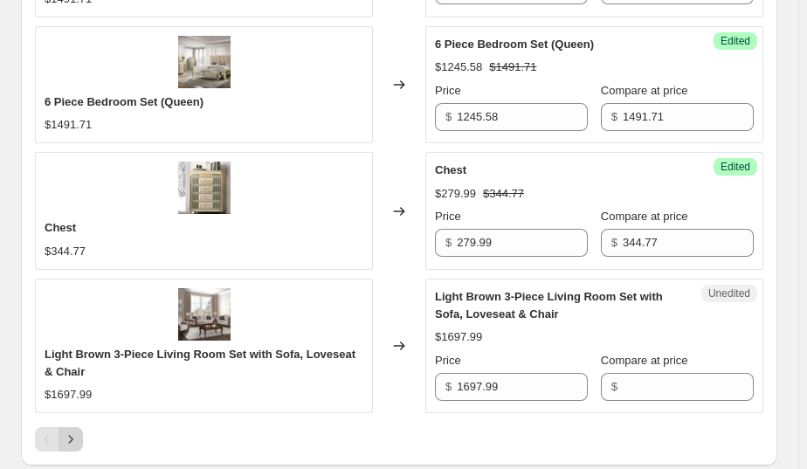
click at [70, 431] on icon "Next" at bounding box center [70, 439] width 17 height 17
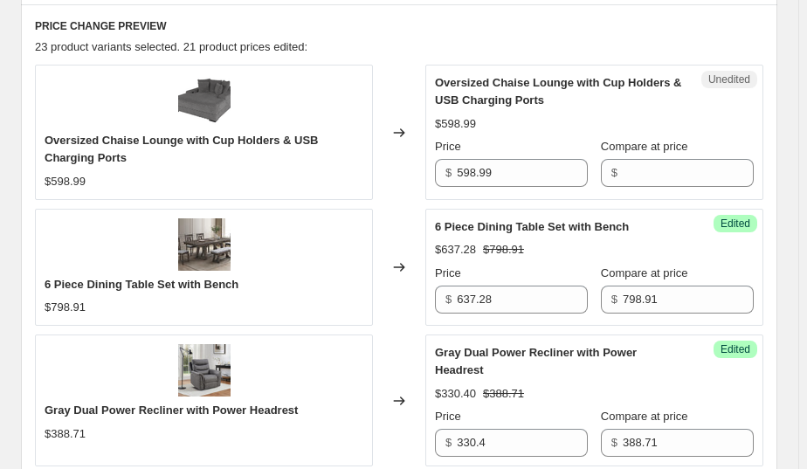
scroll to position [573, 0]
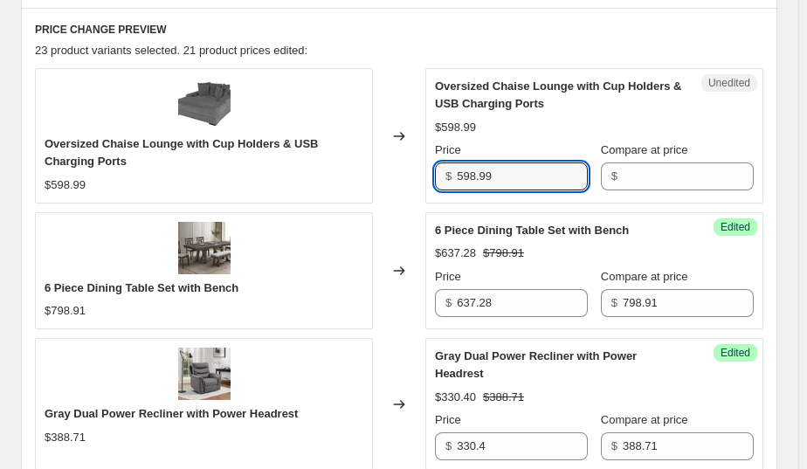
drag, startPoint x: 522, startPoint y: 179, endPoint x: 409, endPoint y: 175, distance: 112.8
click at [409, 175] on div "Oversized Chaise Lounge with Cup Holders & USB Charging Ports $598.99 Changed t…" at bounding box center [399, 135] width 729 height 135
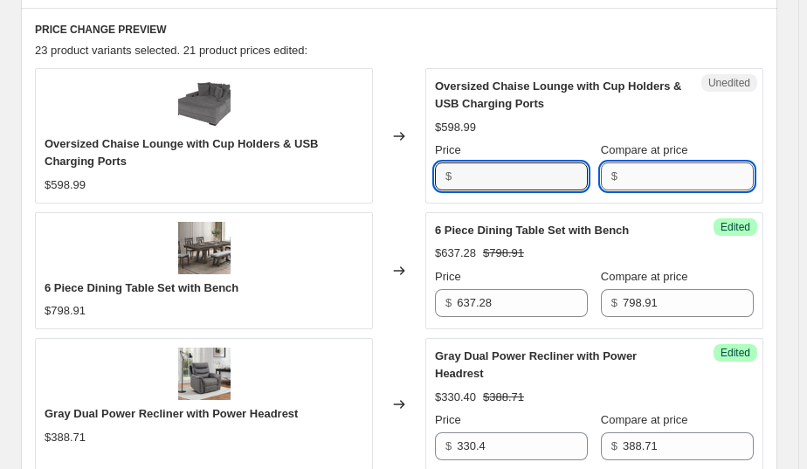
type input "598.99"
click at [654, 179] on input "Compare at price" at bounding box center [688, 177] width 131 height 28
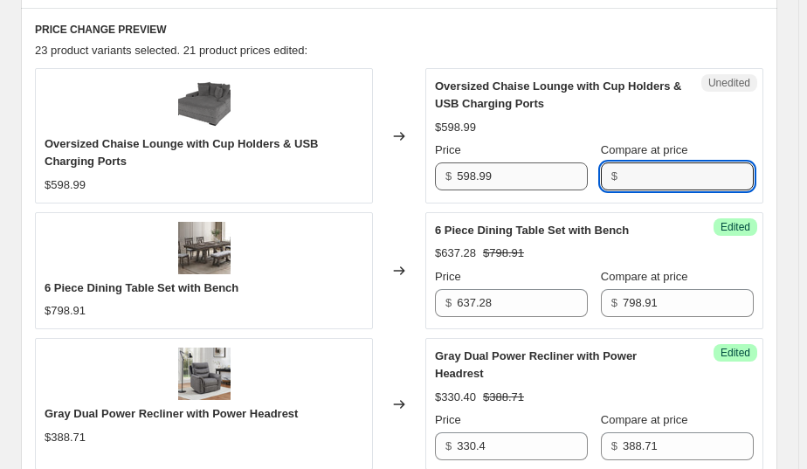
paste input "598.99"
type input "598.99"
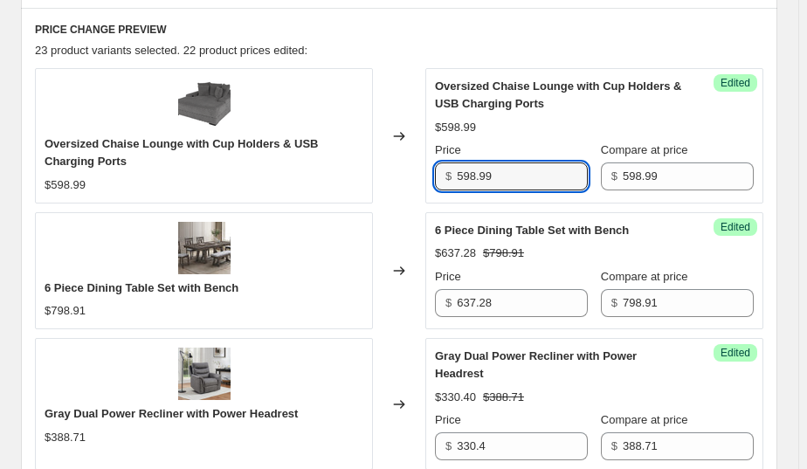
drag, startPoint x: 550, startPoint y: 177, endPoint x: 320, endPoint y: 181, distance: 229.8
click at [320, 181] on div "Oversized Chaise Lounge with Cup Holders & USB Charging Ports $598.99 Changed t…" at bounding box center [399, 135] width 729 height 135
type input "479.98"
click at [391, 94] on div "Changed to" at bounding box center [399, 135] width 52 height 135
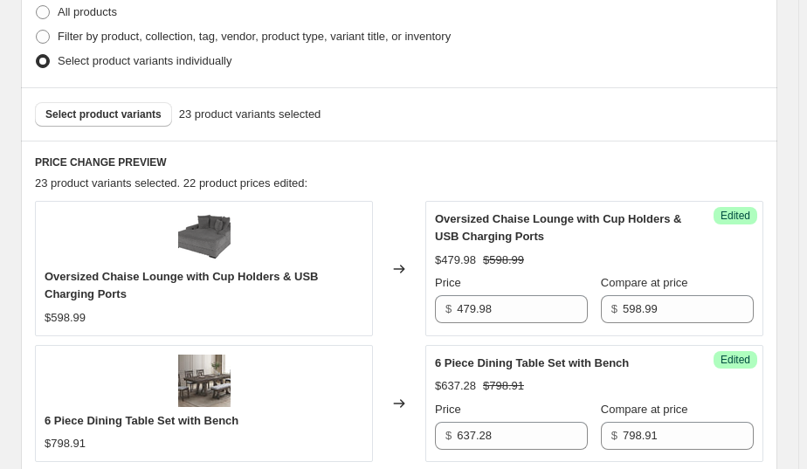
scroll to position [335, 0]
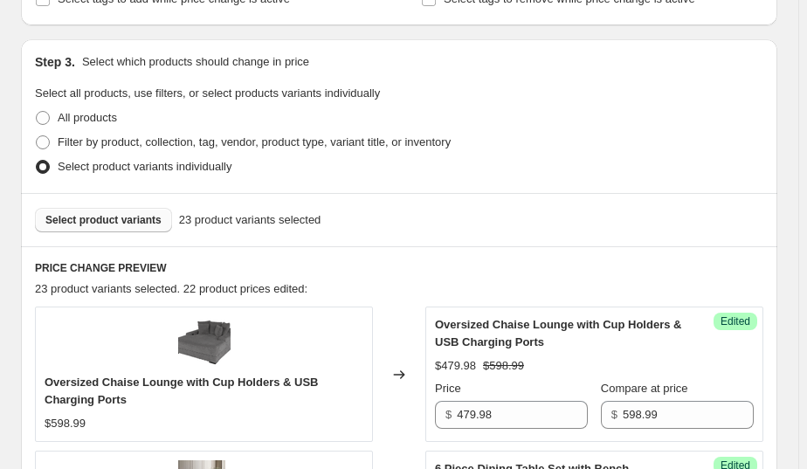
click at [100, 218] on span "Select product variants" at bounding box center [103, 220] width 116 height 14
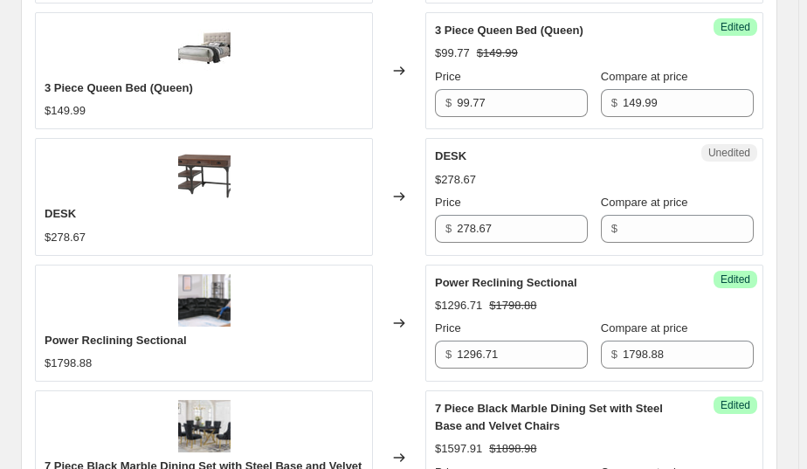
scroll to position [1770, 0]
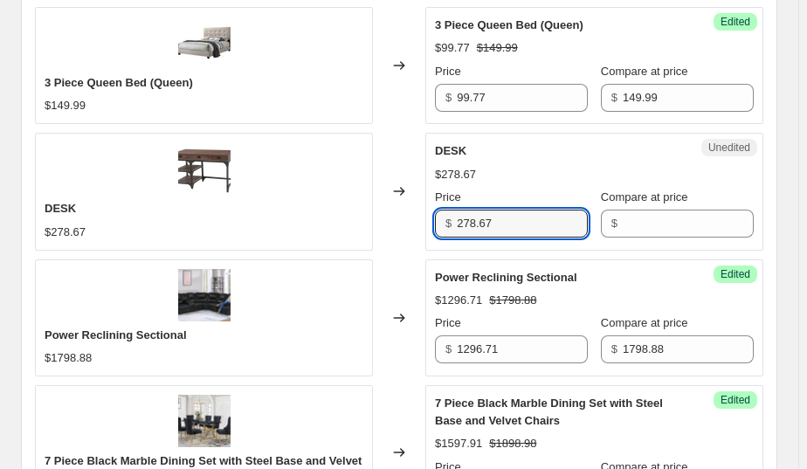
drag, startPoint x: 500, startPoint y: 219, endPoint x: 431, endPoint y: 217, distance: 69.1
click at [431, 217] on div "Unedited DESK $278.67 Price $ 278.67 Compare at price $" at bounding box center [595, 191] width 338 height 117
type input "278.67"
click at [644, 216] on input "Compare at price" at bounding box center [688, 224] width 131 height 28
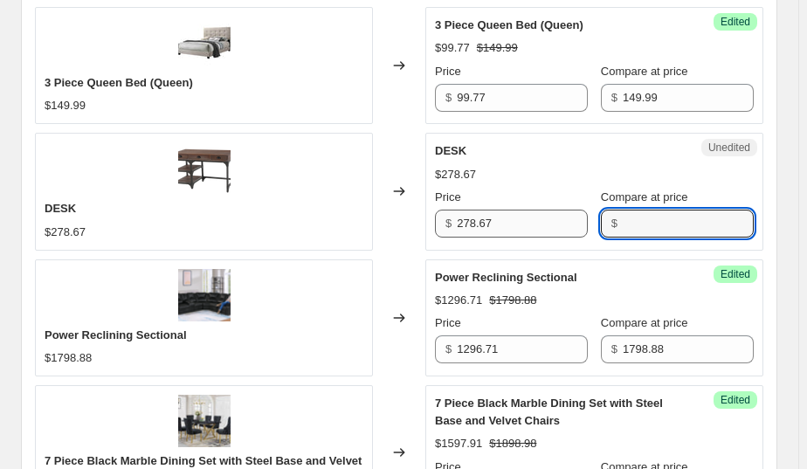
paste input "278.67"
type input "278.67"
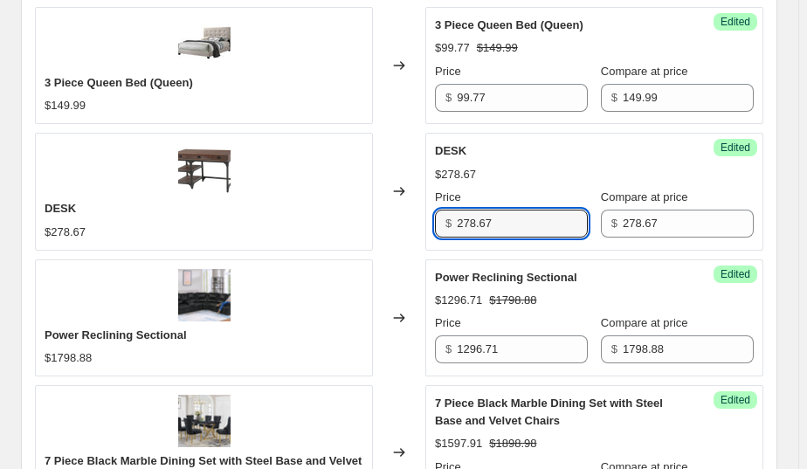
drag, startPoint x: 536, startPoint y: 228, endPoint x: 396, endPoint y: 225, distance: 139.8
click at [396, 225] on div "DESK $278.67 Changed to Success Edited DESK $278.67 Price $ 278.67 Compare at p…" at bounding box center [399, 191] width 729 height 117
type input "198.97"
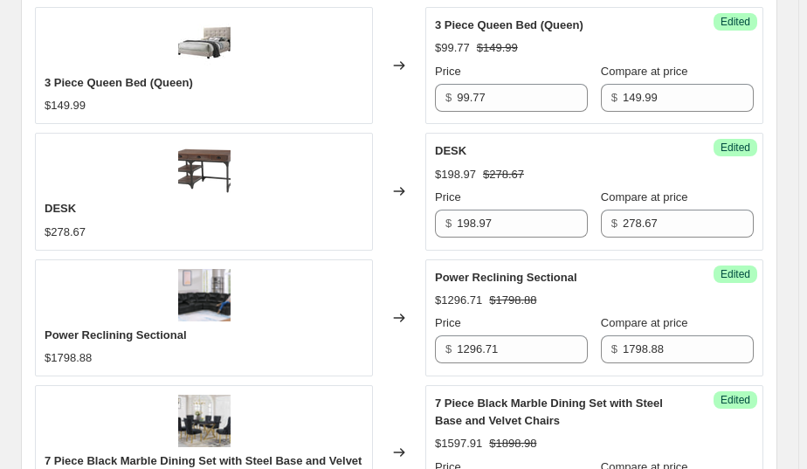
click at [405, 148] on div "Changed to" at bounding box center [399, 191] width 52 height 117
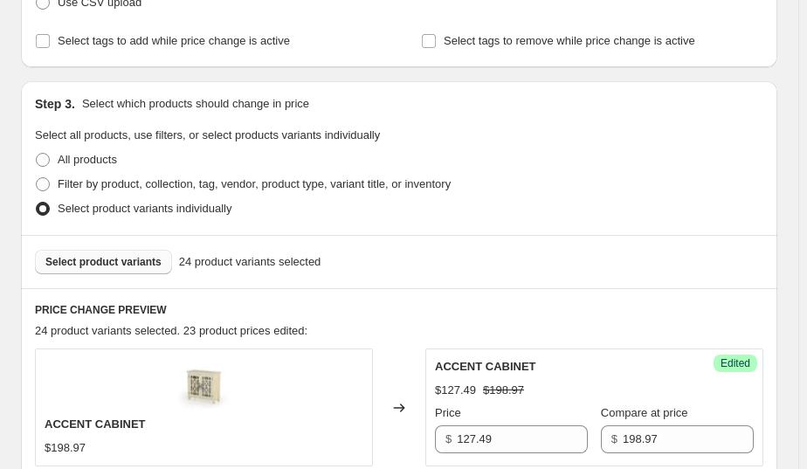
scroll to position [313, 0]
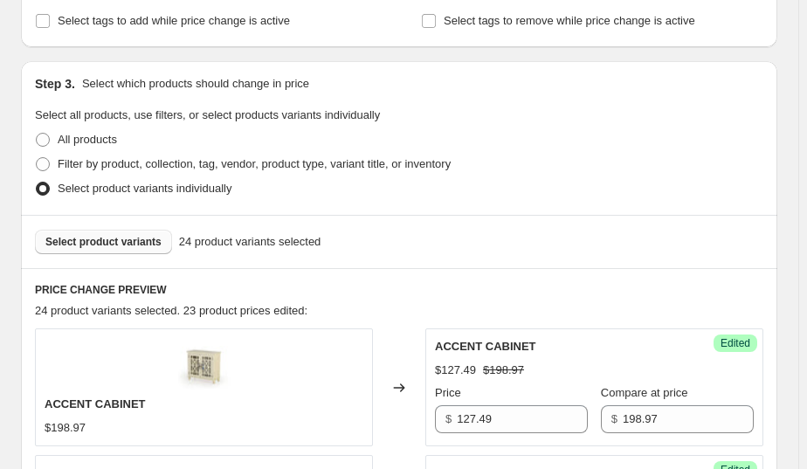
click at [131, 244] on span "Select product variants" at bounding box center [103, 242] width 116 height 14
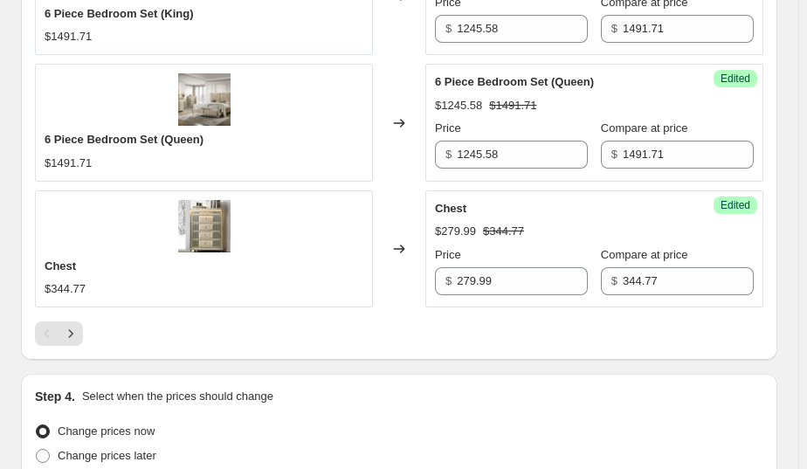
scroll to position [2891, 0]
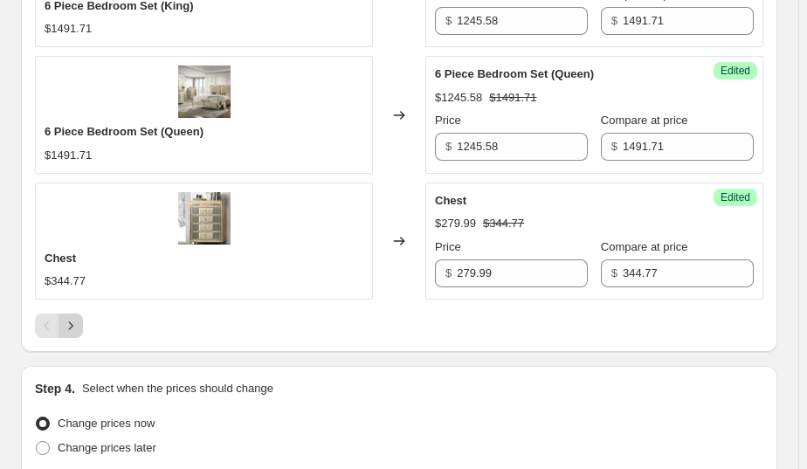
click at [79, 322] on icon "Next" at bounding box center [70, 325] width 17 height 17
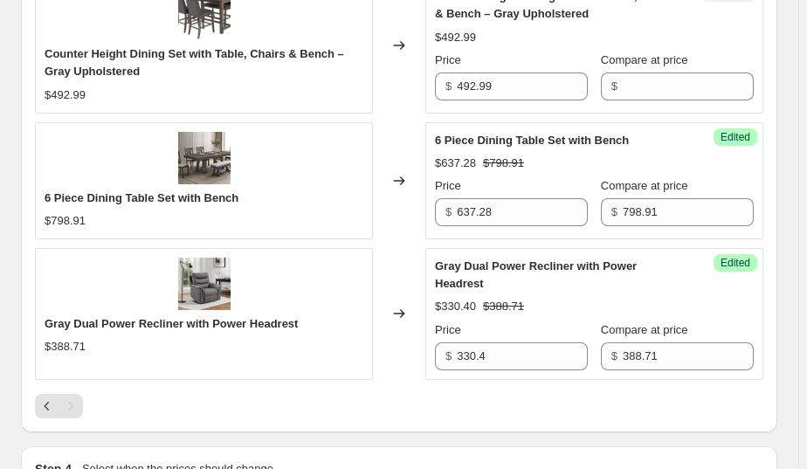
scroll to position [975, 0]
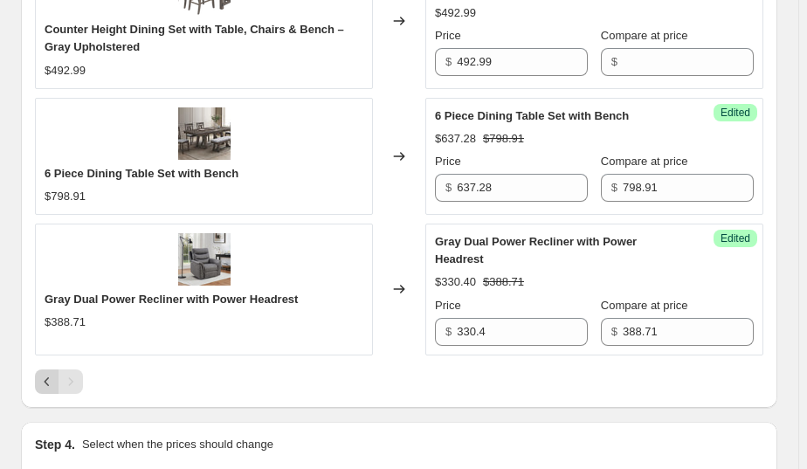
click at [45, 377] on icon "Previous" at bounding box center [47, 381] width 5 height 9
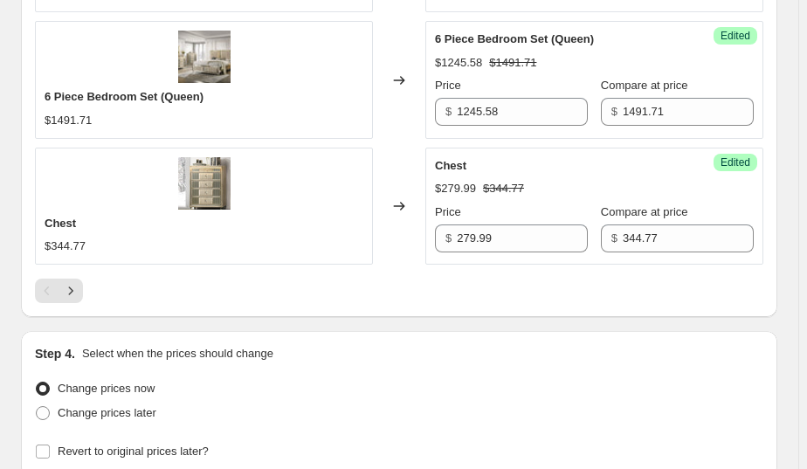
scroll to position [3072, 0]
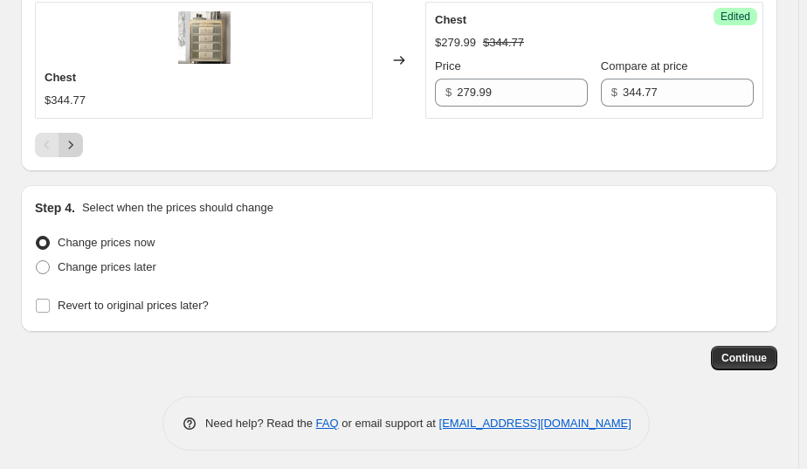
click at [66, 136] on icon "Next" at bounding box center [70, 144] width 17 height 17
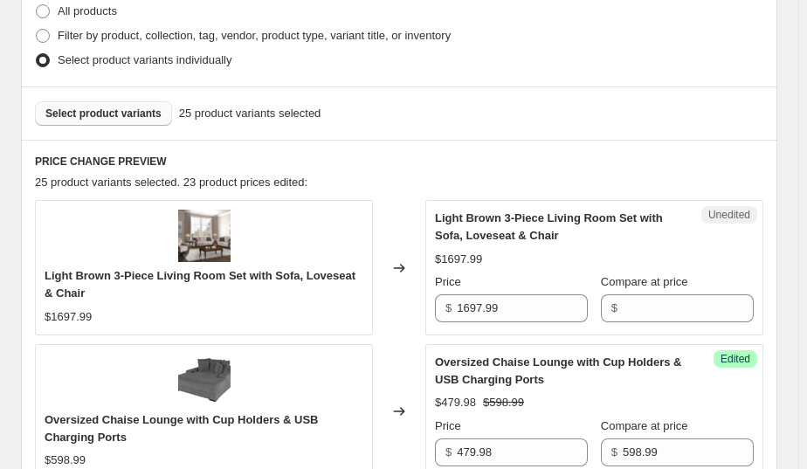
scroll to position [440, 0]
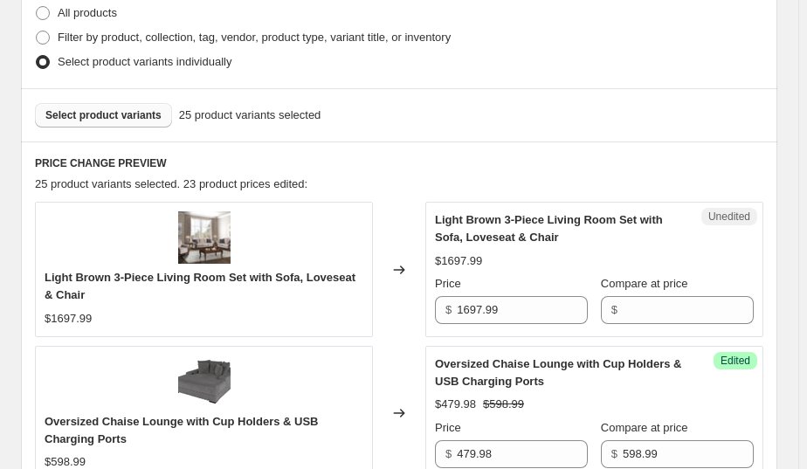
click at [139, 116] on span "Select product variants" at bounding box center [103, 115] width 116 height 14
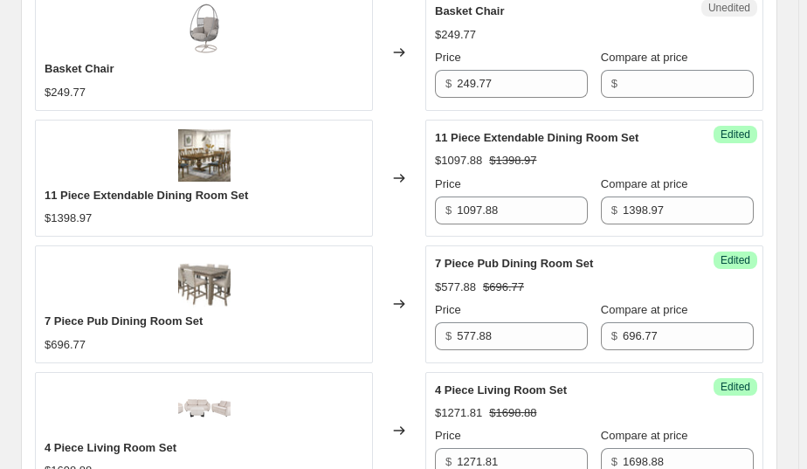
scroll to position [2247, 0]
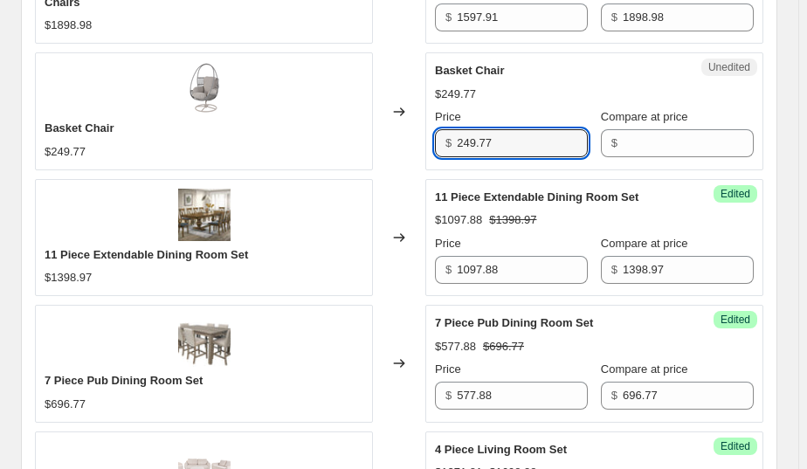
drag, startPoint x: 525, startPoint y: 148, endPoint x: 419, endPoint y: 154, distance: 106.8
click at [419, 154] on div "Basket Chair $249.77 Changed to Unedited Basket Chair $249.77 Price $ 249.77 Co…" at bounding box center [399, 110] width 729 height 117
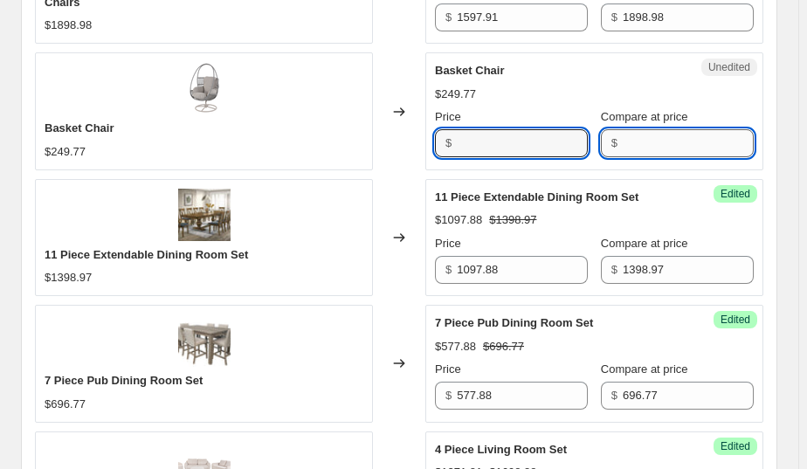
type input "249.77"
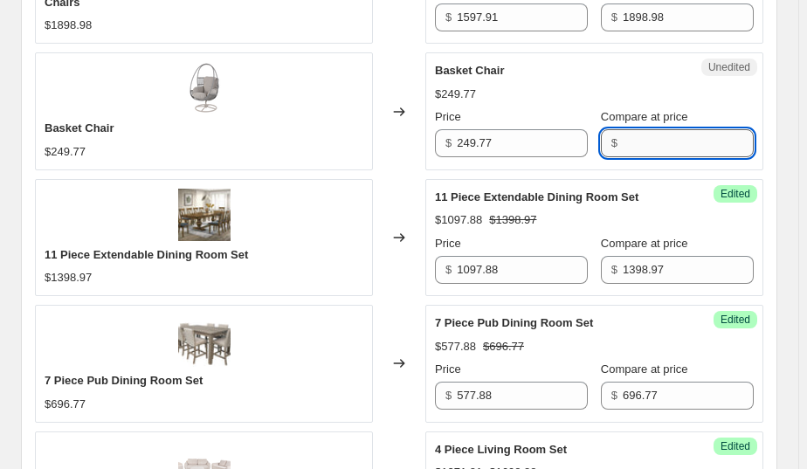
click at [682, 131] on input "Compare at price" at bounding box center [688, 143] width 131 height 28
paste input "249.77"
type input "249.77"
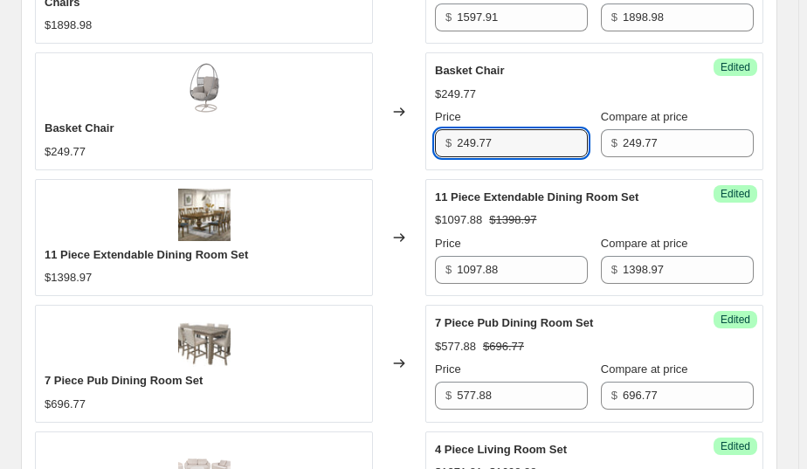
drag, startPoint x: 467, startPoint y: 142, endPoint x: 393, endPoint y: 142, distance: 73.4
click at [393, 142] on div "Basket Chair $249.77 Changed to Success Edited Basket Chair $249.77 Price $ 249…" at bounding box center [399, 110] width 729 height 117
type input "198.91"
click at [392, 66] on div "Changed to" at bounding box center [399, 110] width 52 height 117
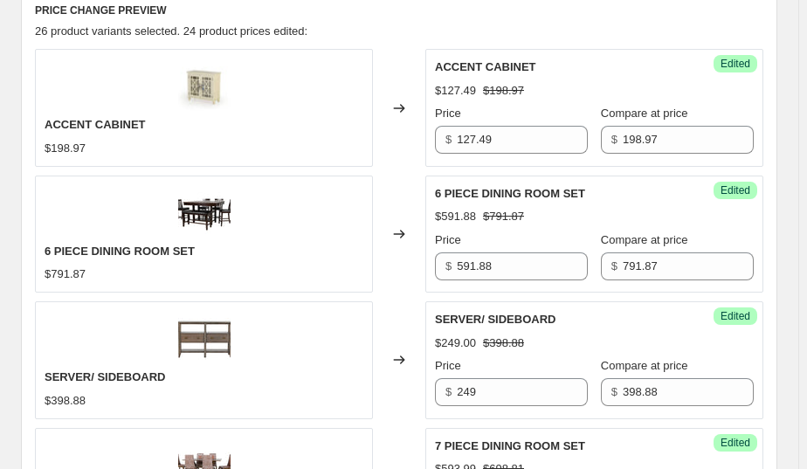
scroll to position [487, 0]
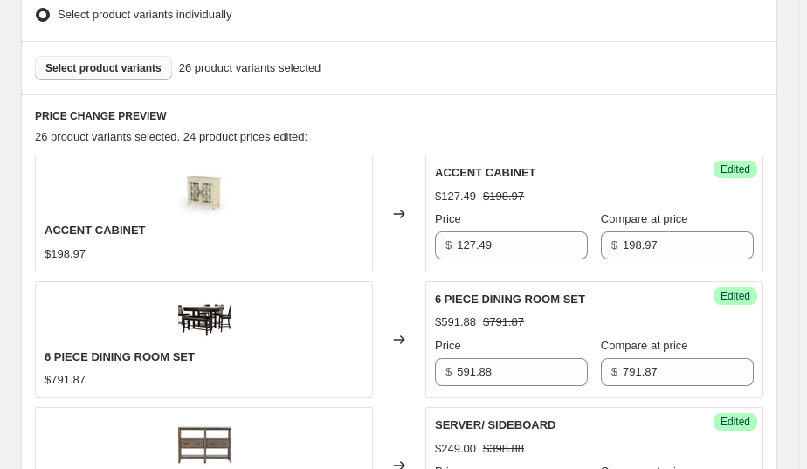
click at [146, 69] on span "Select product variants" at bounding box center [103, 68] width 116 height 14
click at [122, 64] on span "Select product variants" at bounding box center [103, 68] width 116 height 14
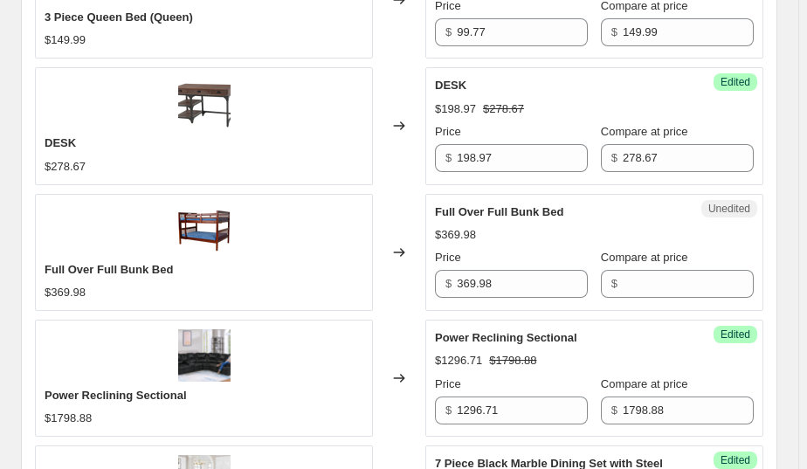
scroll to position [1881, 0]
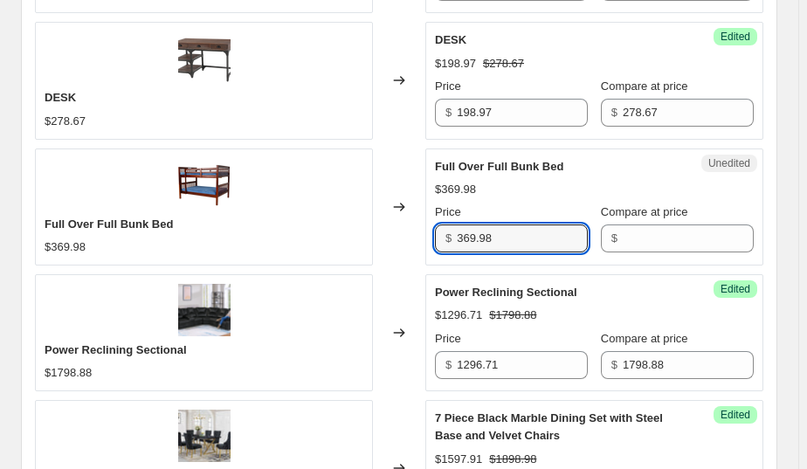
drag, startPoint x: 511, startPoint y: 235, endPoint x: 407, endPoint y: 225, distance: 104.4
click at [407, 225] on div "Full Over Full Bunk Bed $369.98 Changed to Unedited Full Over Full Bunk Bed $36…" at bounding box center [399, 207] width 729 height 117
type input "369.98"
click at [648, 229] on input "Compare at price" at bounding box center [688, 239] width 131 height 28
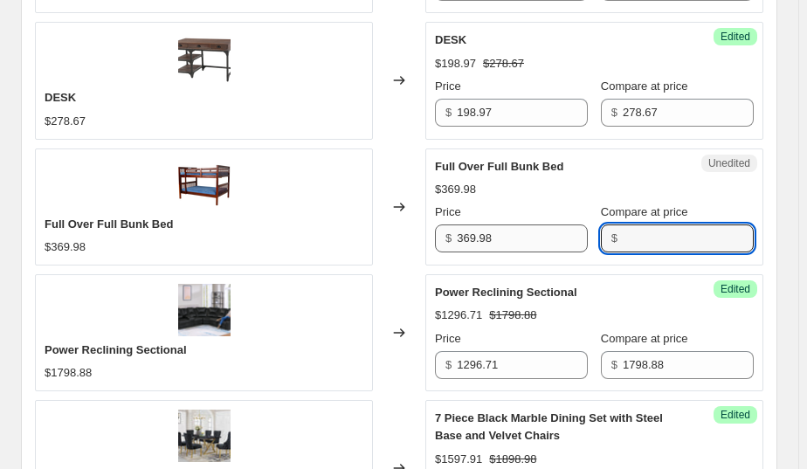
paste input "369.98"
type input "369.98"
click at [516, 232] on input "369.98" at bounding box center [522, 239] width 131 height 28
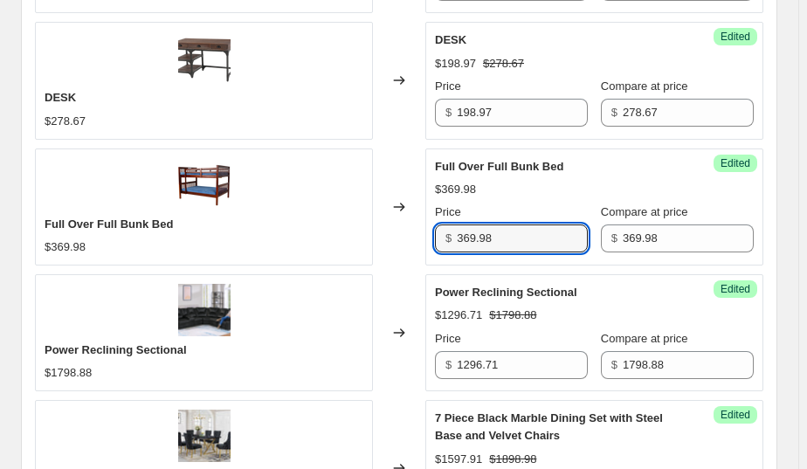
drag, startPoint x: 509, startPoint y: 235, endPoint x: 431, endPoint y: 233, distance: 77.8
click at [431, 233] on div "Success Edited Full Over Full Bunk Bed $369.98 Price $ 369.98 Compare at price …" at bounding box center [595, 207] width 338 height 117
type input "298.91"
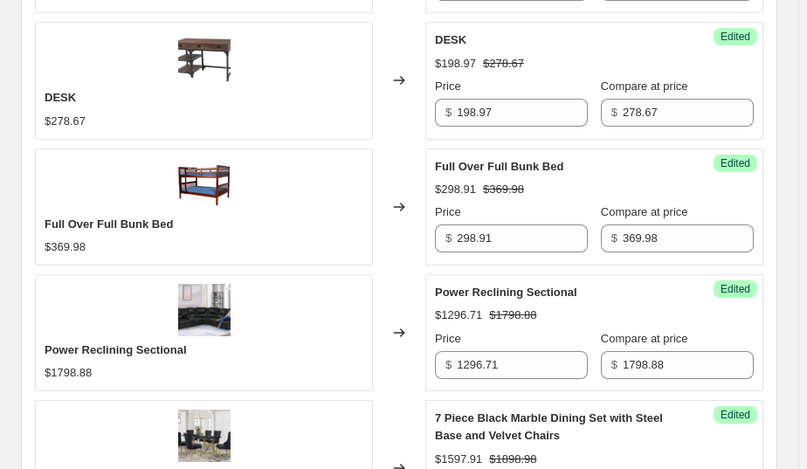
click at [417, 158] on div "Changed to" at bounding box center [399, 207] width 52 height 117
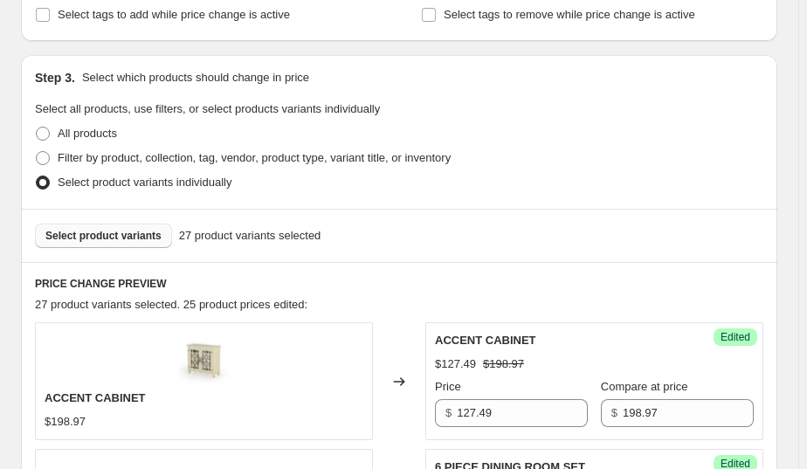
scroll to position [293, 0]
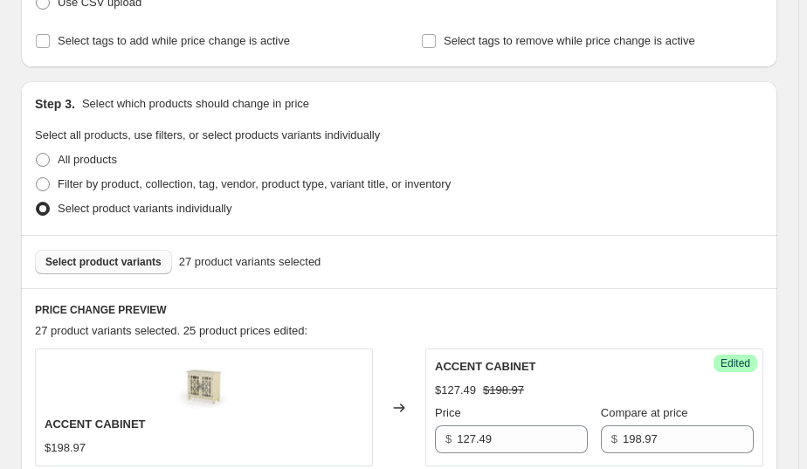
click at [93, 259] on span "Select product variants" at bounding box center [103, 262] width 116 height 14
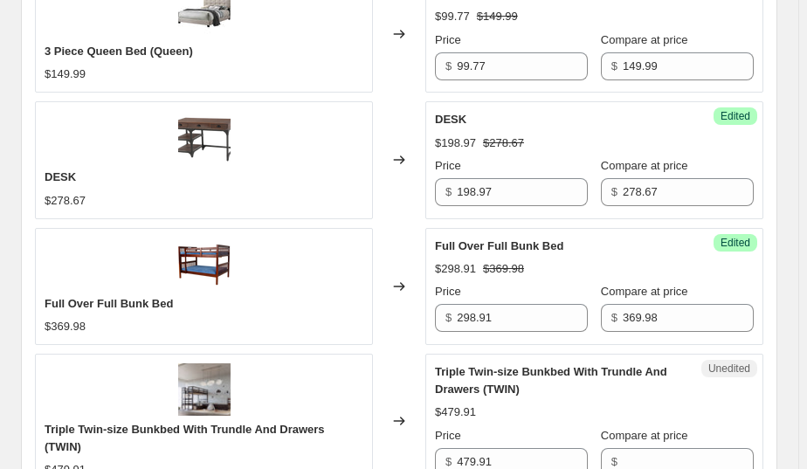
scroll to position [1855, 0]
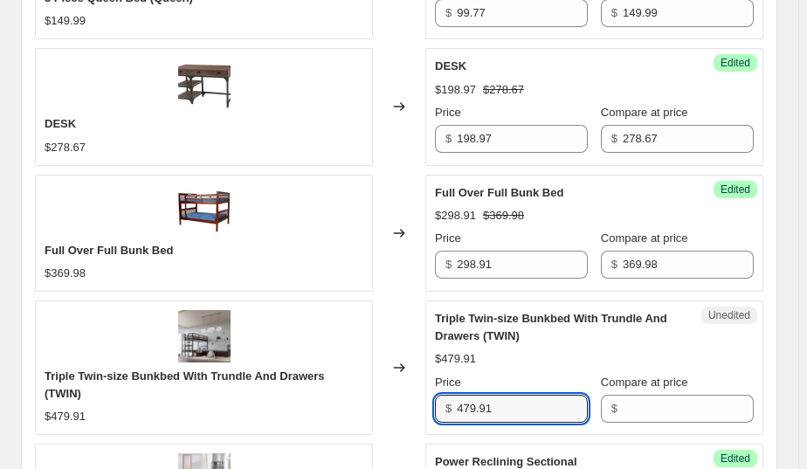
drag, startPoint x: 520, startPoint y: 402, endPoint x: 433, endPoint y: 395, distance: 87.7
click at [433, 395] on div "Unedited Triple Twin-size Bunkbed With Trundle And Drawers (TWIN) $479.91 Price…" at bounding box center [595, 368] width 338 height 135
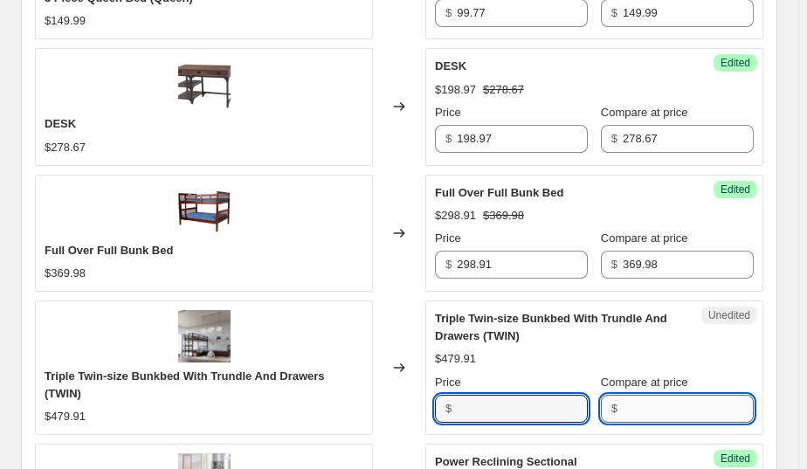
type input "479.91"
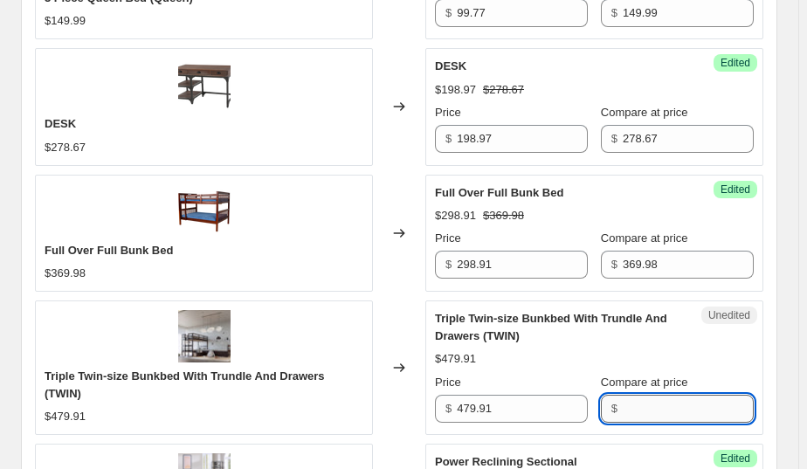
drag, startPoint x: 673, startPoint y: 402, endPoint x: 631, endPoint y: 405, distance: 42.0
click at [672, 402] on input "Compare at price" at bounding box center [688, 409] width 131 height 28
paste input "479.91"
type input "479.91"
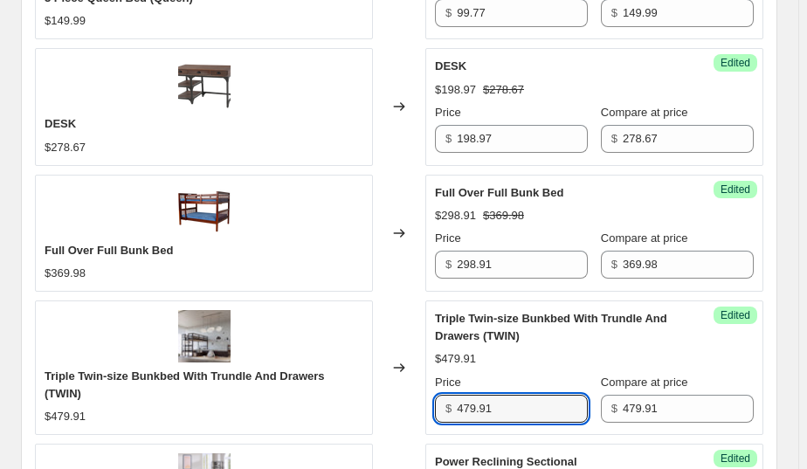
drag, startPoint x: 533, startPoint y: 402, endPoint x: 310, endPoint y: 454, distance: 228.9
click at [263, 424] on div "Triple Twin-size Bunkbed With Trundle And Drawers (TWIN) $479.91 Changed to Suc…" at bounding box center [399, 368] width 729 height 135
type input "391.71"
click at [412, 314] on div "Changed to" at bounding box center [399, 368] width 52 height 135
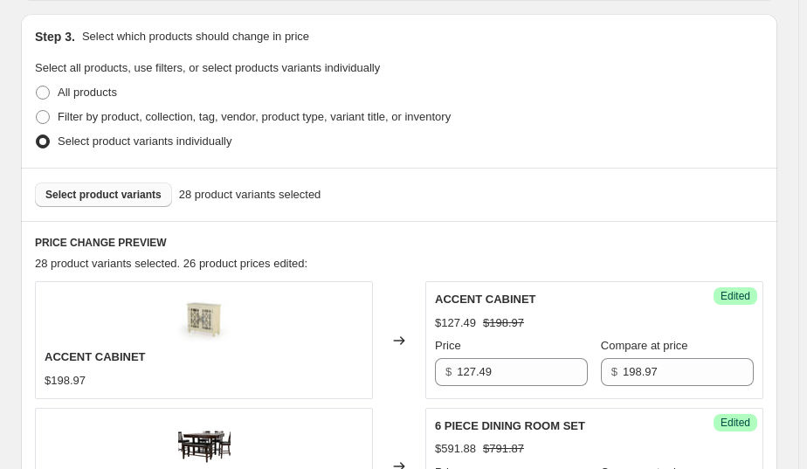
scroll to position [343, 0]
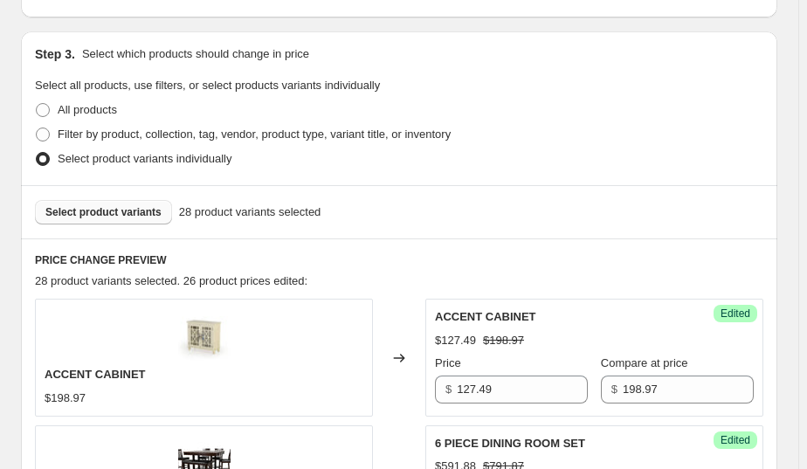
click at [141, 225] on div "Select product variants 28 product variants selected" at bounding box center [399, 211] width 757 height 53
click at [132, 214] on span "Select product variants" at bounding box center [103, 212] width 116 height 14
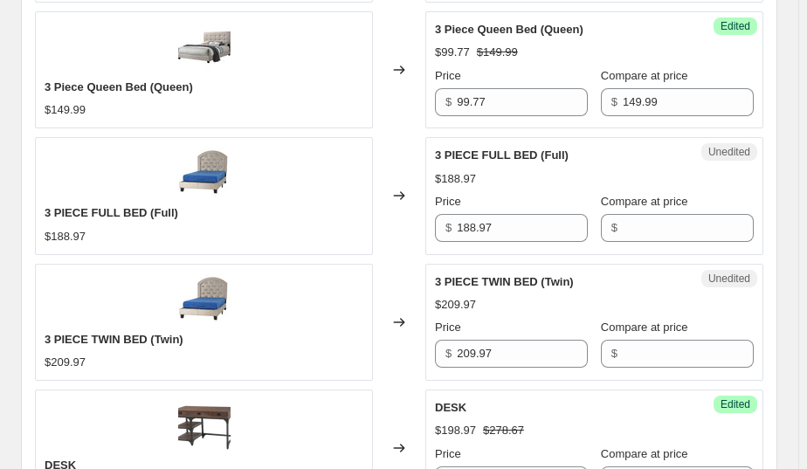
scroll to position [1769, 0]
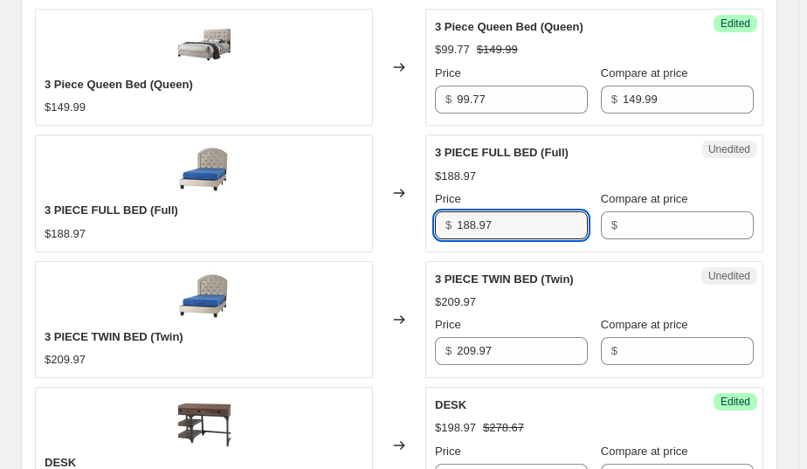
drag, startPoint x: 519, startPoint y: 222, endPoint x: 409, endPoint y: 229, distance: 110.3
click at [401, 228] on div "3 PIECE FULL BED (Full) $188.97 Changed to Unedited 3 PIECE FULL BED (Full) $18…" at bounding box center [399, 193] width 729 height 117
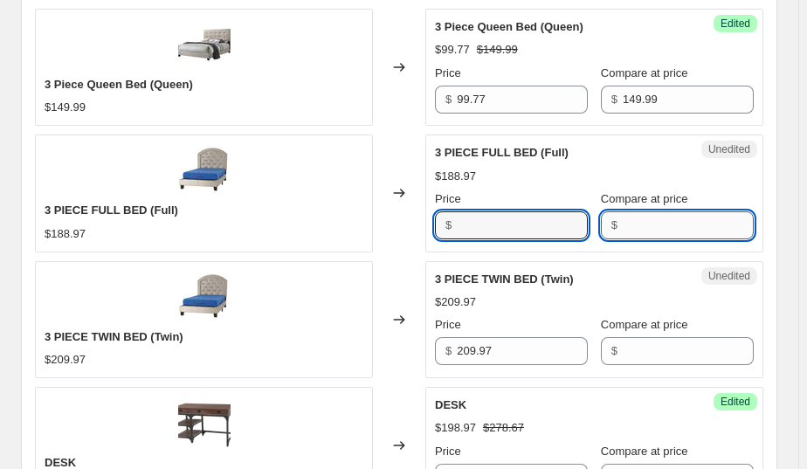
type input "188.97"
click at [656, 225] on input "Compare at price" at bounding box center [688, 225] width 131 height 28
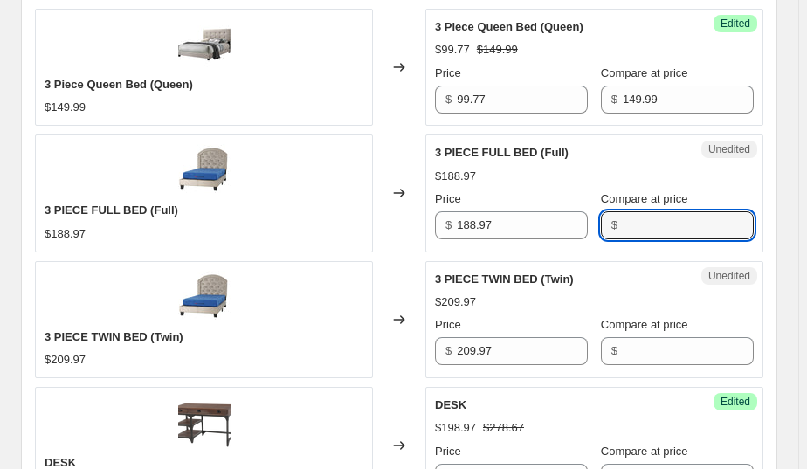
paste input "188.97"
type input "188.97"
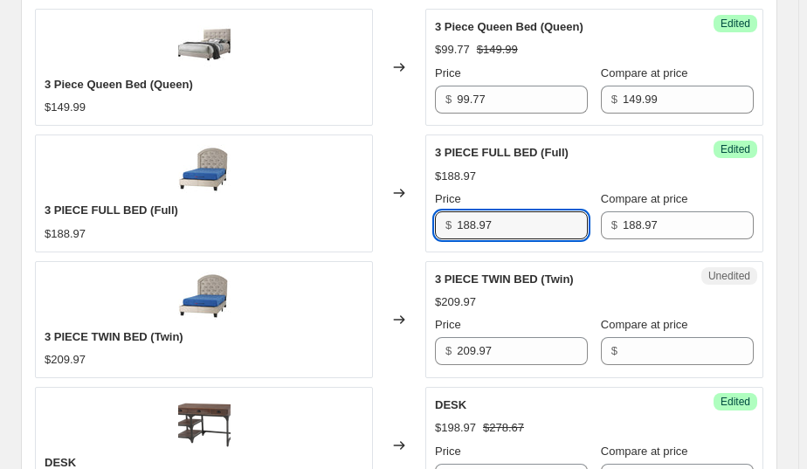
drag, startPoint x: 525, startPoint y: 229, endPoint x: 441, endPoint y: 225, distance: 84.0
click at [441, 225] on div "$ 188.97" at bounding box center [511, 225] width 153 height 28
type input "178.47"
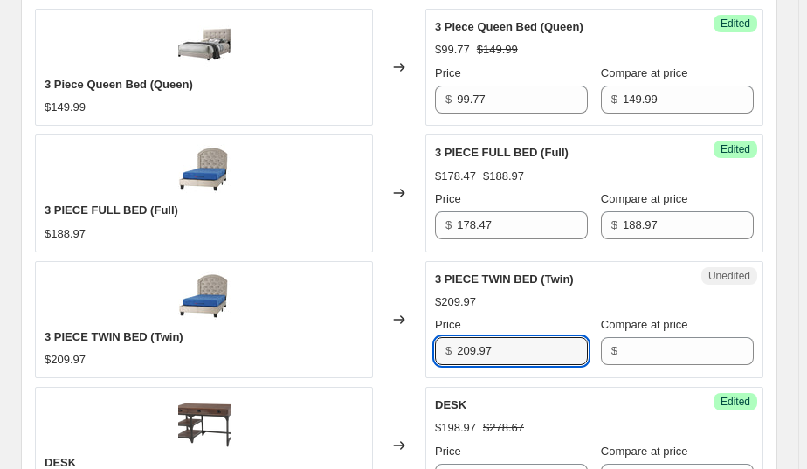
drag, startPoint x: 506, startPoint y: 351, endPoint x: 452, endPoint y: 344, distance: 54.6
click at [452, 344] on div "$ 209.97" at bounding box center [511, 351] width 153 height 28
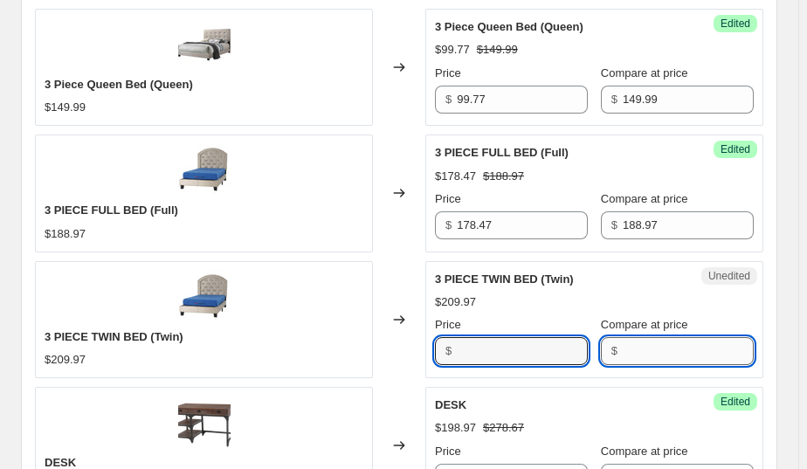
type input "209.97"
click at [640, 344] on input "Compare at price" at bounding box center [688, 351] width 131 height 28
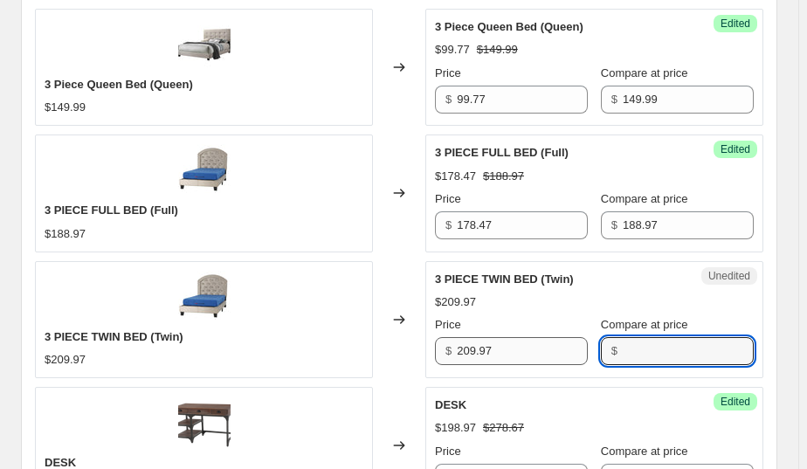
paste input "209.97"
type input "209.97"
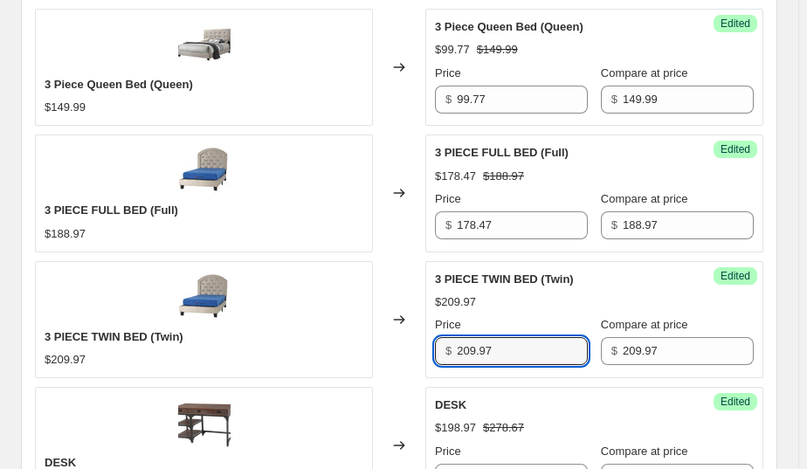
drag, startPoint x: 525, startPoint y: 350, endPoint x: 431, endPoint y: 350, distance: 94.4
click at [431, 350] on div "Success Edited 3 PIECE TWIN BED (Twin) $209.97 Price $ 209.97 Compare at price …" at bounding box center [595, 319] width 338 height 117
type input "178.47"
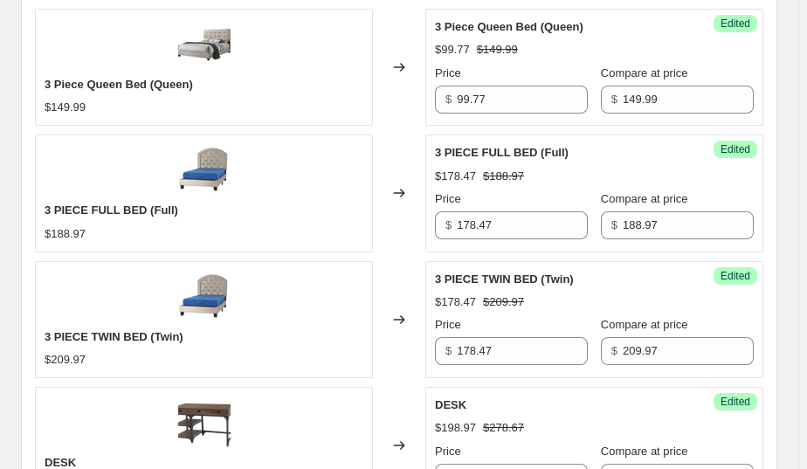
drag, startPoint x: 413, startPoint y: 266, endPoint x: 447, endPoint y: 350, distance: 90.5
click at [414, 267] on div "Changed to" at bounding box center [399, 319] width 52 height 117
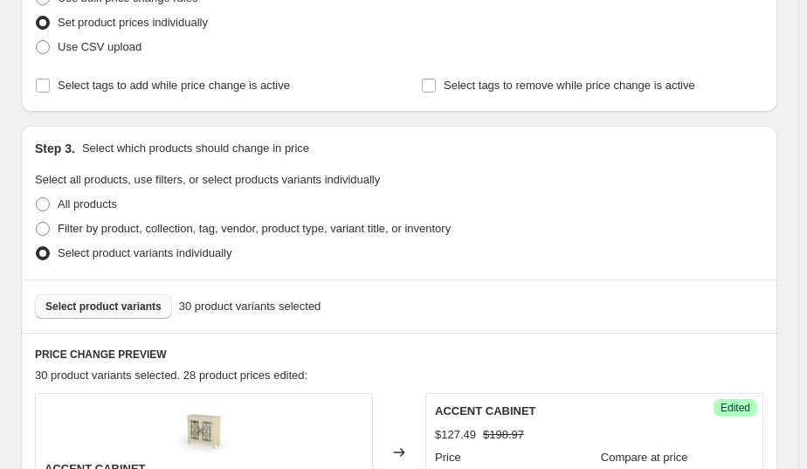
scroll to position [301, 0]
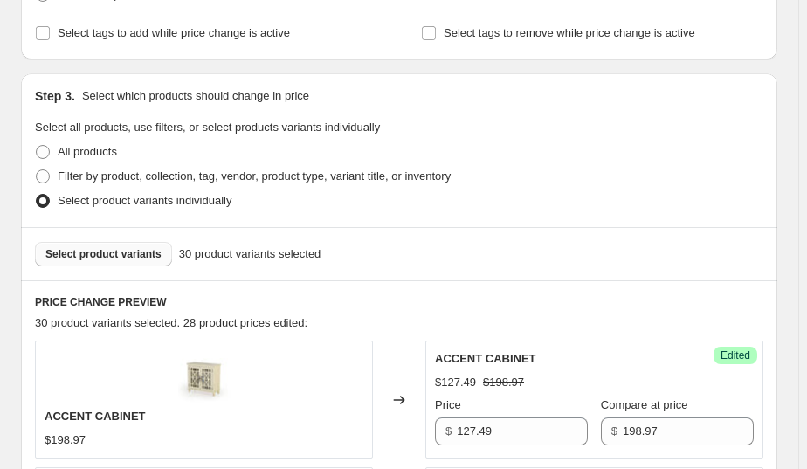
click at [122, 240] on div "Select product variants 30 product variants selected" at bounding box center [399, 253] width 757 height 53
click at [141, 248] on span "Select product variants" at bounding box center [103, 254] width 116 height 14
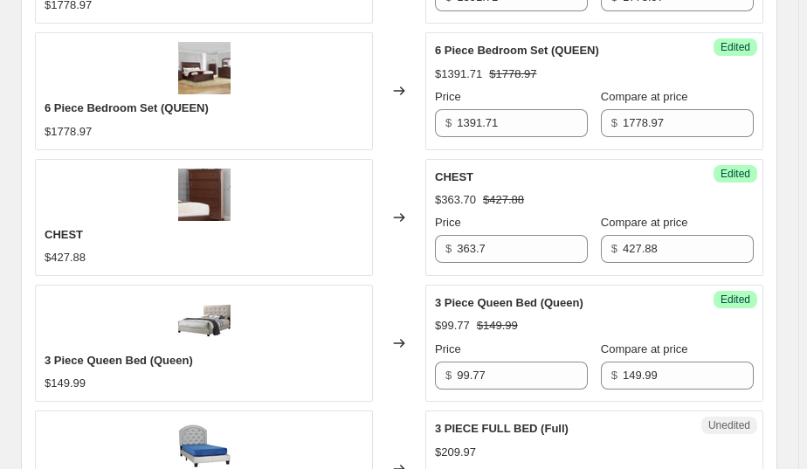
scroll to position [1651, 0]
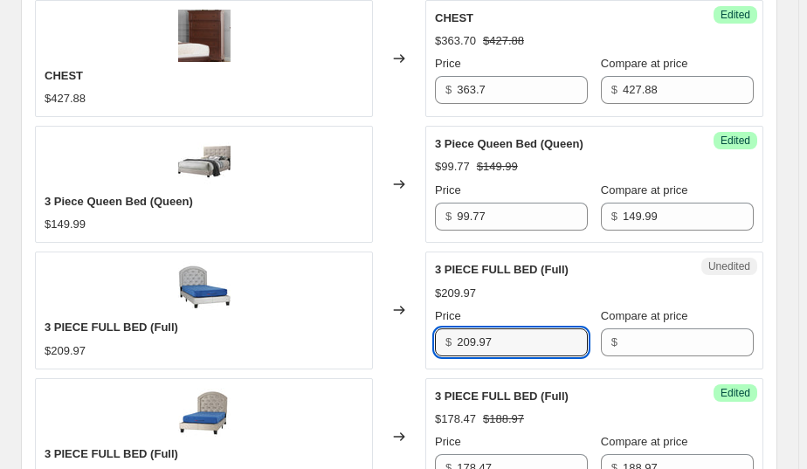
drag, startPoint x: 512, startPoint y: 336, endPoint x: 430, endPoint y: 330, distance: 82.4
click at [430, 330] on div "Unedited 3 PIECE FULL BED (Full) $209.97 Price $ 209.97 Compare at price $" at bounding box center [595, 310] width 338 height 117
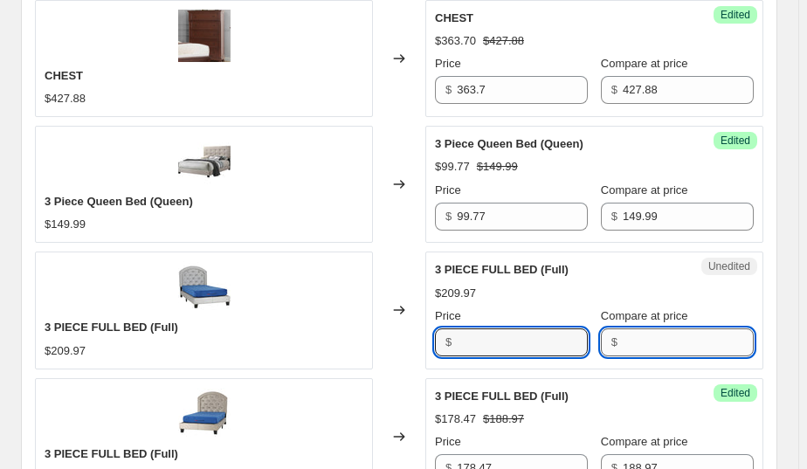
type input "209.97"
click at [642, 341] on input "Compare at price" at bounding box center [688, 343] width 131 height 28
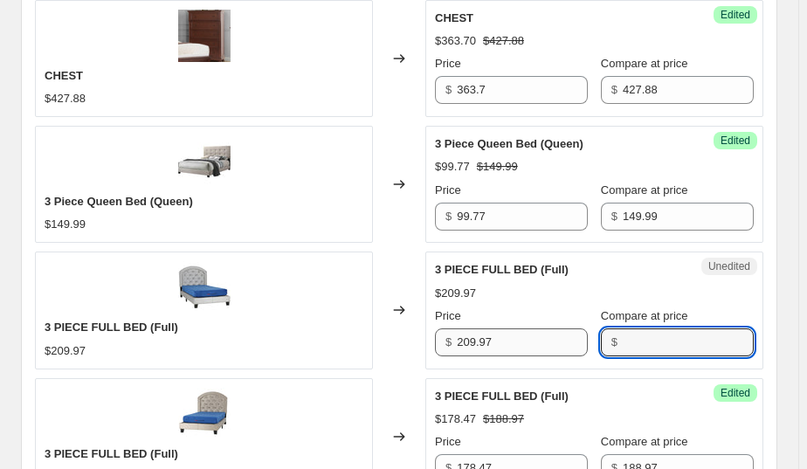
paste input "209.97"
type input "209.97"
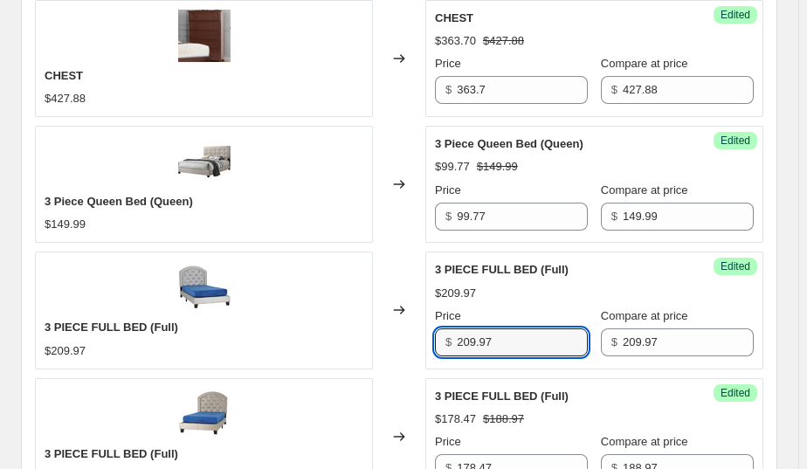
drag, startPoint x: 516, startPoint y: 338, endPoint x: 372, endPoint y: 329, distance: 144.4
click at [372, 329] on div "3 PIECE FULL BED (Full) $209.97 Changed to Success Edited 3 PIECE FULL BED (Ful…" at bounding box center [399, 310] width 729 height 117
type input "178.47"
drag, startPoint x: 388, startPoint y: 236, endPoint x: 405, endPoint y: 273, distance: 41.1
click at [388, 236] on div "Changed to" at bounding box center [399, 184] width 52 height 117
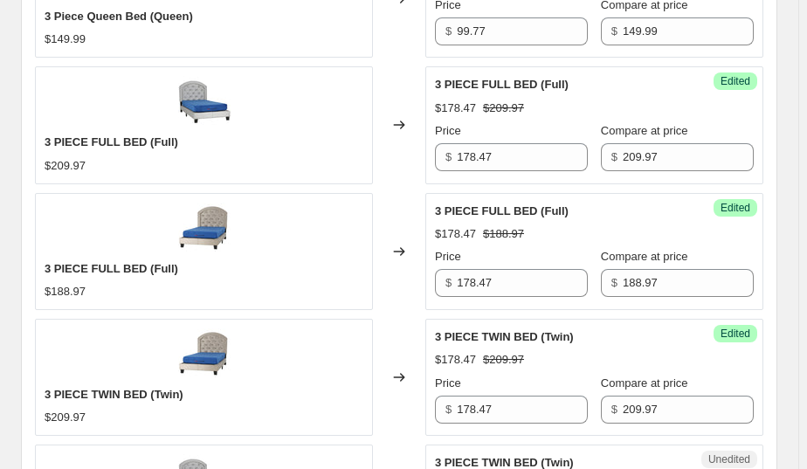
scroll to position [1942, 0]
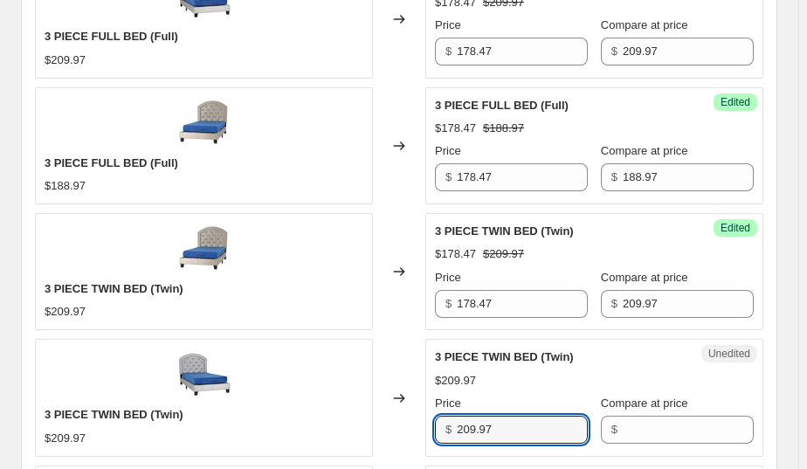
drag, startPoint x: 514, startPoint y: 431, endPoint x: 443, endPoint y: 433, distance: 70.8
click at [443, 433] on div "$ 209.97" at bounding box center [511, 430] width 153 height 28
type input "209.97"
click at [638, 428] on input "Compare at price" at bounding box center [688, 430] width 131 height 28
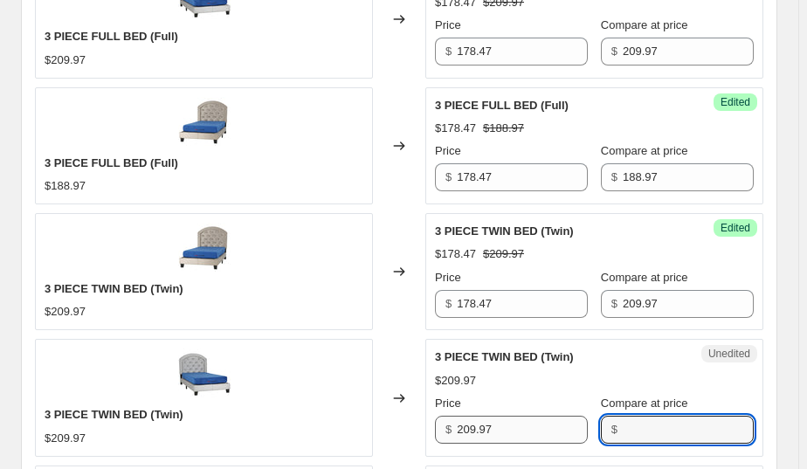
paste input "209.97"
type input "209.97"
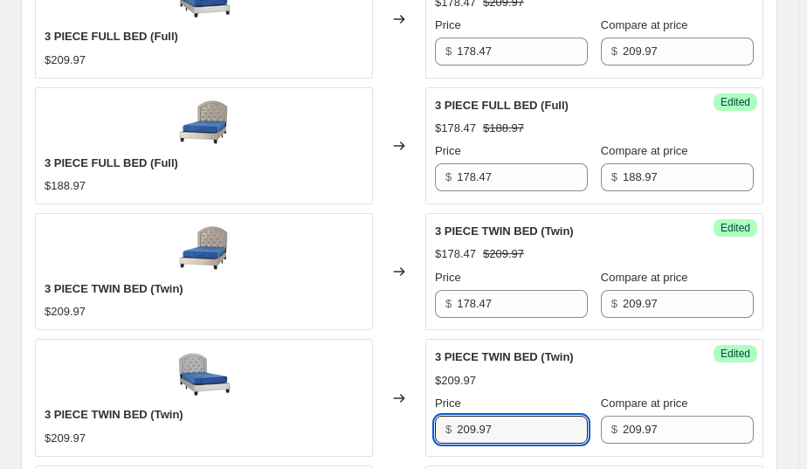
drag, startPoint x: 502, startPoint y: 423, endPoint x: 390, endPoint y: 428, distance: 112.8
click at [390, 428] on div "3 PIECE TWIN BED (Twin) $209.97 Changed to Success Edited 3 PIECE TWIN BED (Twi…" at bounding box center [399, 397] width 729 height 117
type input "178.47"
drag, startPoint x: 405, startPoint y: 249, endPoint x: 410, endPoint y: 258, distance: 10.2
click at [409, 258] on div "Changed to" at bounding box center [399, 271] width 52 height 117
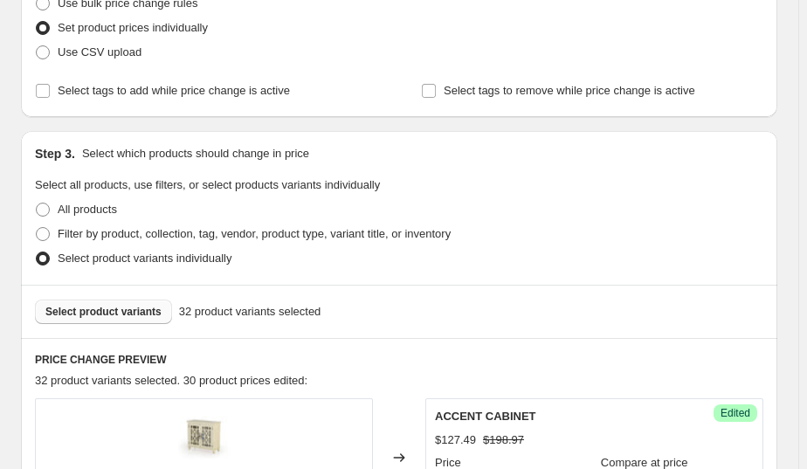
scroll to position [322, 0]
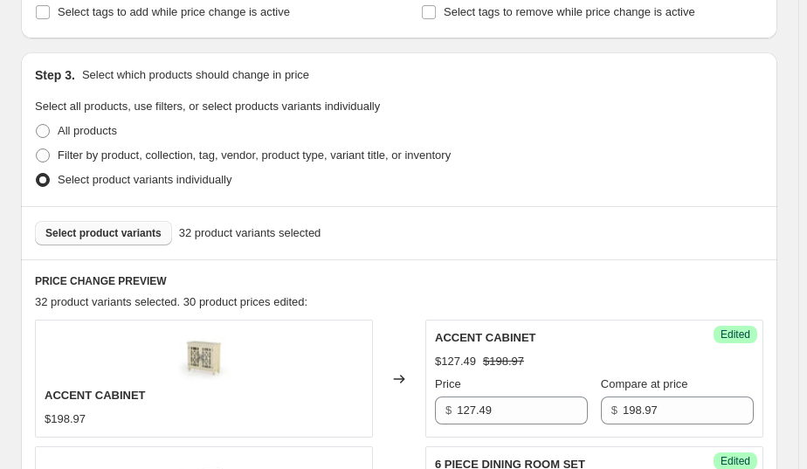
click at [89, 225] on button "Select product variants" at bounding box center [103, 233] width 137 height 24
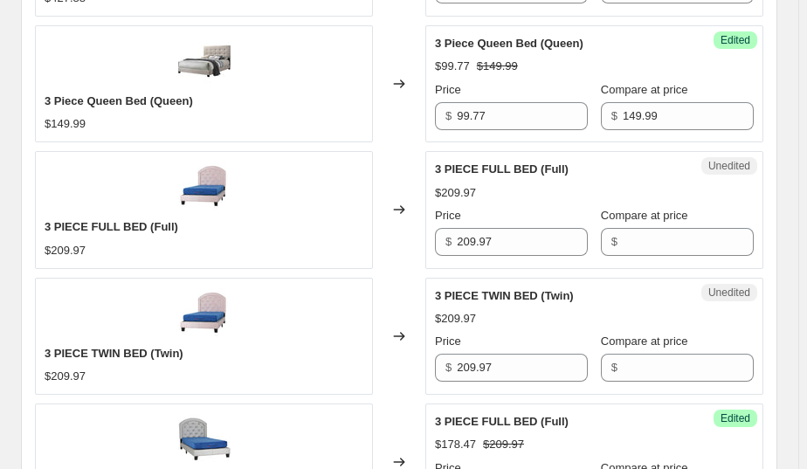
scroll to position [1761, 0]
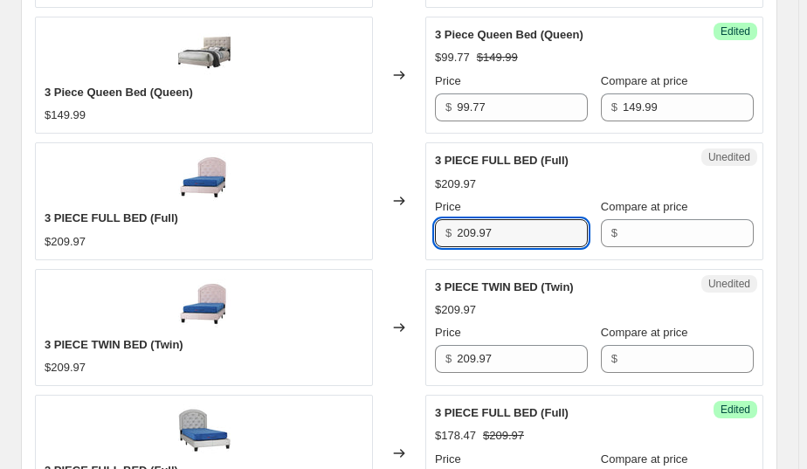
drag, startPoint x: 529, startPoint y: 239, endPoint x: 438, endPoint y: 239, distance: 90.9
click at [438, 239] on div "Unedited 3 PIECE FULL BED (Full) $209.97 Price $ 209.97 Compare at price $" at bounding box center [595, 200] width 338 height 117
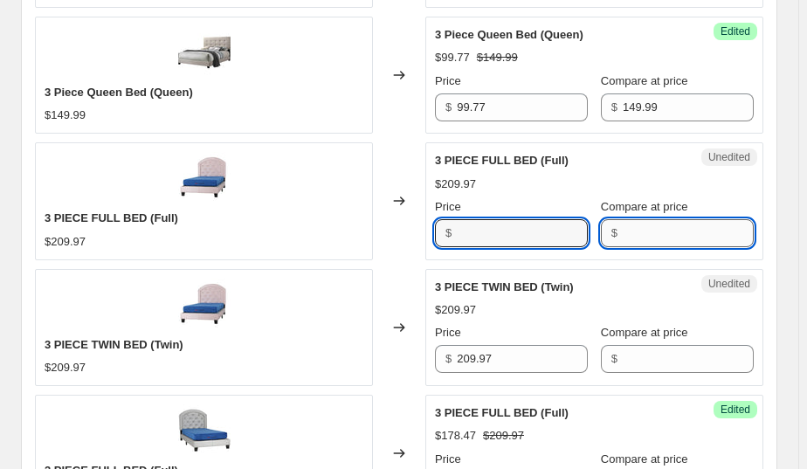
type input "209.97"
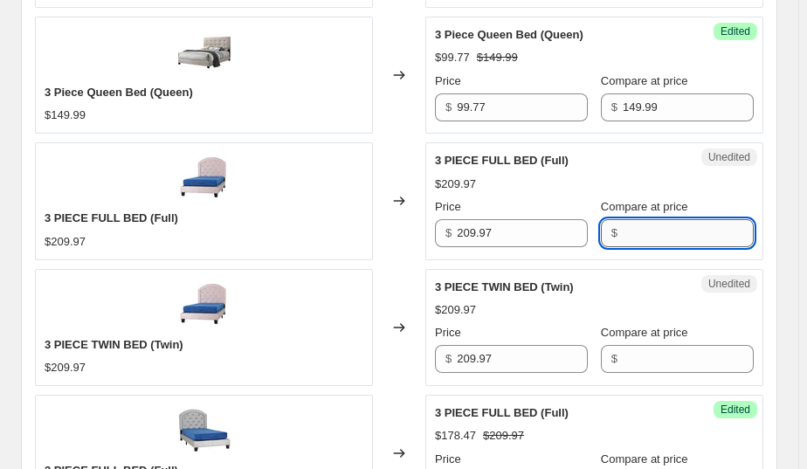
click at [641, 239] on input "Compare at price" at bounding box center [688, 233] width 131 height 28
paste input "209.97"
type input "209.97"
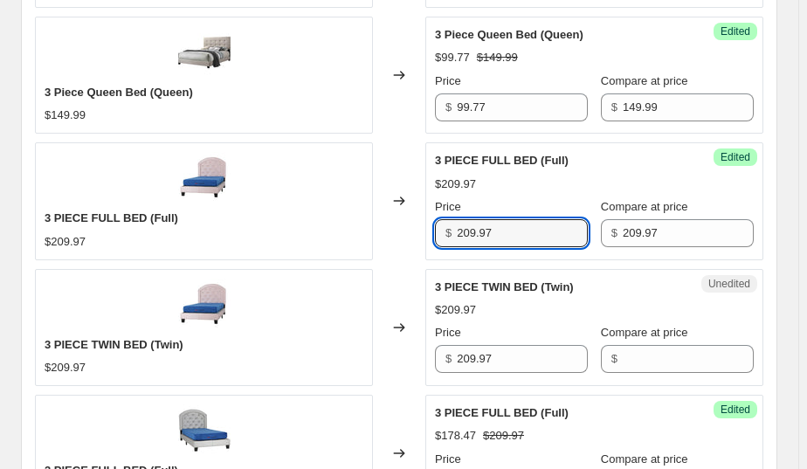
drag, startPoint x: 546, startPoint y: 234, endPoint x: 386, endPoint y: 243, distance: 160.1
click at [386, 243] on div "3 PIECE FULL BED (Full) $209.97 Changed to Success Edited 3 PIECE FULL BED (Ful…" at bounding box center [399, 200] width 729 height 117
type input "178.48"
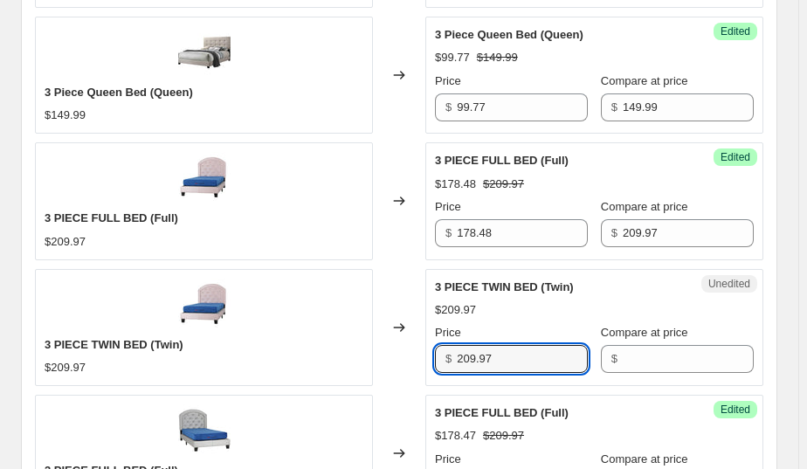
drag, startPoint x: 501, startPoint y: 357, endPoint x: 440, endPoint y: 355, distance: 60.3
click at [440, 355] on div "$ 209.97" at bounding box center [511, 359] width 153 height 28
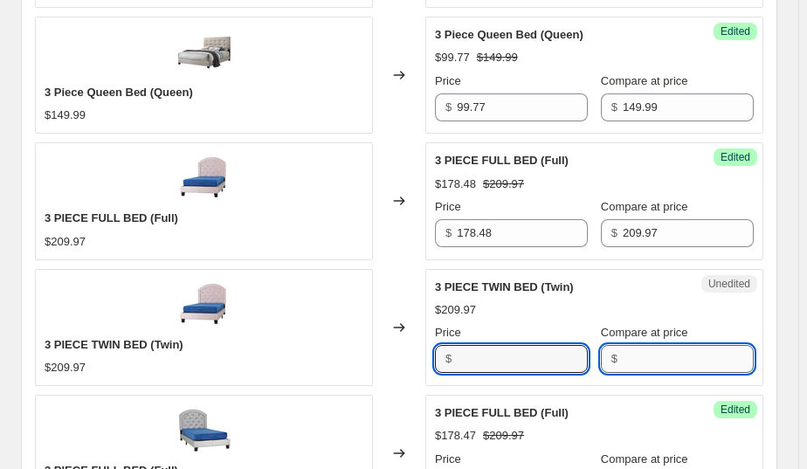
type input "209.97"
click at [639, 350] on input "Compare at price" at bounding box center [688, 359] width 131 height 28
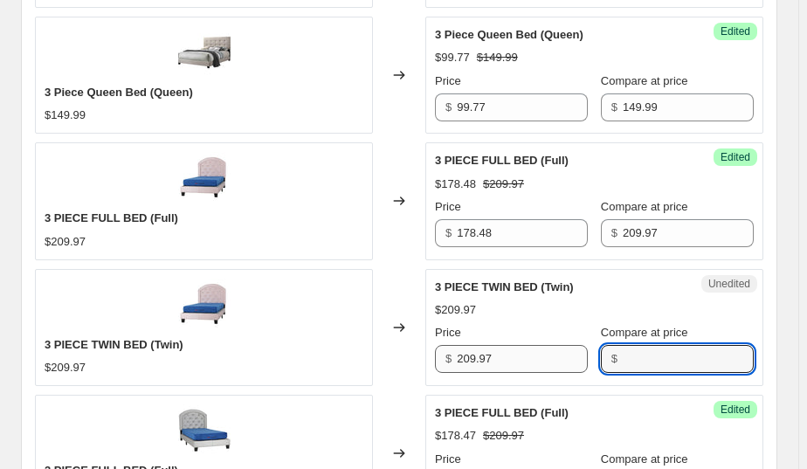
paste input "209.97"
type input "209.97"
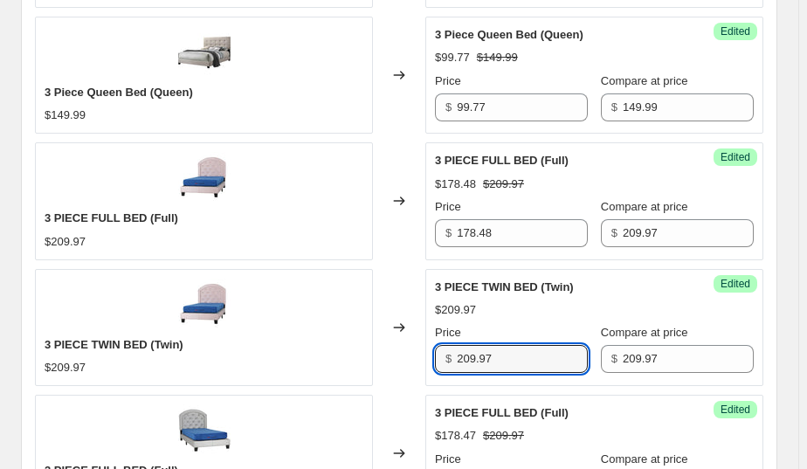
drag, startPoint x: 501, startPoint y: 363, endPoint x: 396, endPoint y: 363, distance: 104.9
click at [396, 363] on div "3 PIECE TWIN BED (Twin) $209.97 Changed to Success Edited 3 PIECE TWIN BED (Twi…" at bounding box center [399, 327] width 729 height 117
type input "178.47"
click at [389, 271] on div "Changed to" at bounding box center [399, 327] width 52 height 117
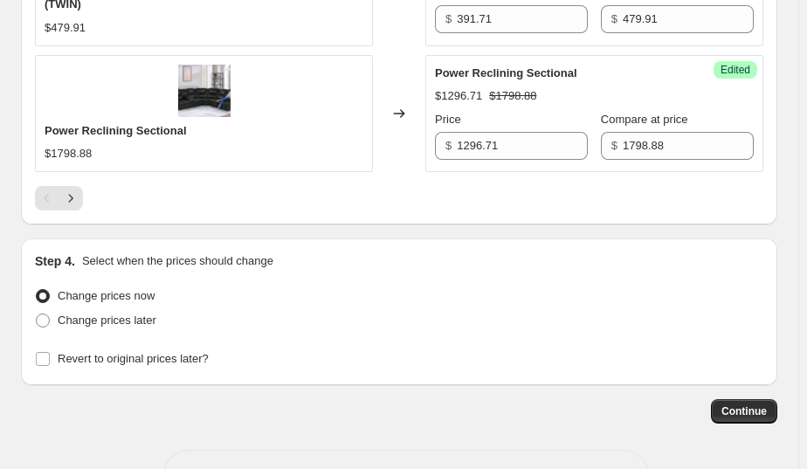
scroll to position [3004, 0]
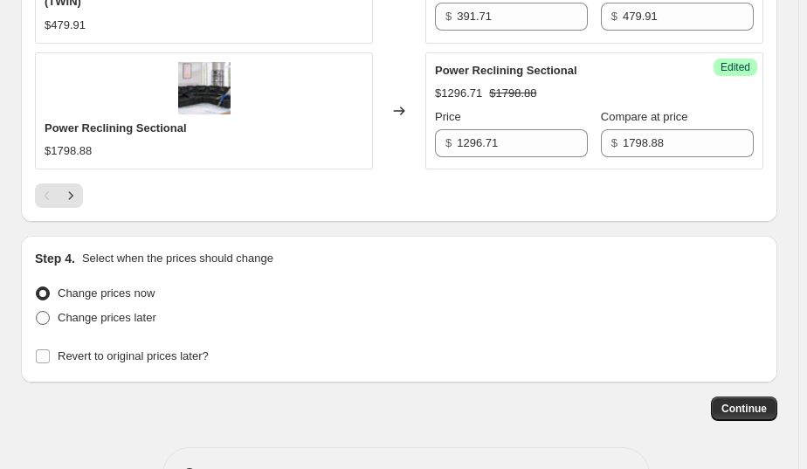
click at [116, 311] on span "Change prices later" at bounding box center [107, 317] width 99 height 13
click at [37, 311] on input "Change prices later" at bounding box center [36, 311] width 1 height 1
radio input "true"
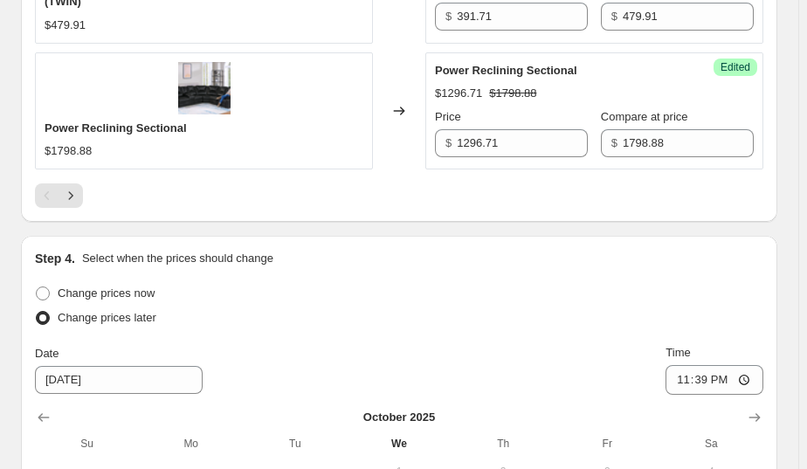
scroll to position [3084, 0]
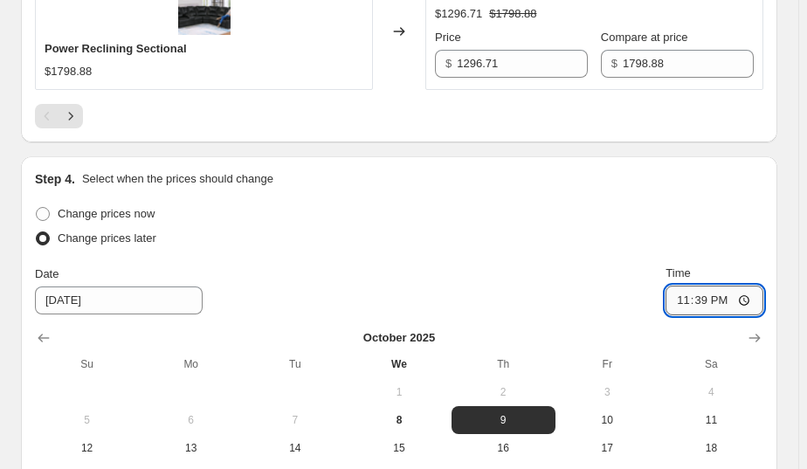
click at [749, 293] on input "23:39" at bounding box center [715, 301] width 98 height 30
click at [547, 170] on div "Step 4. Select when the prices should change" at bounding box center [399, 178] width 729 height 17
click at [699, 286] on input "23:39" at bounding box center [715, 301] width 98 height 30
click at [755, 294] on input "23:39" at bounding box center [715, 301] width 98 height 30
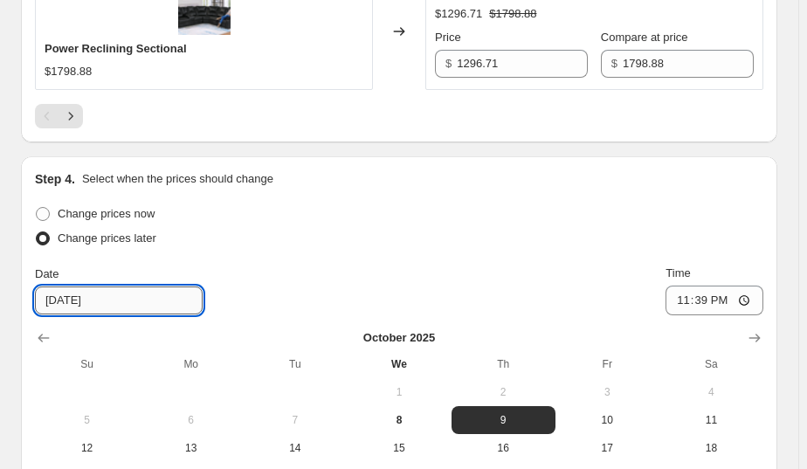
click at [95, 289] on input "[DATE]" at bounding box center [119, 301] width 168 height 28
click at [125, 287] on input "[DATE]" at bounding box center [119, 301] width 168 height 28
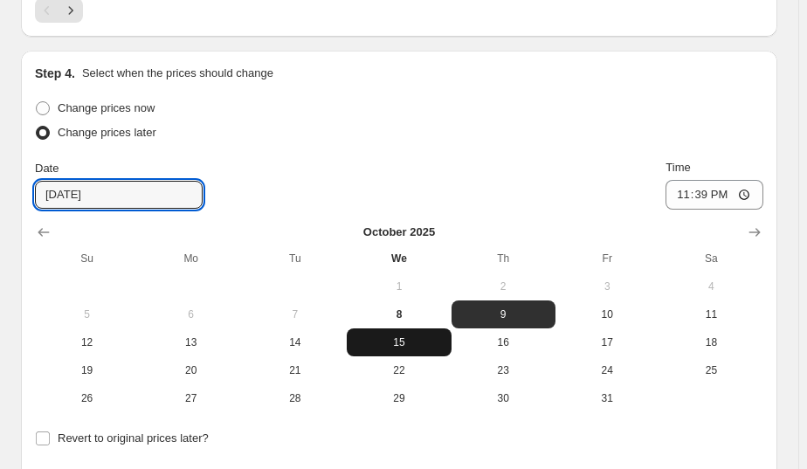
scroll to position [3269, 0]
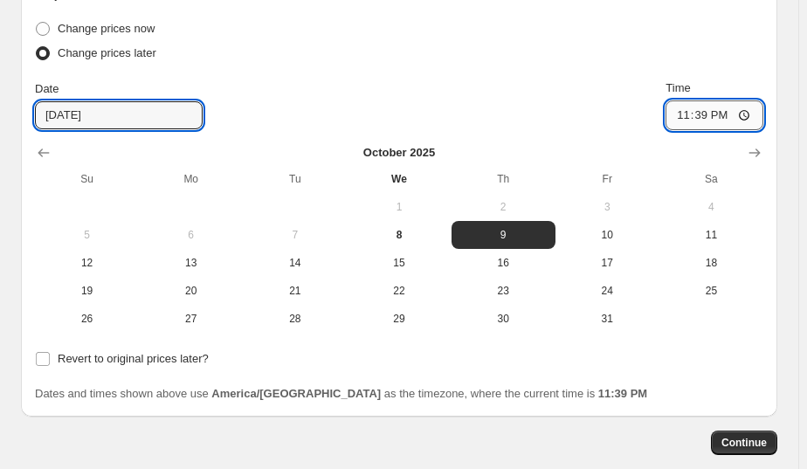
click at [754, 110] on input "23:39" at bounding box center [715, 115] width 98 height 30
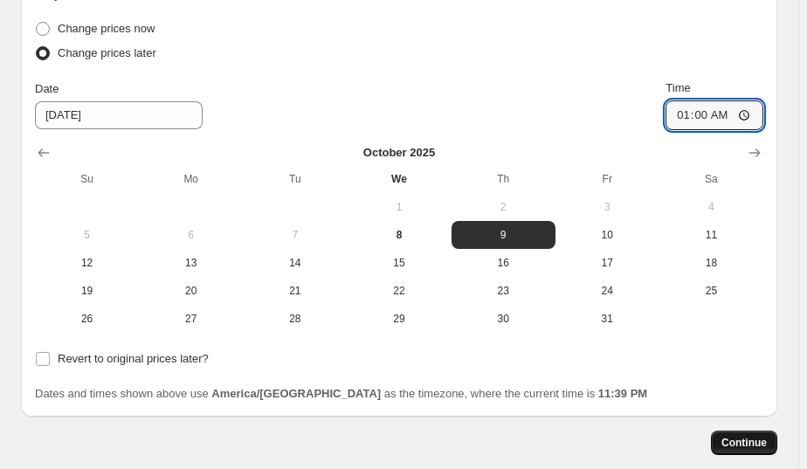
type input "01:00"
click at [735, 431] on button "Continue" at bounding box center [744, 443] width 66 height 24
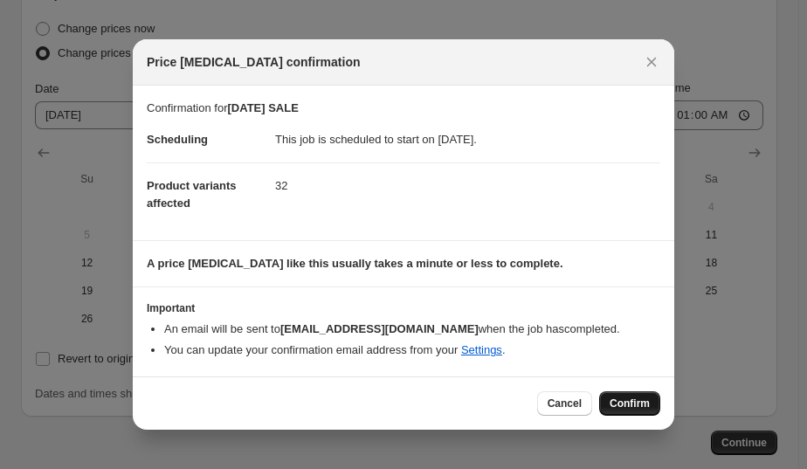
click at [637, 404] on span "Confirm" at bounding box center [630, 404] width 40 height 14
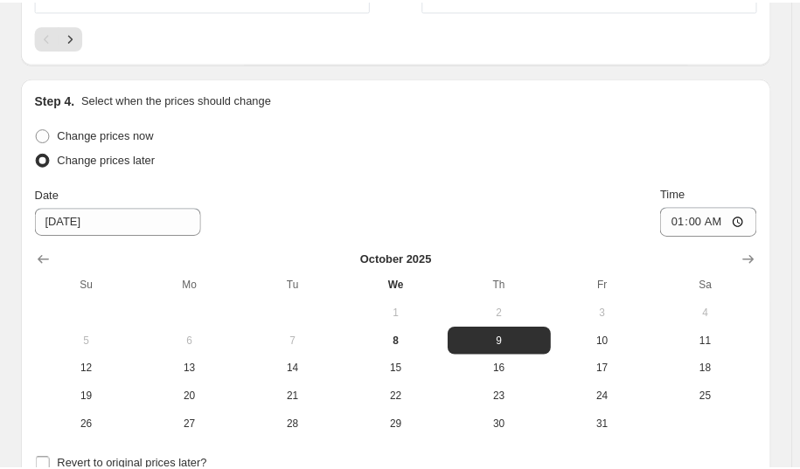
scroll to position [3457, 0]
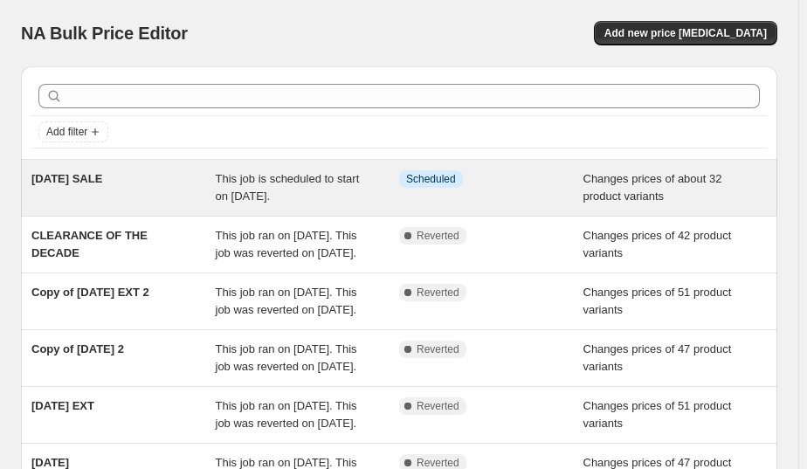
click at [261, 191] on span "This job is scheduled to start on October 9, 2025." at bounding box center [288, 187] width 144 height 31
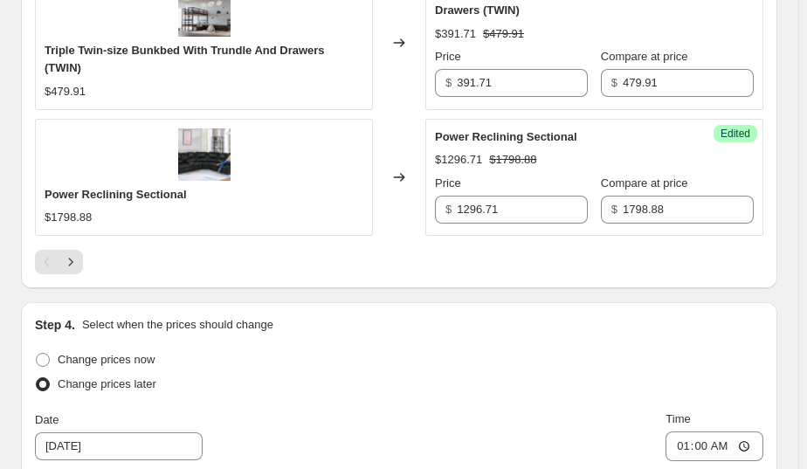
scroll to position [3177, 0]
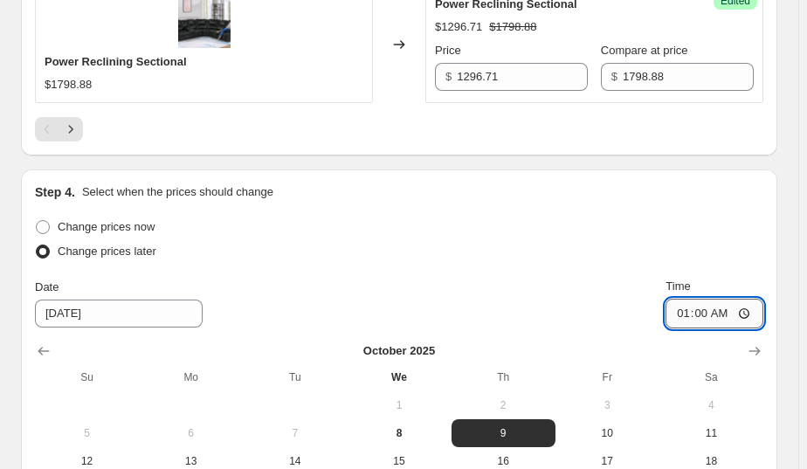
click at [755, 306] on input "01:00" at bounding box center [715, 314] width 98 height 30
type input "10:00"
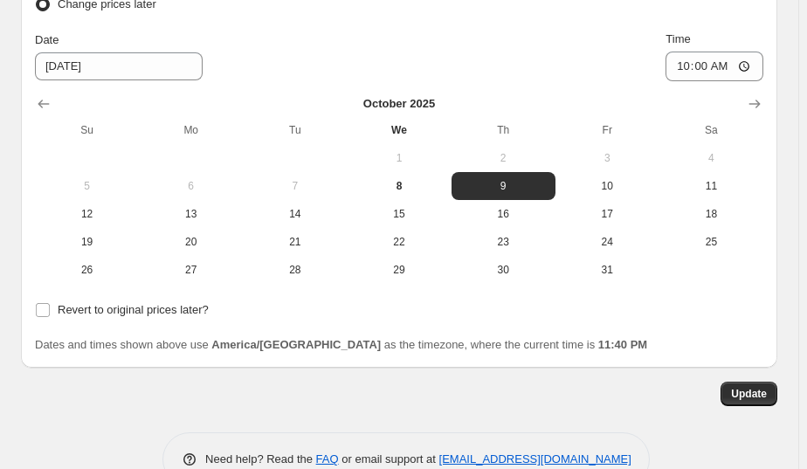
scroll to position [3457, 0]
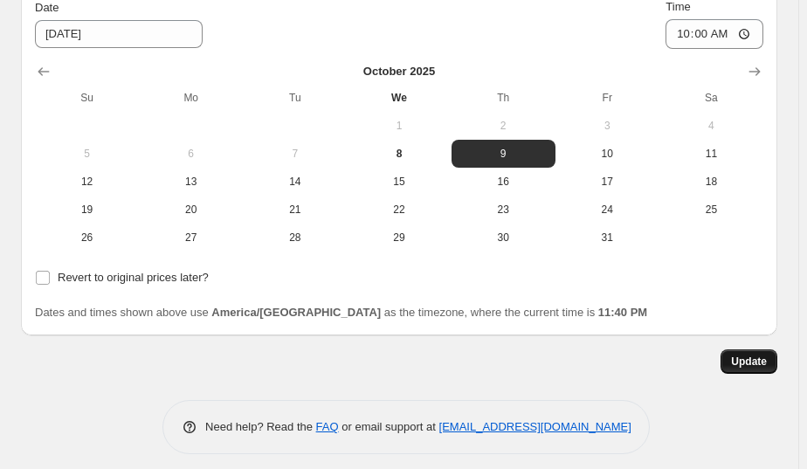
click at [762, 355] on span "Update" at bounding box center [749, 362] width 36 height 14
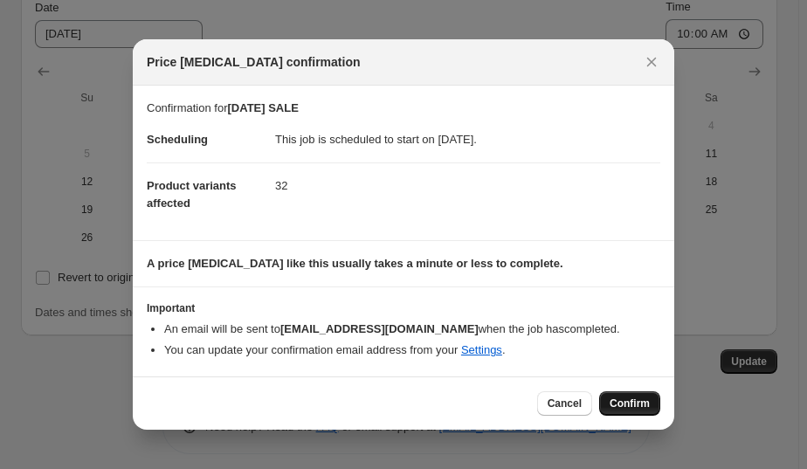
click at [636, 399] on span "Confirm" at bounding box center [630, 404] width 40 height 14
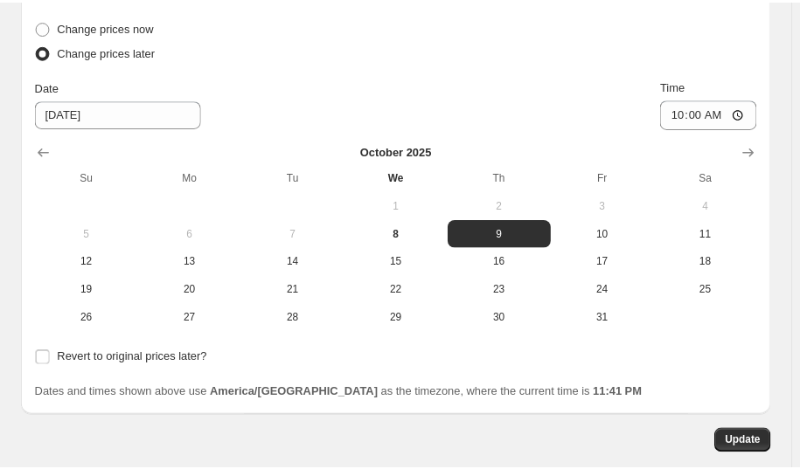
scroll to position [3298, 0]
